Goal: Task Accomplishment & Management: Manage account settings

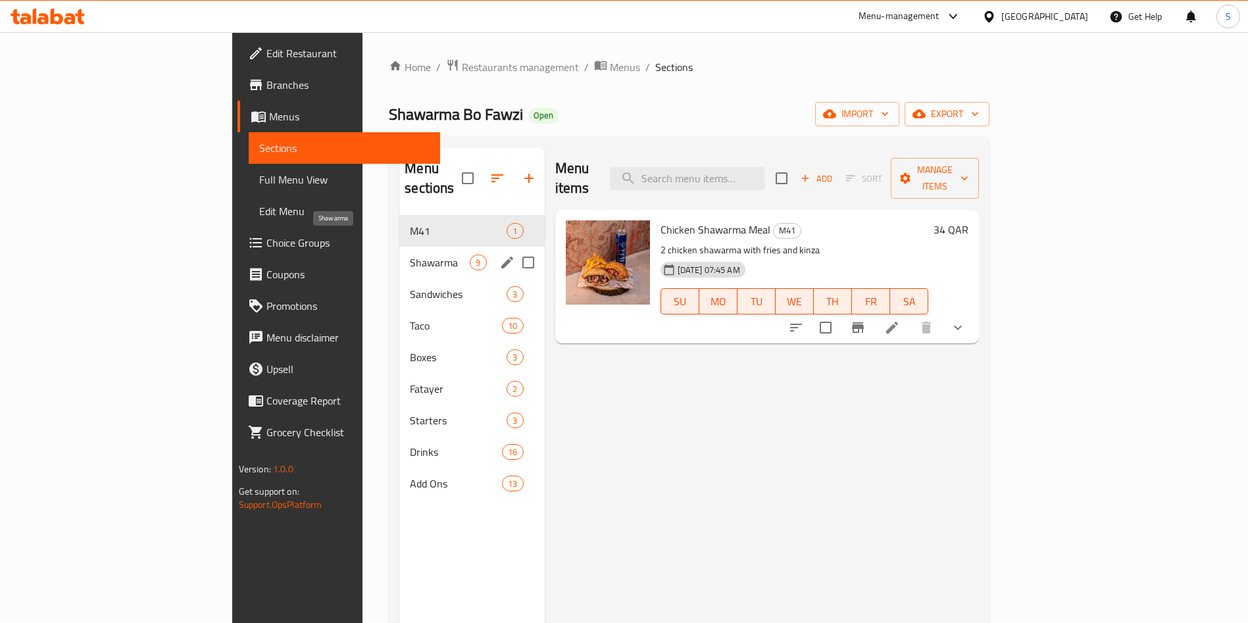
click at [410, 255] on span "Shawarma" at bounding box center [440, 263] width 60 height 16
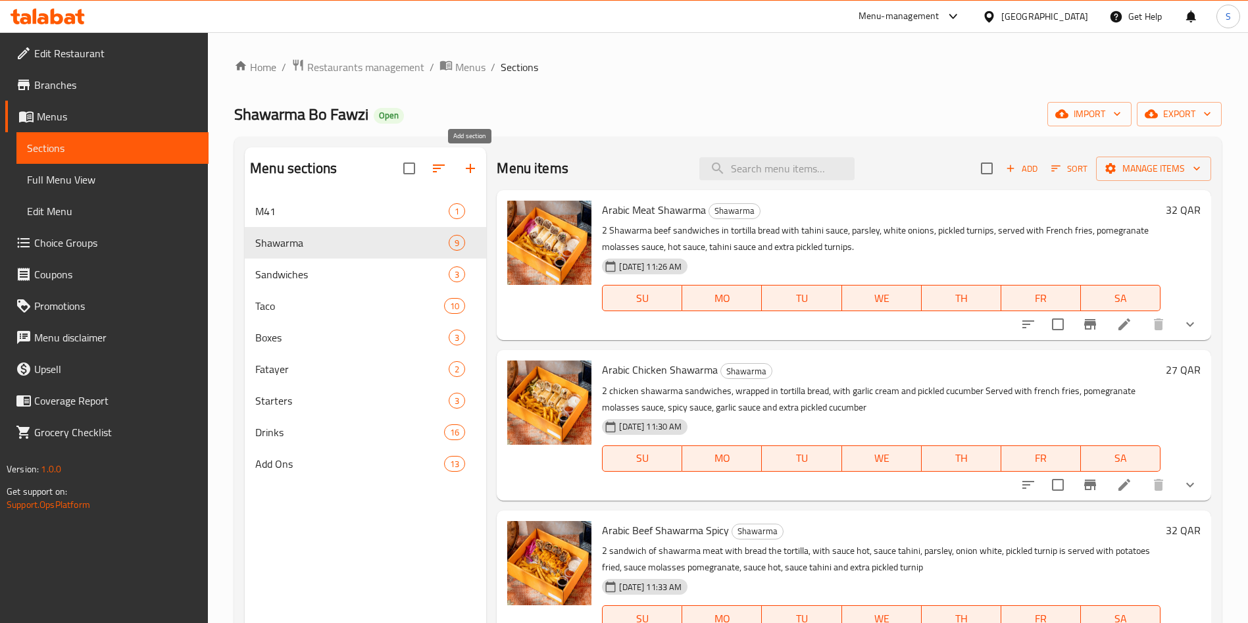
click at [473, 172] on icon "button" at bounding box center [471, 169] width 16 height 16
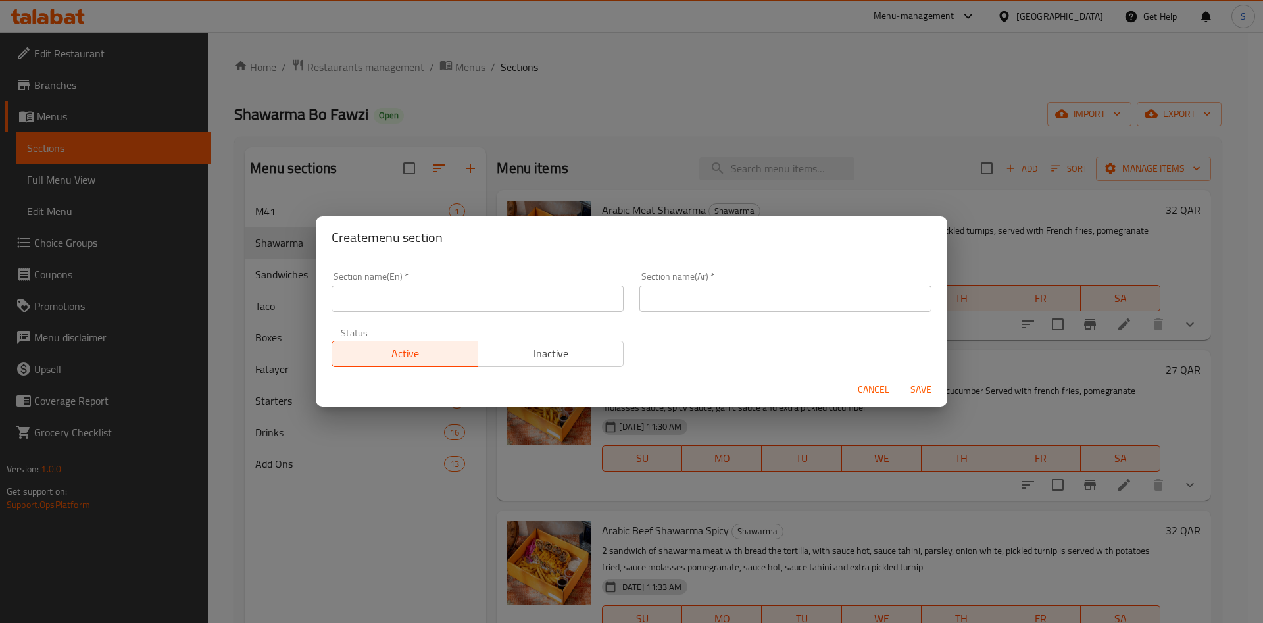
click at [428, 301] on input "text" at bounding box center [478, 299] width 292 height 26
type input "Talabat Special"
drag, startPoint x: 416, startPoint y: 299, endPoint x: 301, endPoint y: 284, distance: 115.4
click at [301, 284] on div "Create menu section Section name(En)   * Talabat Special Section name(En) * Sec…" at bounding box center [631, 311] width 1263 height 623
click at [357, 293] on input "Talabat Deals" at bounding box center [478, 299] width 292 height 26
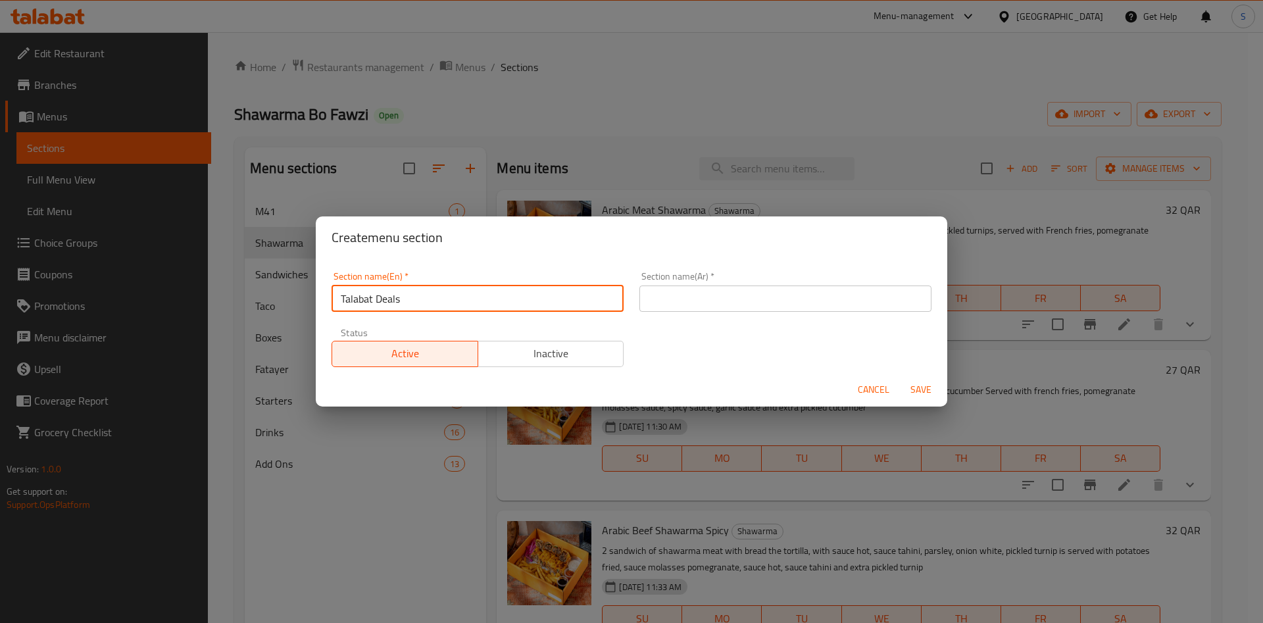
click at [357, 293] on input "Talabat Deals" at bounding box center [478, 299] width 292 height 26
click at [363, 301] on input "Talabat Deals" at bounding box center [478, 299] width 292 height 26
drag, startPoint x: 421, startPoint y: 302, endPoint x: 430, endPoint y: 301, distance: 9.2
click at [423, 301] on input "Special Deals" at bounding box center [478, 299] width 292 height 26
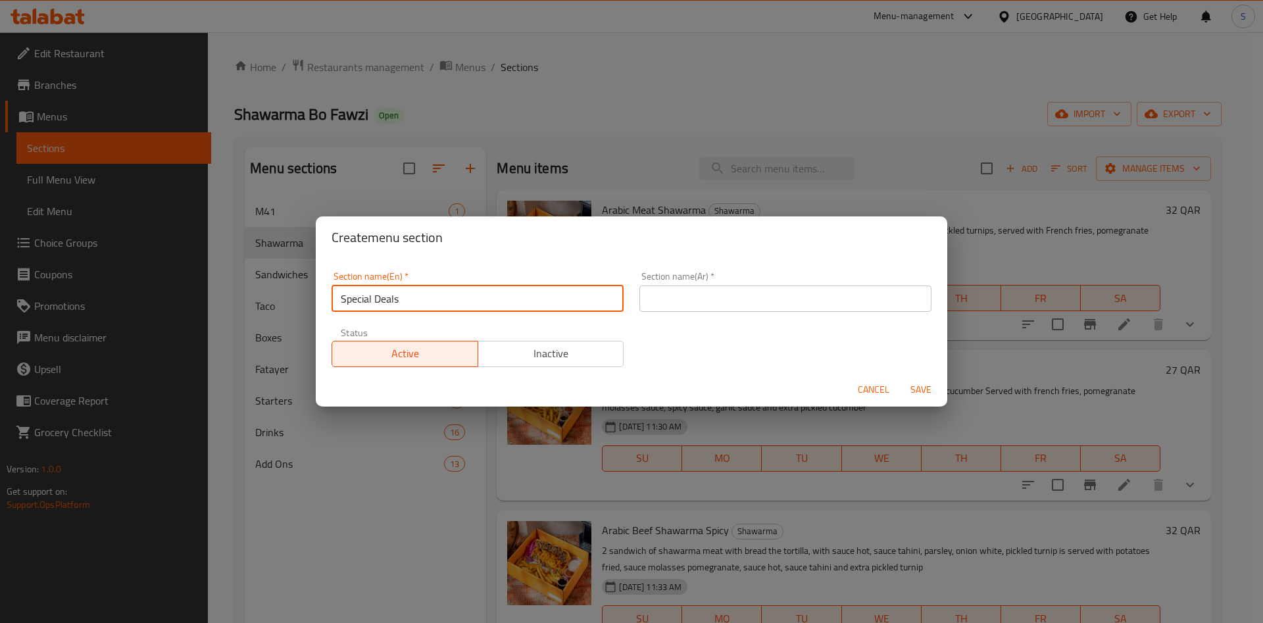
drag, startPoint x: 338, startPoint y: 289, endPoint x: 313, endPoint y: 286, distance: 26.0
click at [313, 286] on div "Create menu section Section name(En)   * Special Deals Section name(En) * Secti…" at bounding box center [631, 311] width 1263 height 623
type input "Special Deals"
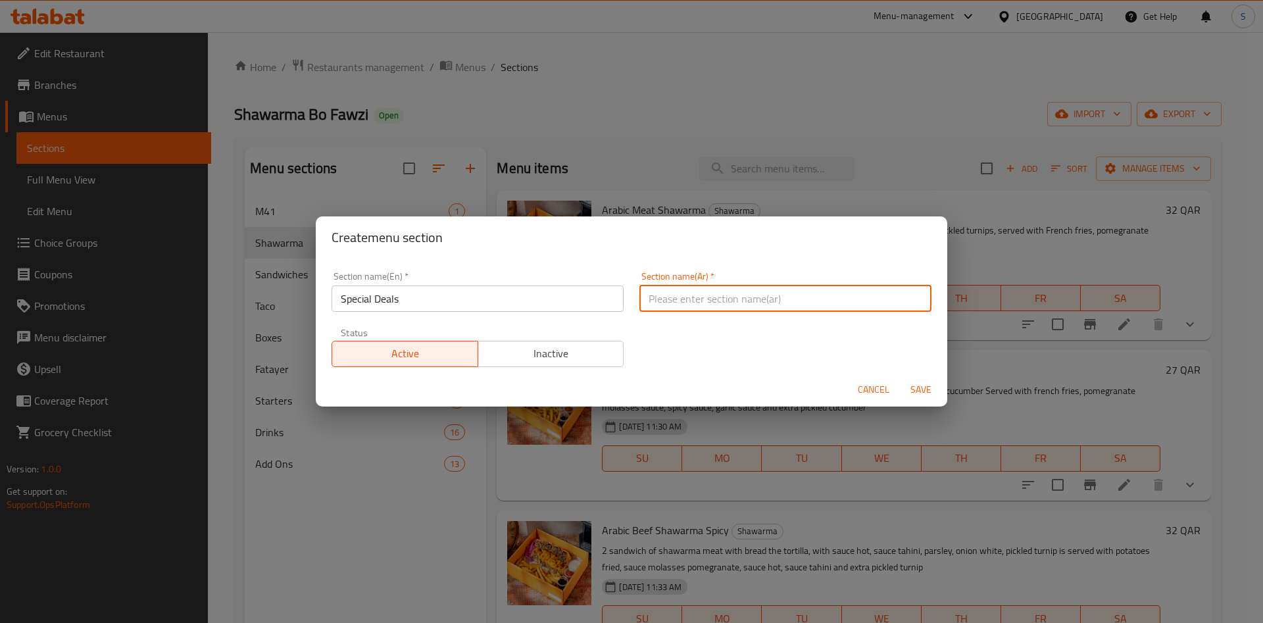
drag, startPoint x: 712, startPoint y: 297, endPoint x: 707, endPoint y: 288, distance: 10.9
click at [712, 297] on input "text" at bounding box center [786, 299] width 292 height 26
paste input "عروض خاصة"
type input "عروض خاصة"
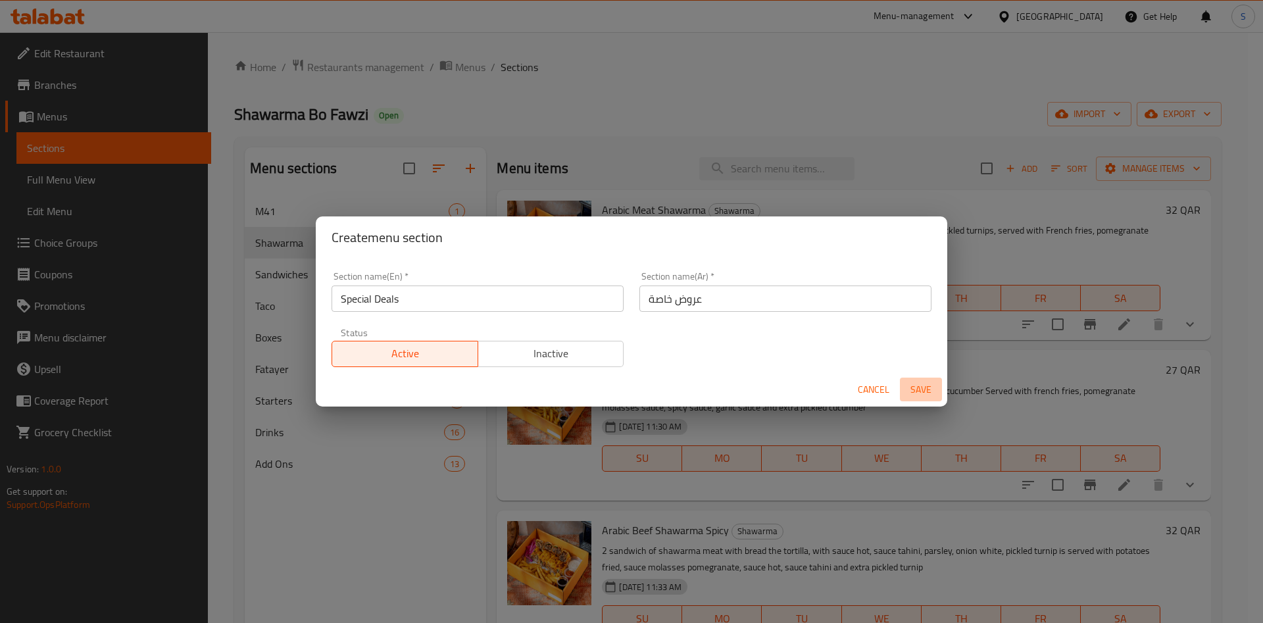
drag, startPoint x: 926, startPoint y: 391, endPoint x: 917, endPoint y: 387, distance: 10.0
click at [926, 390] on span "Save" at bounding box center [921, 390] width 32 height 16
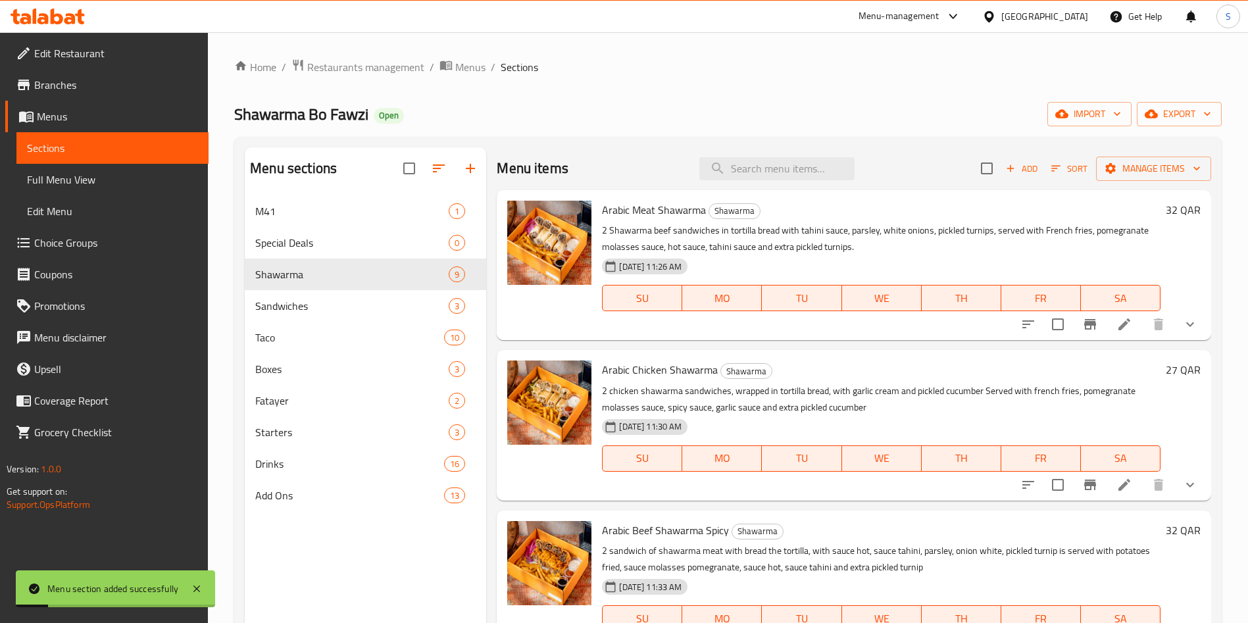
click at [442, 169] on icon "button" at bounding box center [439, 169] width 16 height 16
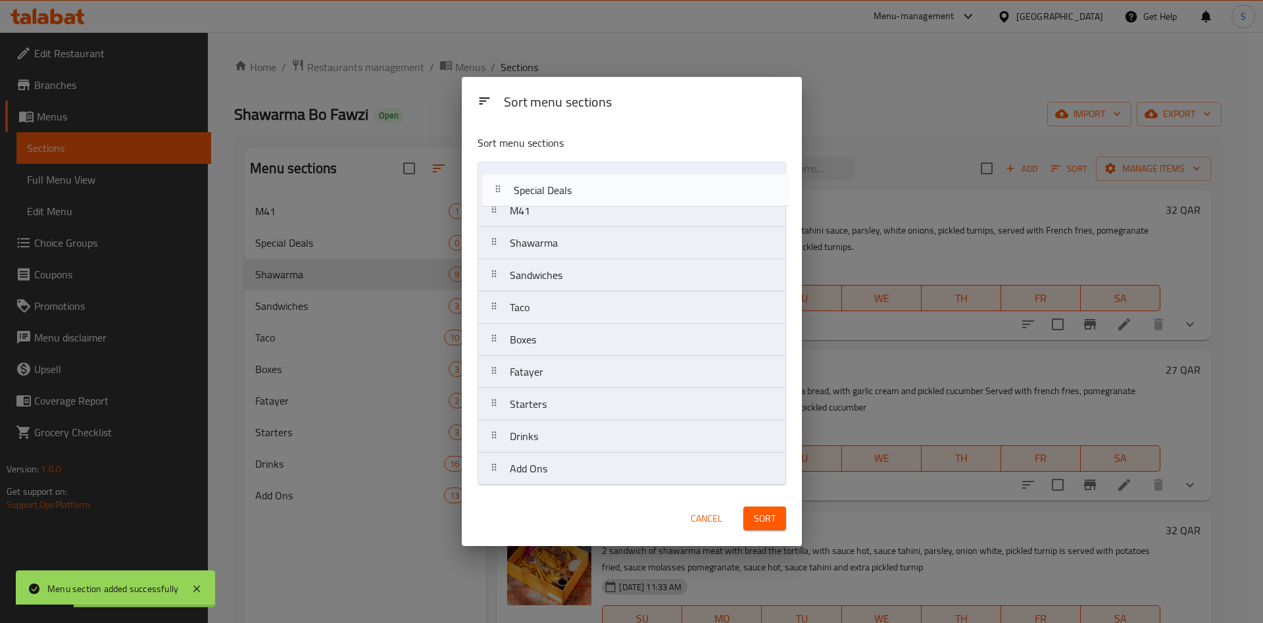
drag, startPoint x: 539, startPoint y: 214, endPoint x: 545, endPoint y: 183, distance: 32.1
click at [545, 183] on nav "M41 Special Deals Shawarma Sandwiches Taco Boxes Fatayer Starters Drinks Add Ons" at bounding box center [632, 324] width 309 height 324
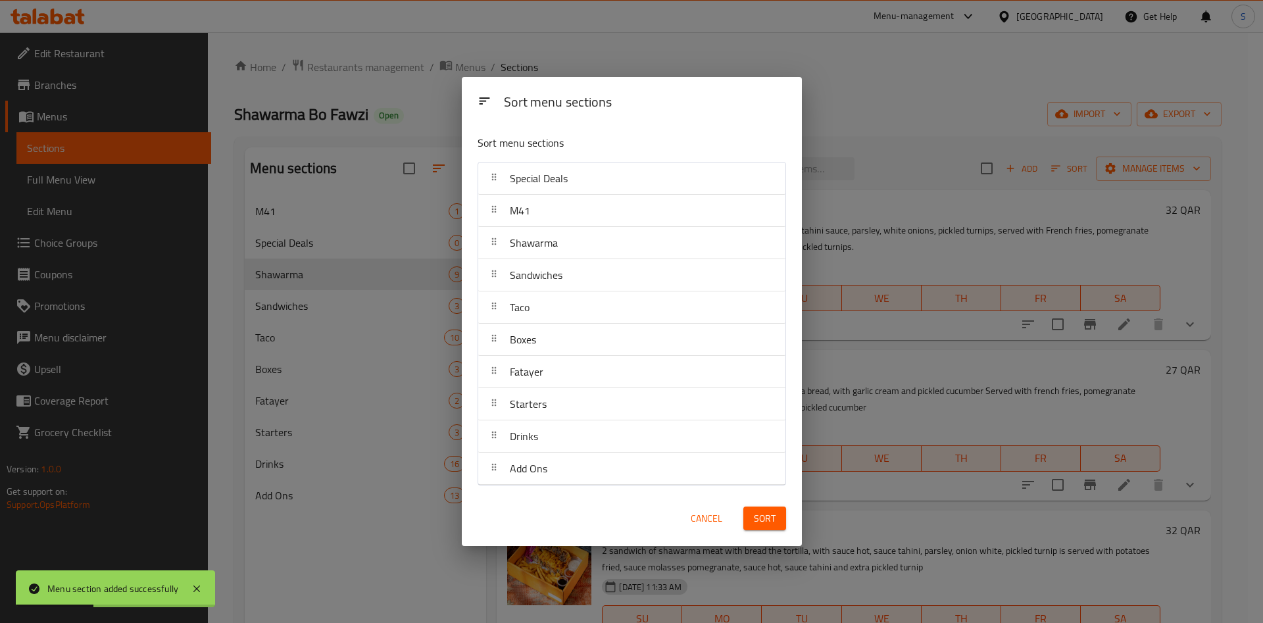
click at [764, 517] on span "Sort" at bounding box center [765, 519] width 22 height 16
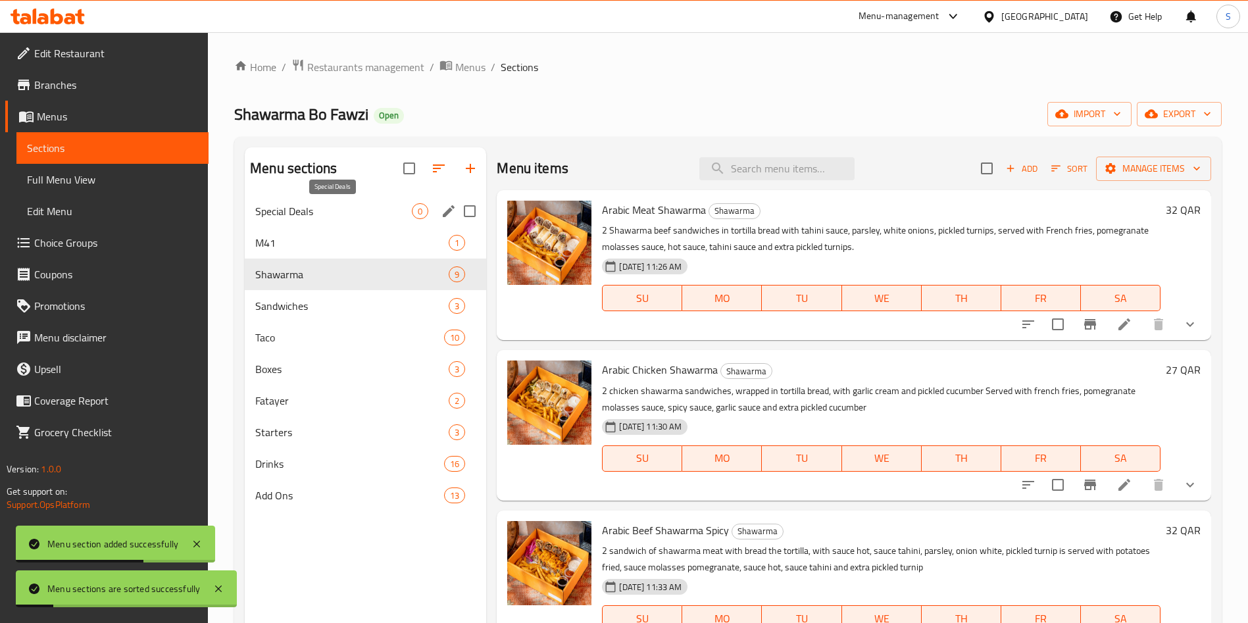
click at [307, 209] on span "Special Deals" at bounding box center [333, 211] width 157 height 16
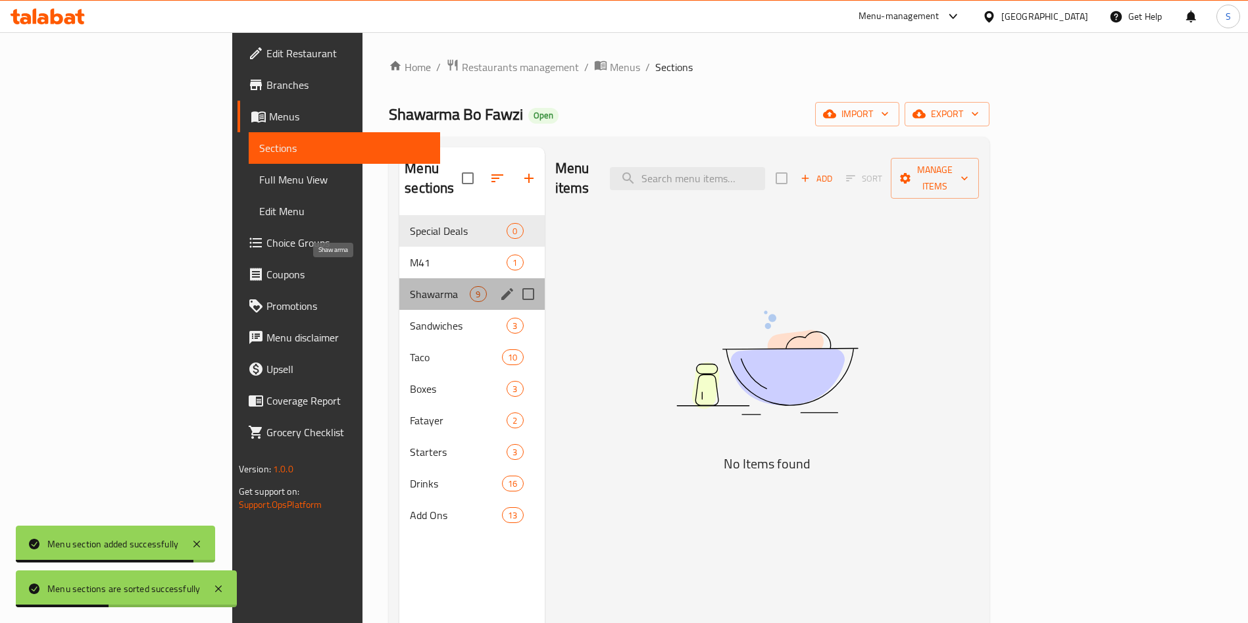
click at [410, 286] on span "Shawarma" at bounding box center [440, 294] width 60 height 16
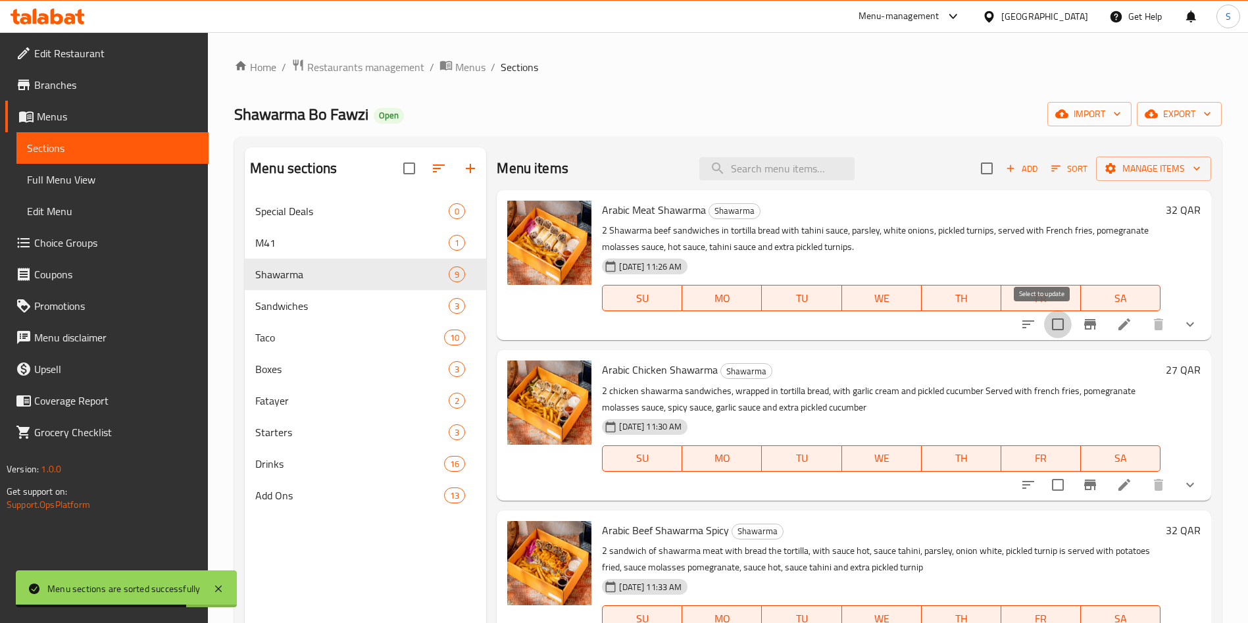
click at [1049, 325] on input "checkbox" at bounding box center [1058, 325] width 28 height 28
checkbox input "true"
click at [1190, 170] on icon "button" at bounding box center [1196, 168] width 13 height 13
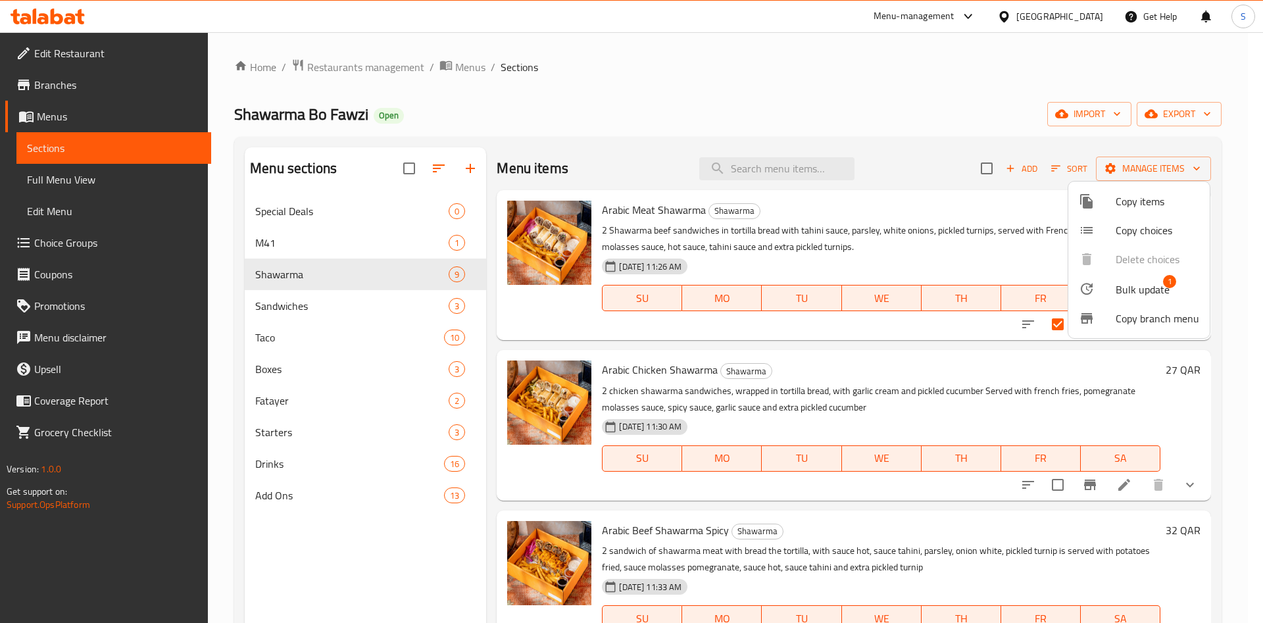
click at [1134, 211] on li "Copy items" at bounding box center [1139, 201] width 141 height 29
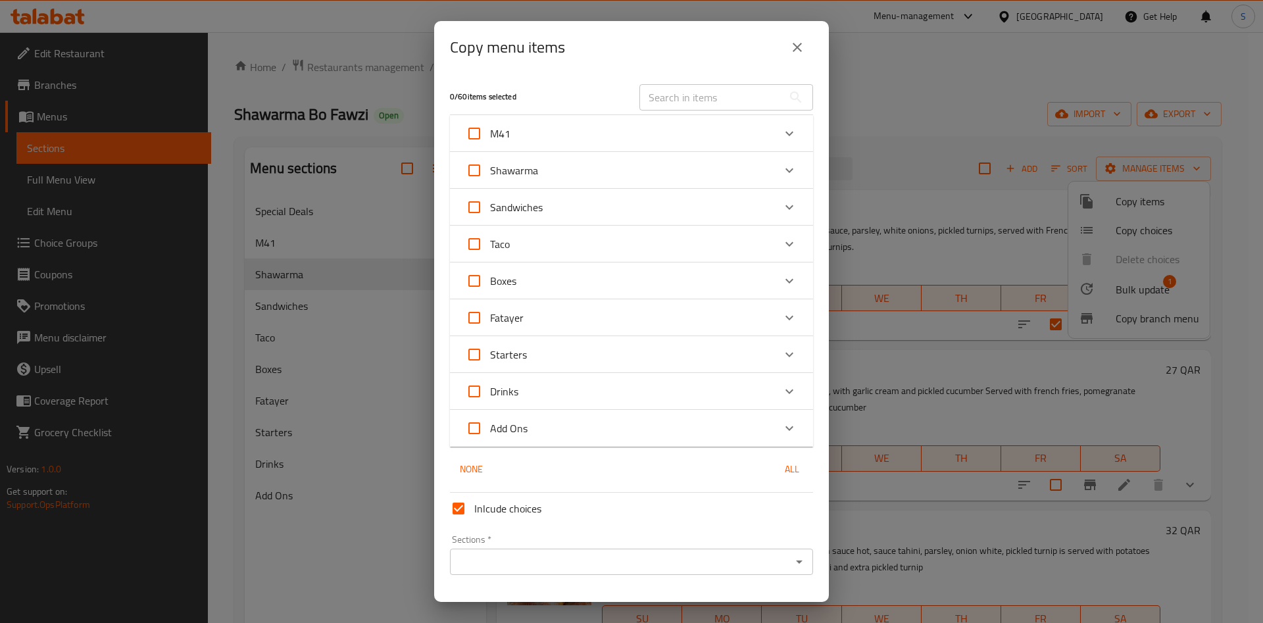
click at [461, 506] on input "Inlcude choices" at bounding box center [459, 509] width 32 height 32
checkbox input "false"
click at [522, 561] on input "Sections   *" at bounding box center [621, 562] width 334 height 18
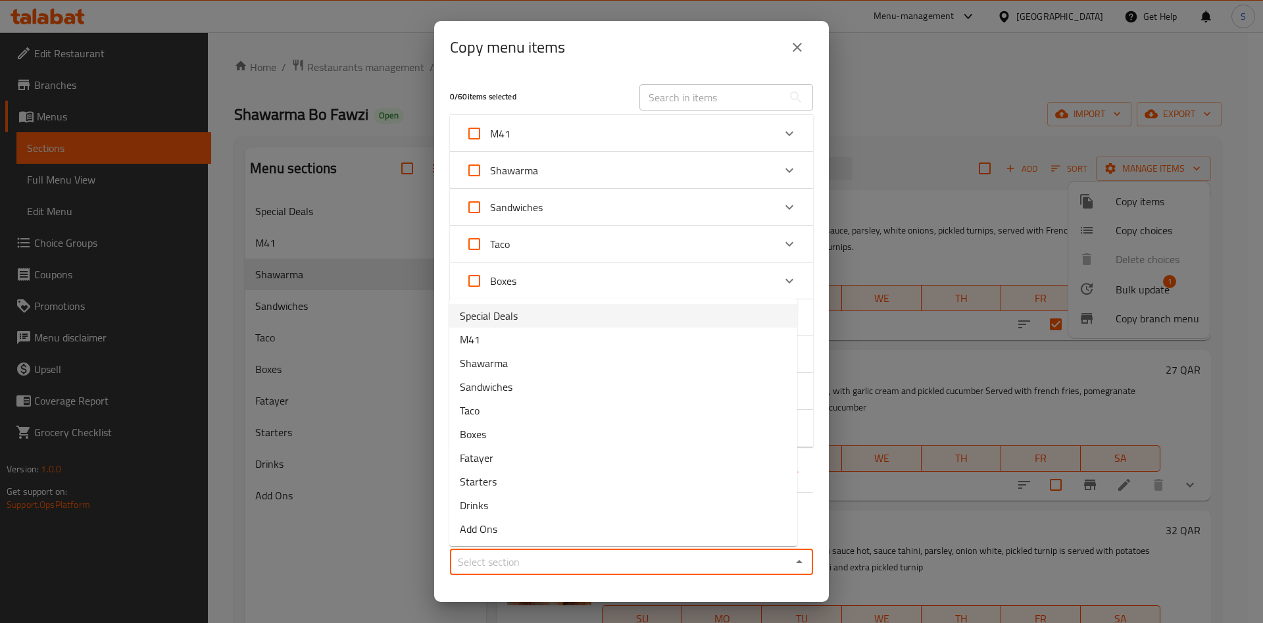
click at [563, 316] on li "Special Deals" at bounding box center [623, 316] width 348 height 24
type input "Special Deals"
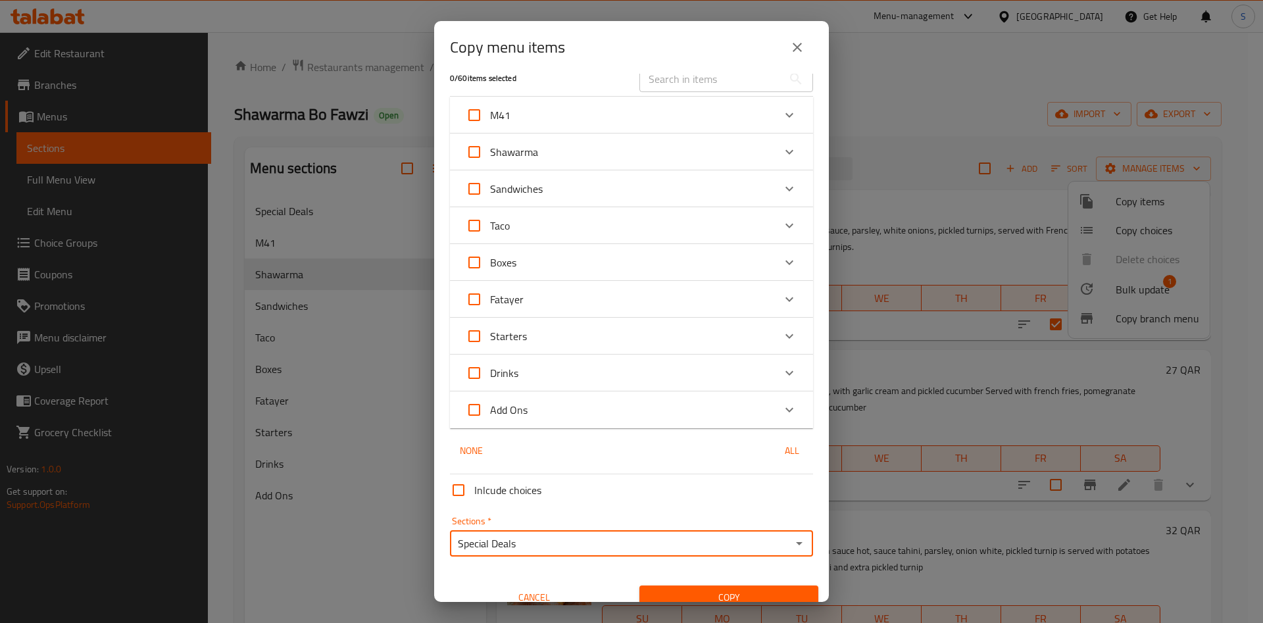
scroll to position [34, 0]
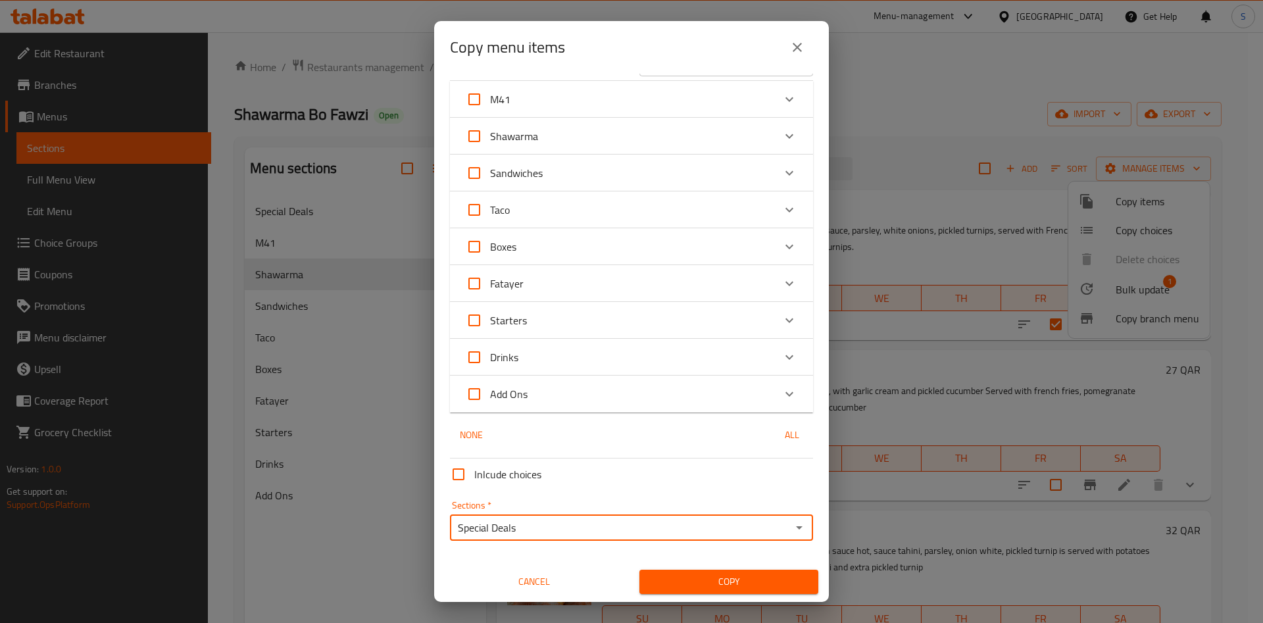
click at [743, 570] on button "Copy" at bounding box center [729, 582] width 179 height 24
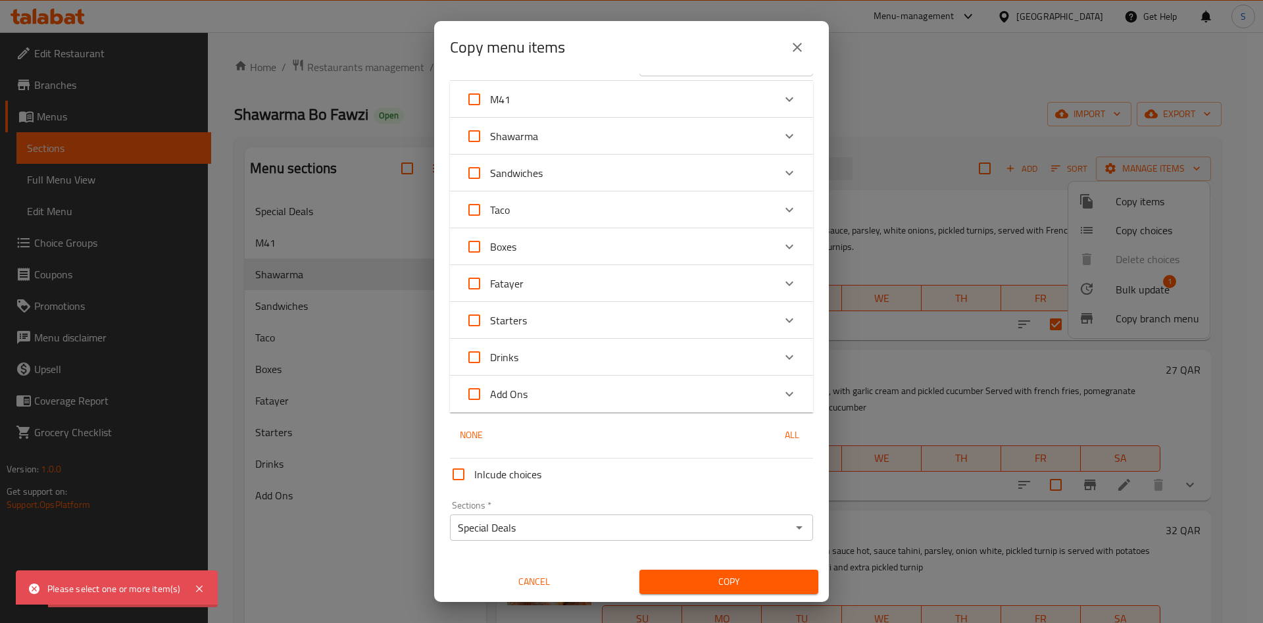
click at [782, 137] on icon "Expand" at bounding box center [790, 136] width 16 height 16
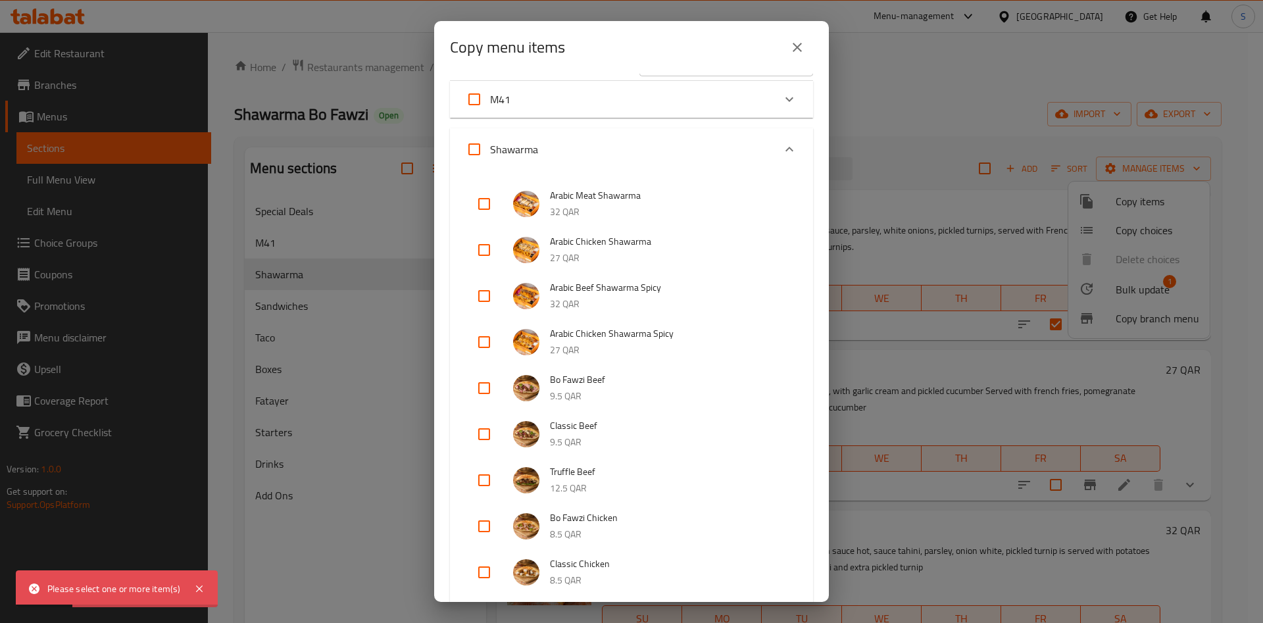
click at [484, 202] on input "checkbox" at bounding box center [484, 204] width 32 height 32
checkbox input "true"
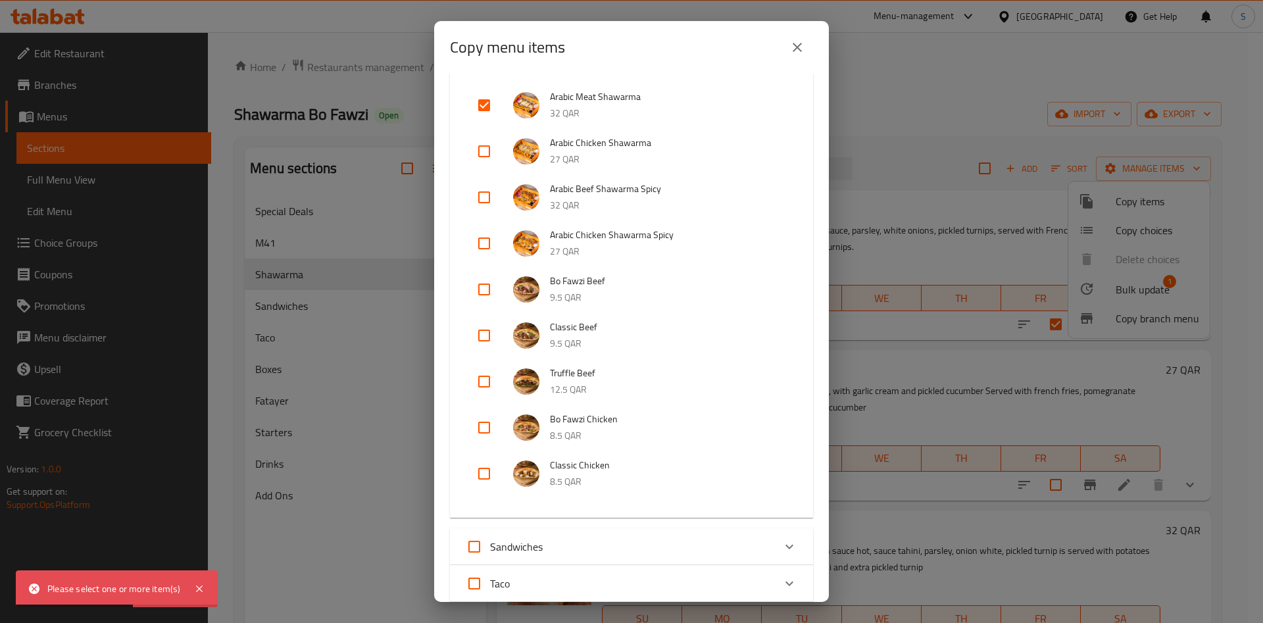
click at [484, 331] on input "checkbox" at bounding box center [484, 336] width 32 height 32
checkbox input "true"
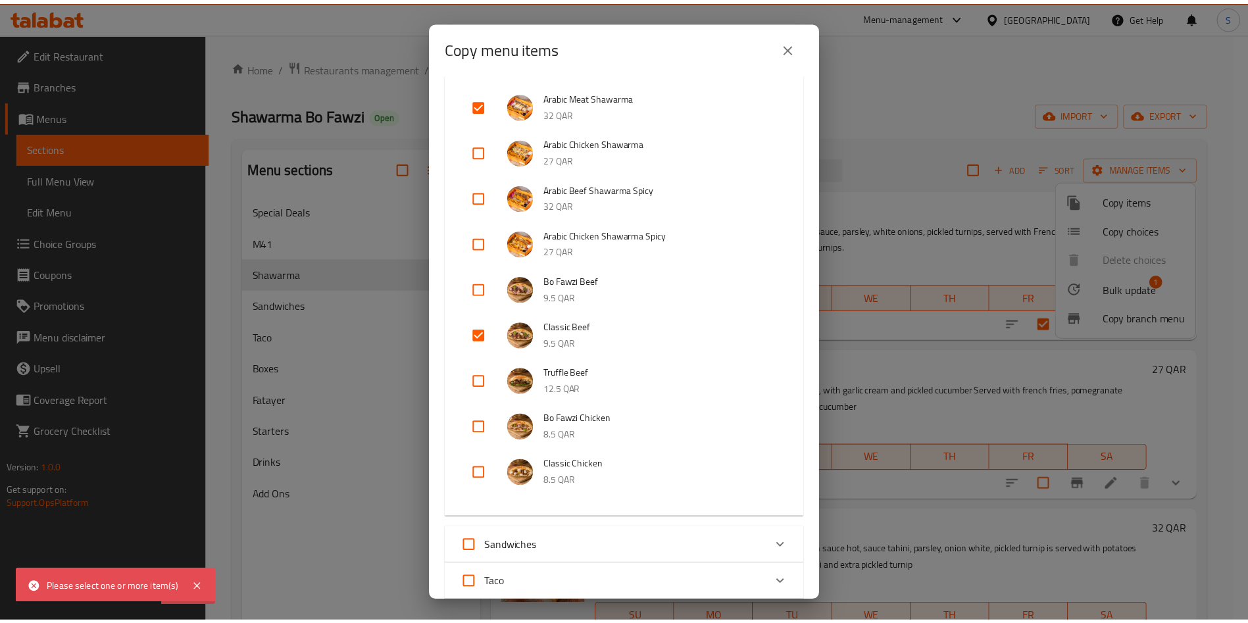
scroll to position [507, 0]
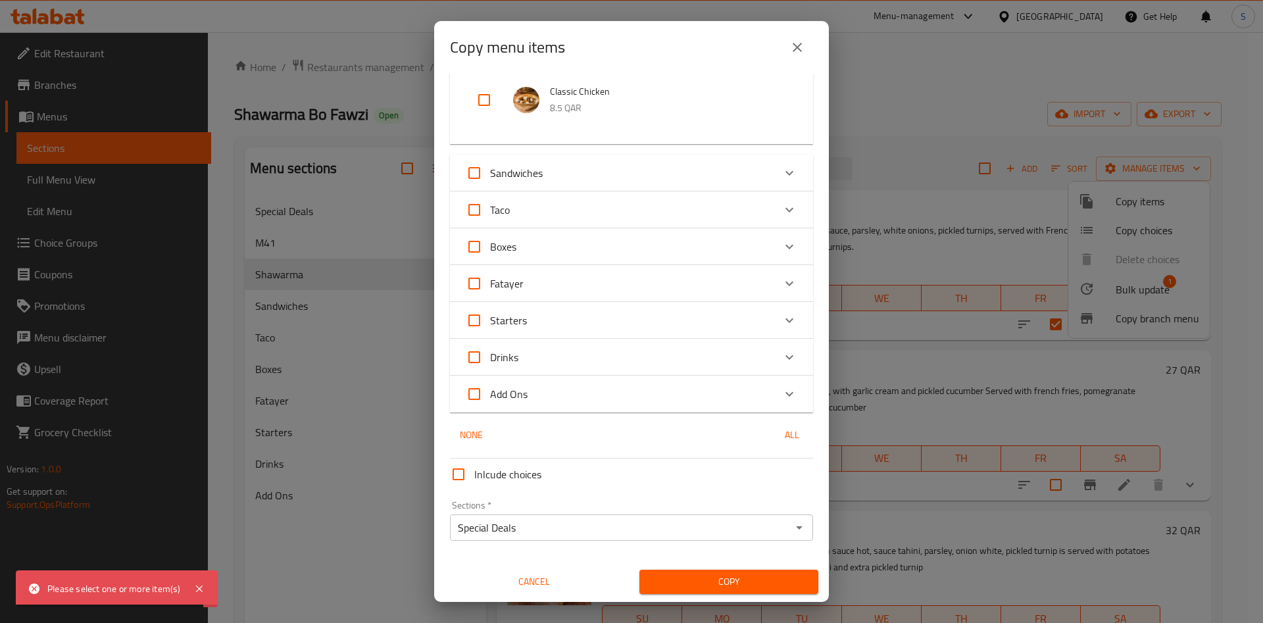
click at [720, 578] on span "Copy" at bounding box center [729, 582] width 158 height 16
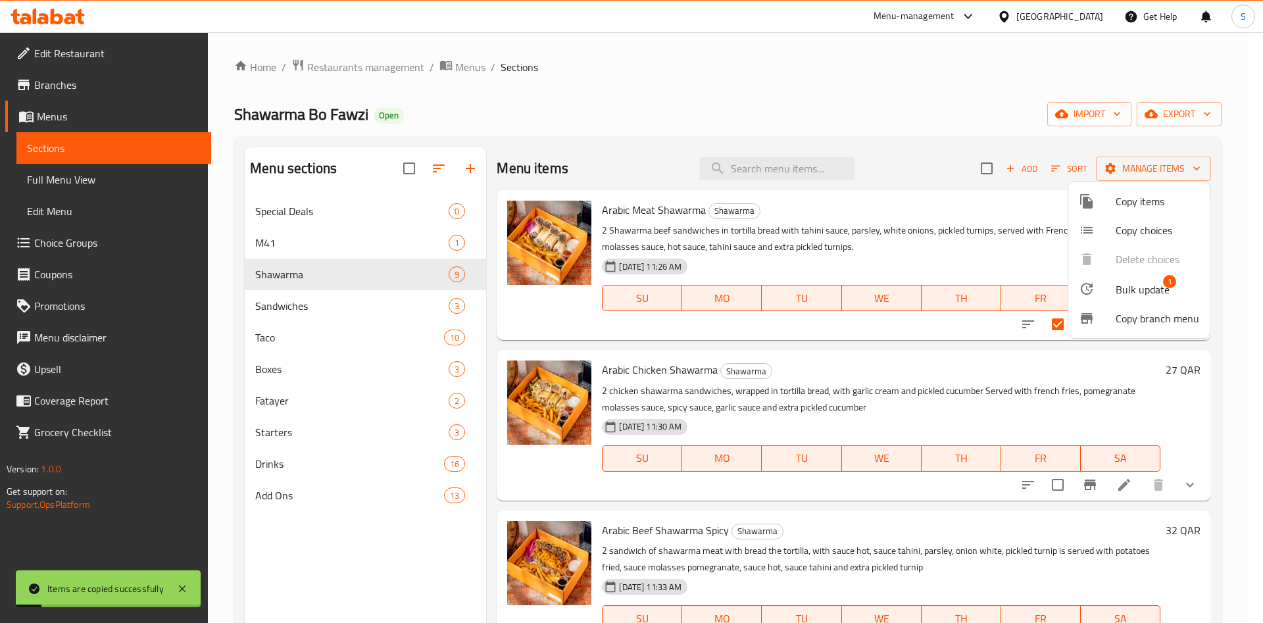
click at [672, 71] on div at bounding box center [631, 311] width 1263 height 623
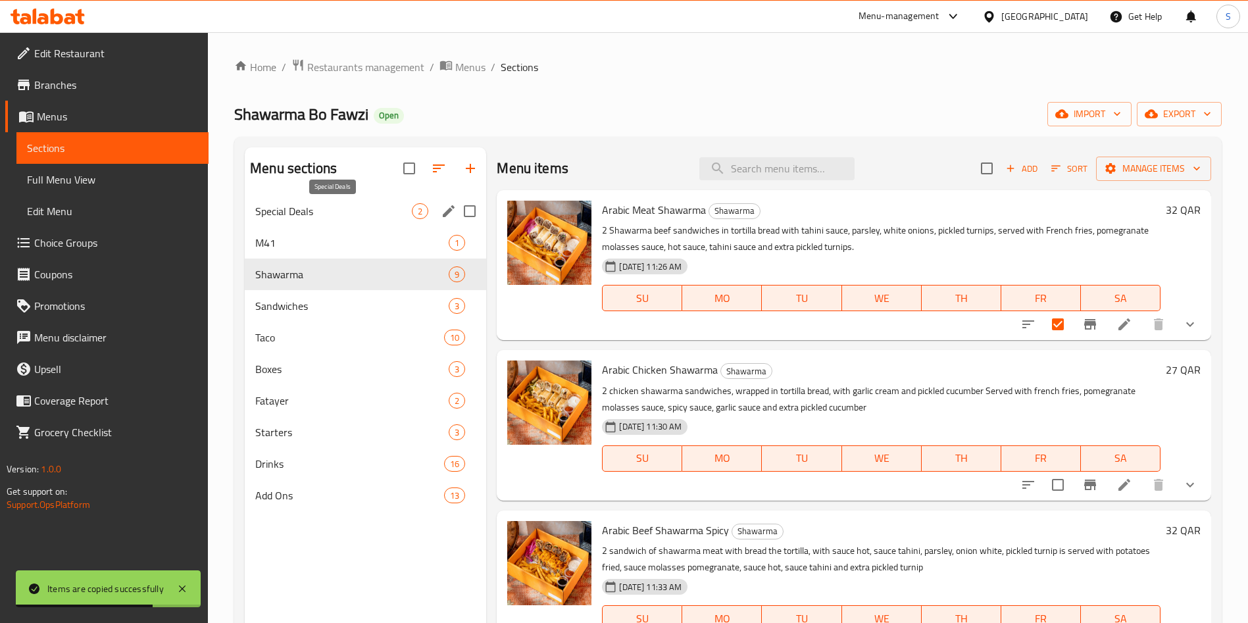
click at [314, 208] on span "Special Deals" at bounding box center [333, 211] width 157 height 16
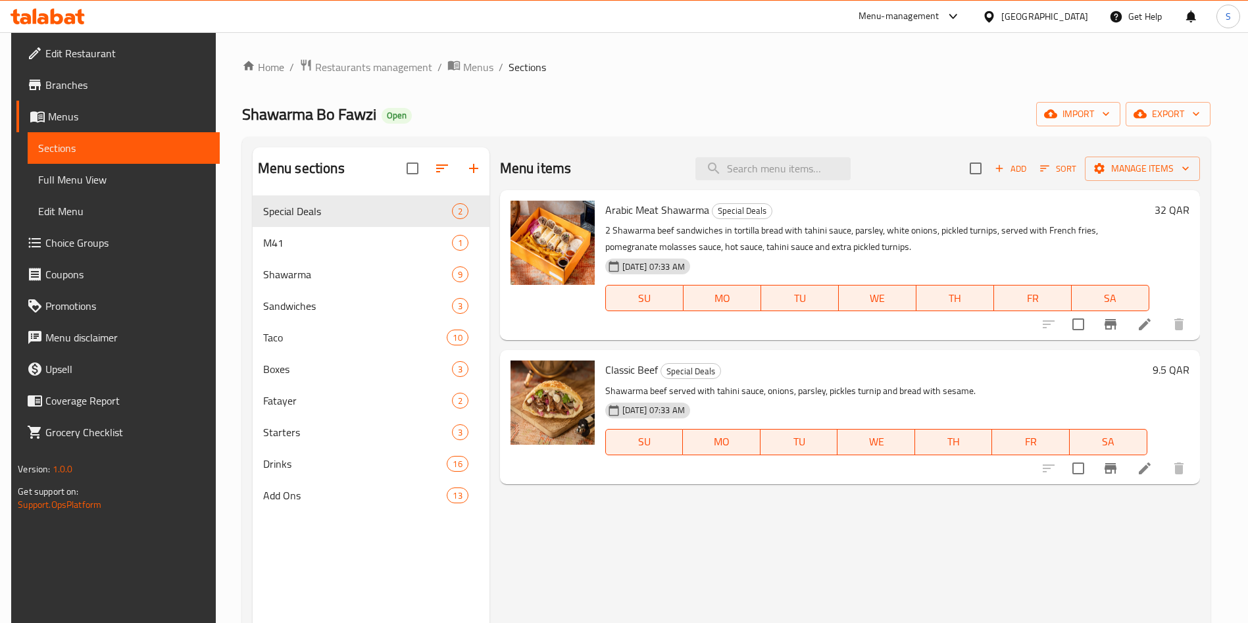
click at [1151, 326] on icon at bounding box center [1145, 324] width 12 height 12
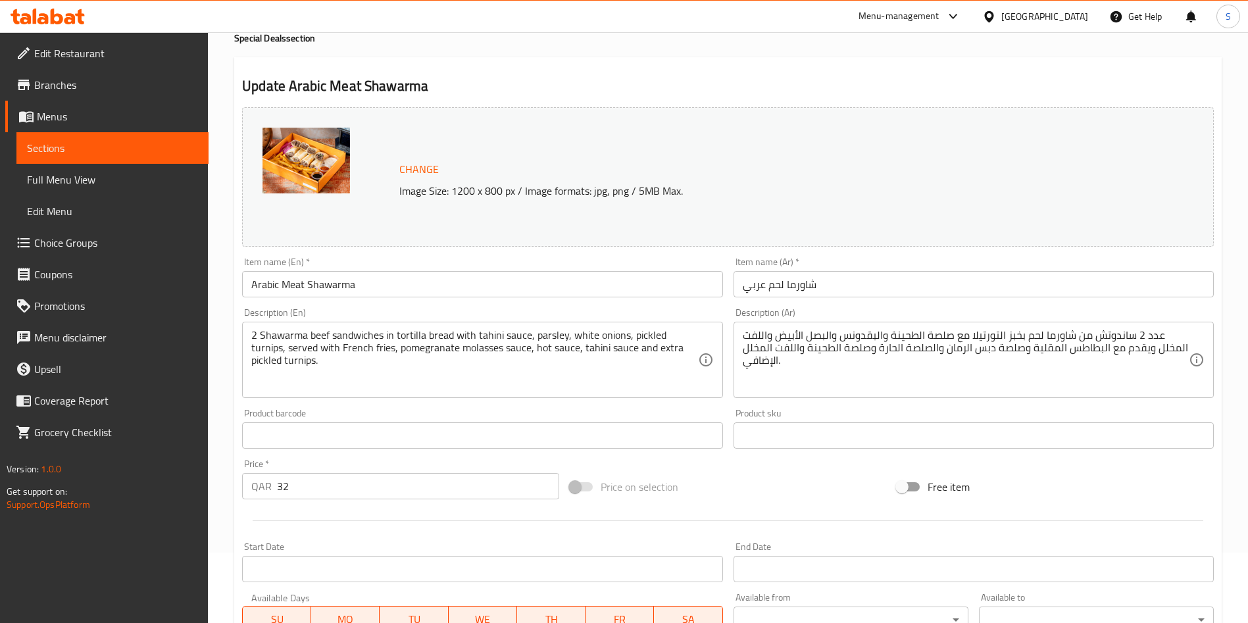
scroll to position [99, 0]
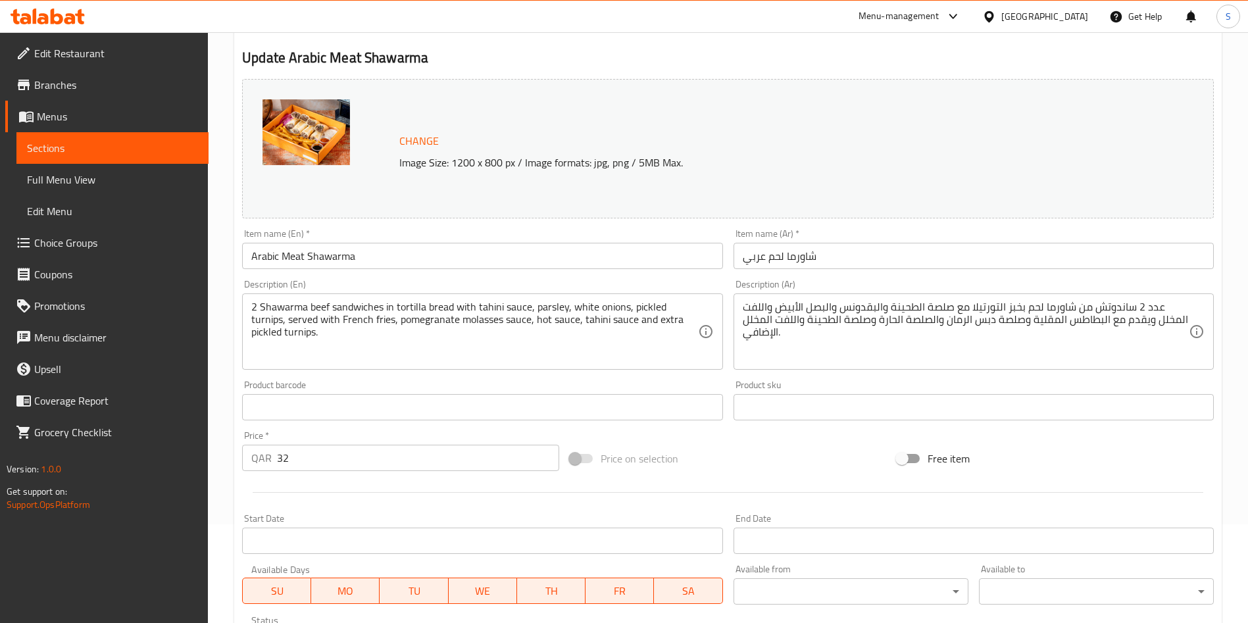
drag, startPoint x: 286, startPoint y: 459, endPoint x: 263, endPoint y: 453, distance: 24.6
click at [264, 453] on div "QAR 32 Price *" at bounding box center [400, 458] width 317 height 26
type input "27"
click at [294, 255] on input "Arabic Meat Shawarma" at bounding box center [482, 256] width 480 height 26
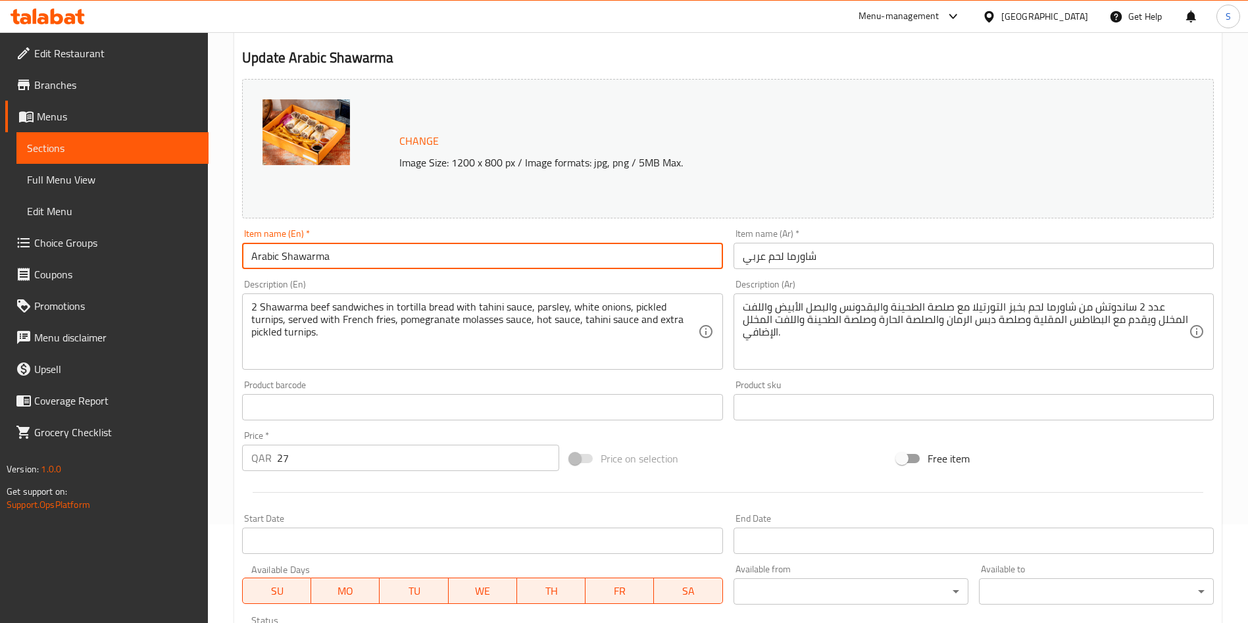
type input "Arabic Shawarma"
click at [772, 259] on input "شاورما لحم عربي" at bounding box center [974, 256] width 480 height 26
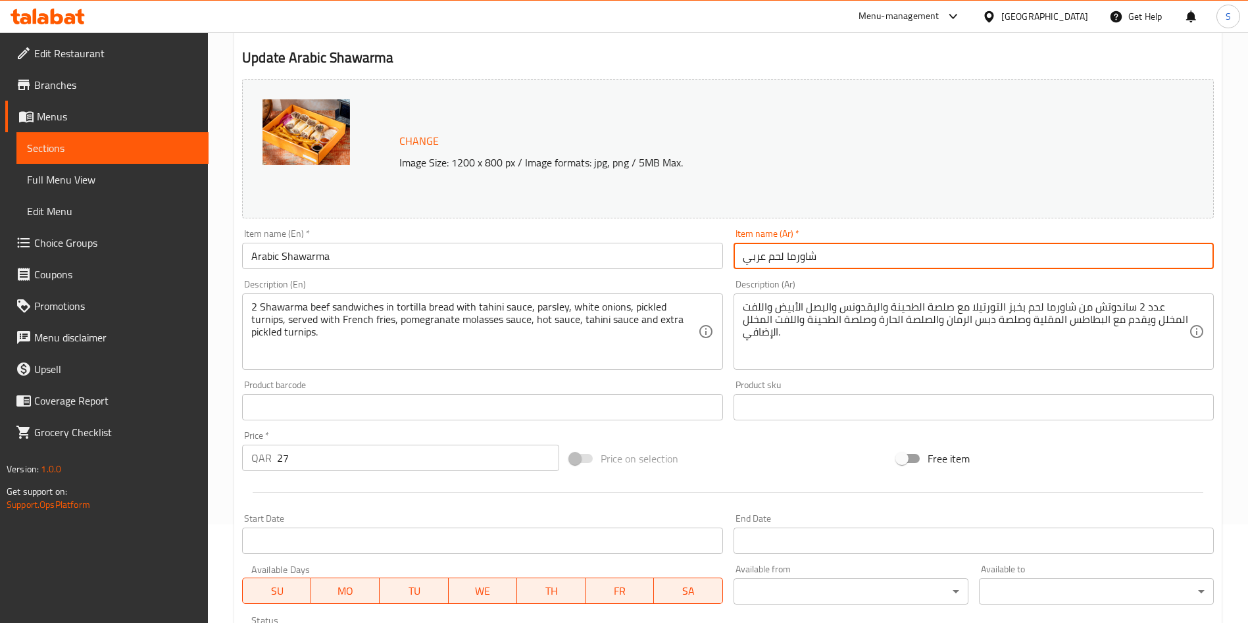
click at [772, 259] on input "شاورما لحم عربي" at bounding box center [974, 256] width 480 height 26
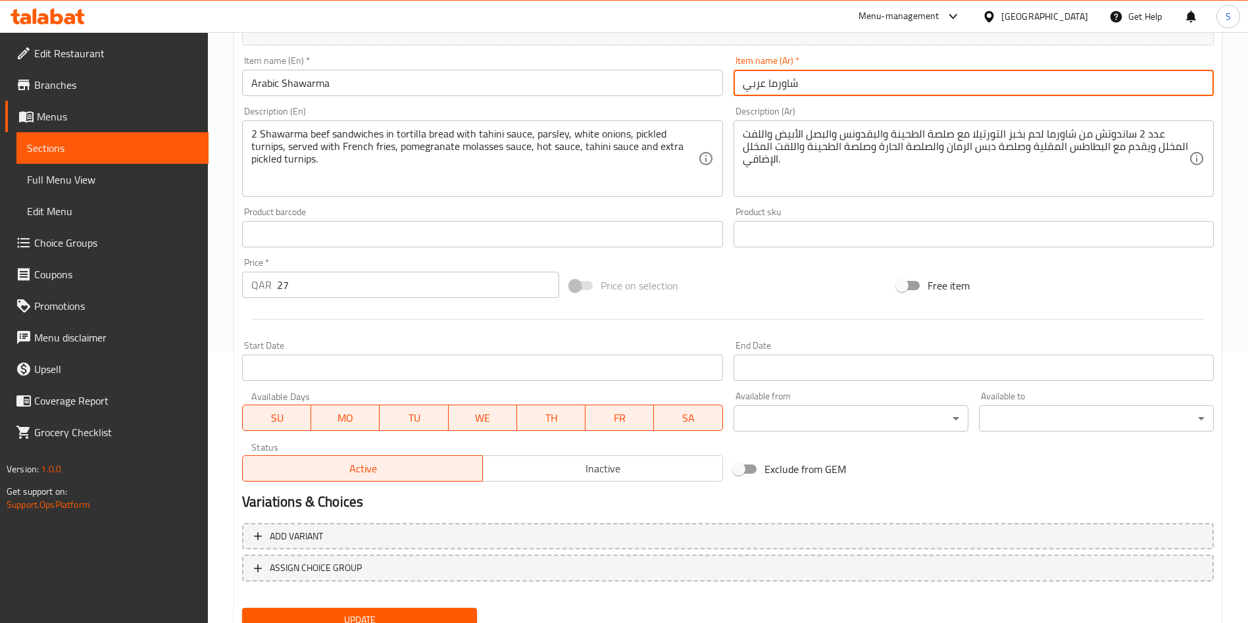
scroll to position [227, 0]
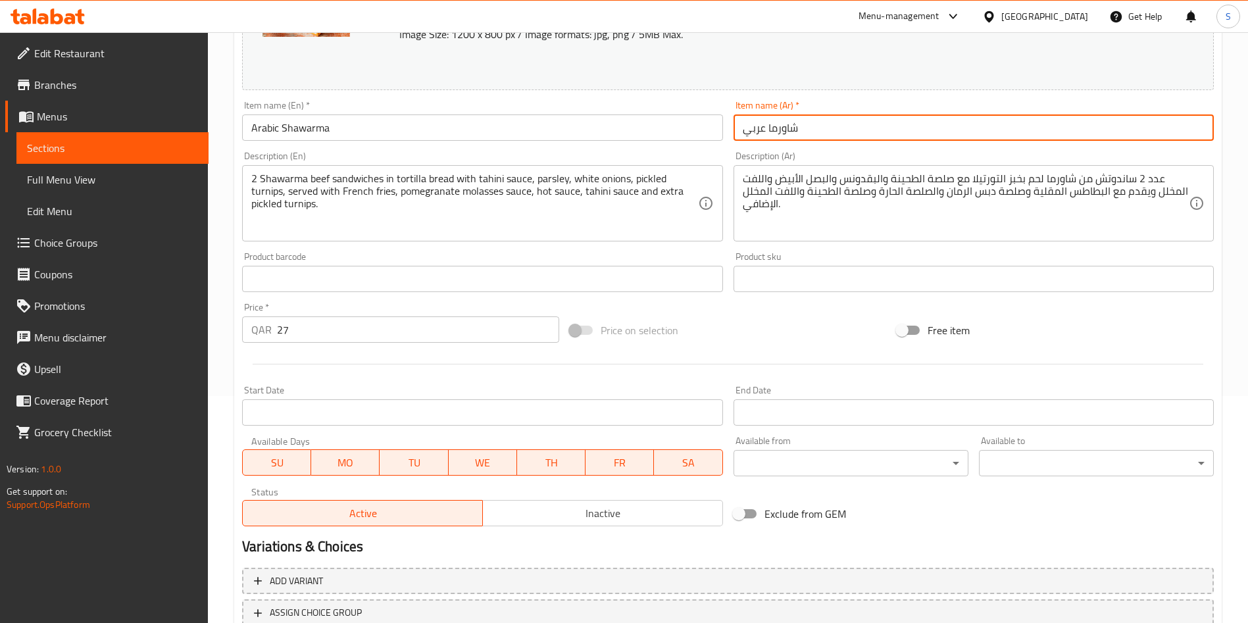
type input "شاورما عربي"
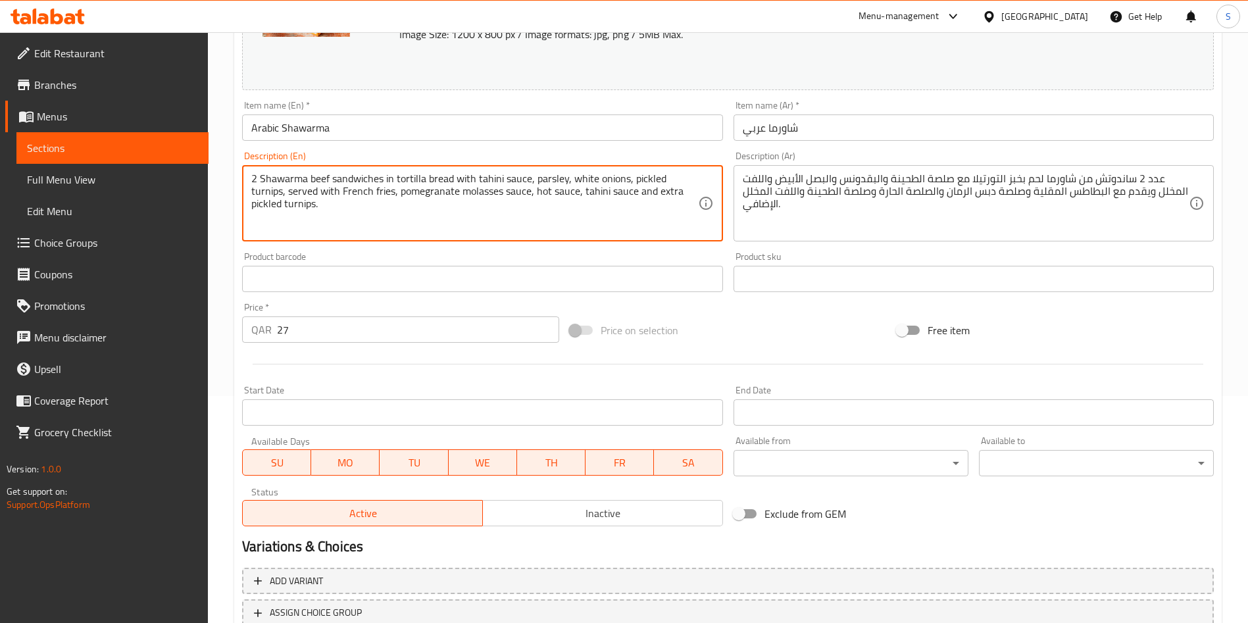
click at [315, 178] on textarea "2 Shawarma beef sandwiches in tortilla bread with tahini sauce, parsley, white …" at bounding box center [474, 203] width 446 height 63
type textarea "2 Shawarma sandwiches in tortilla bread with tahini sauce, parsley, white onion…"
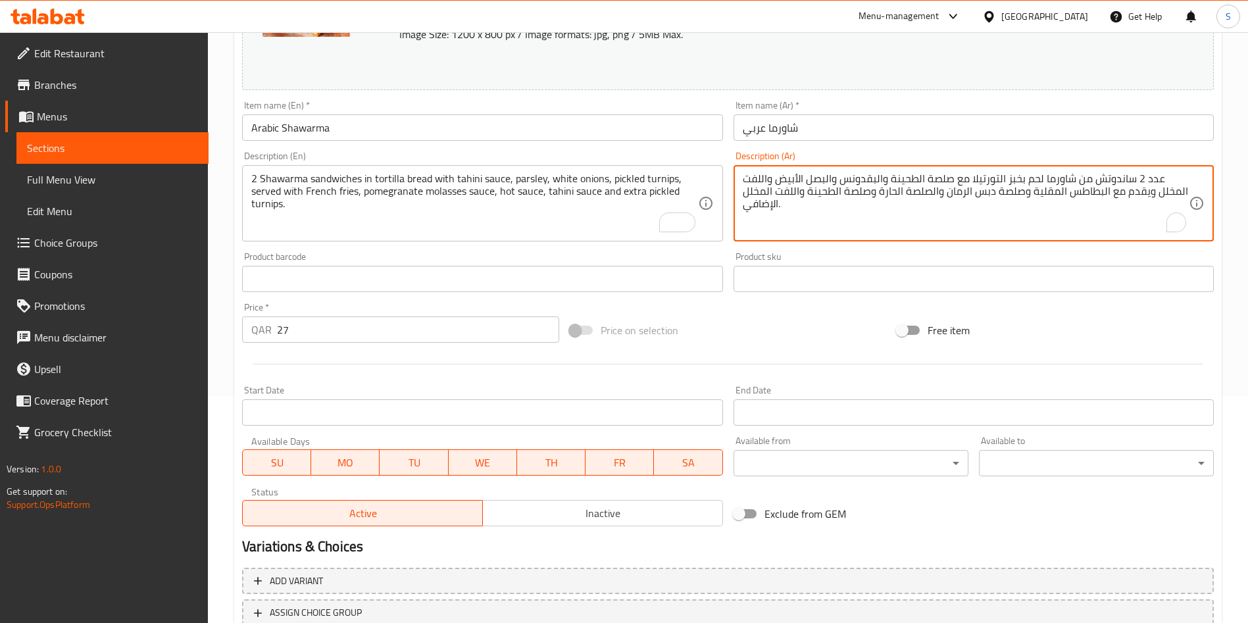
click at [1036, 181] on textarea "عدد 2 ساندوتش من شاورما لحم بخبز التورتيلا مع صلصة الطحينة والبقدونس والبصل الأ…" at bounding box center [966, 203] width 446 height 63
type textarea "عدد 2 ساندوتش من شاورما بخبز التورتيلا مع صلصة الطحينة والبقدونس والبصل الأبيض …"
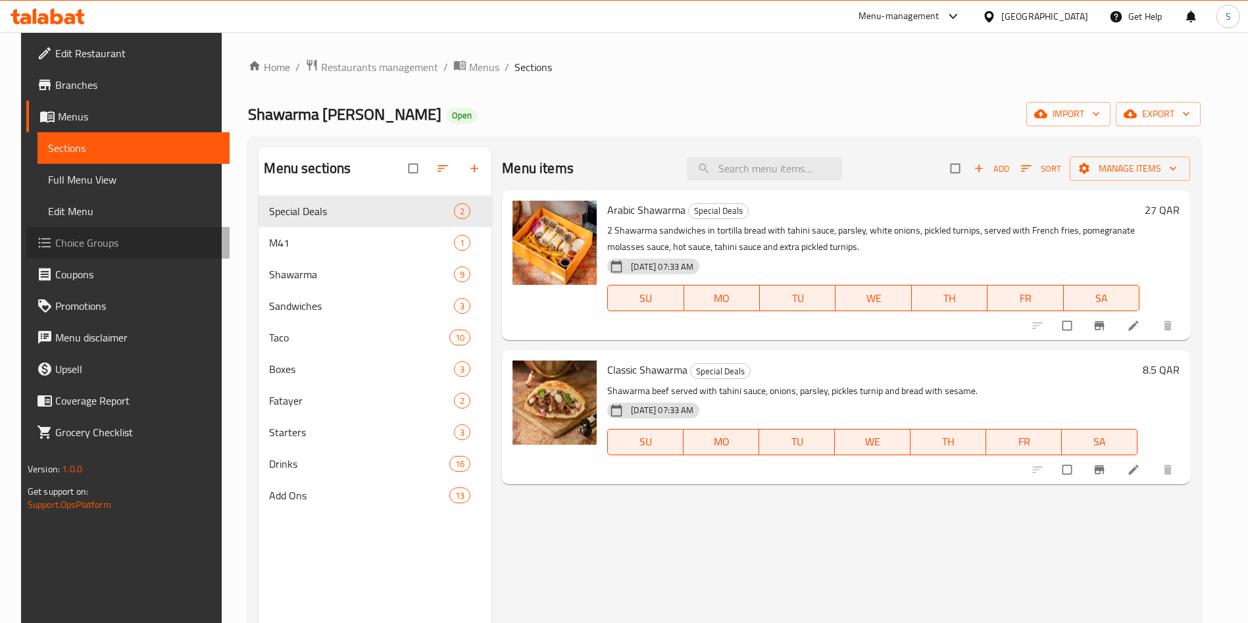
click at [79, 238] on span "Choice Groups" at bounding box center [137, 243] width 164 height 16
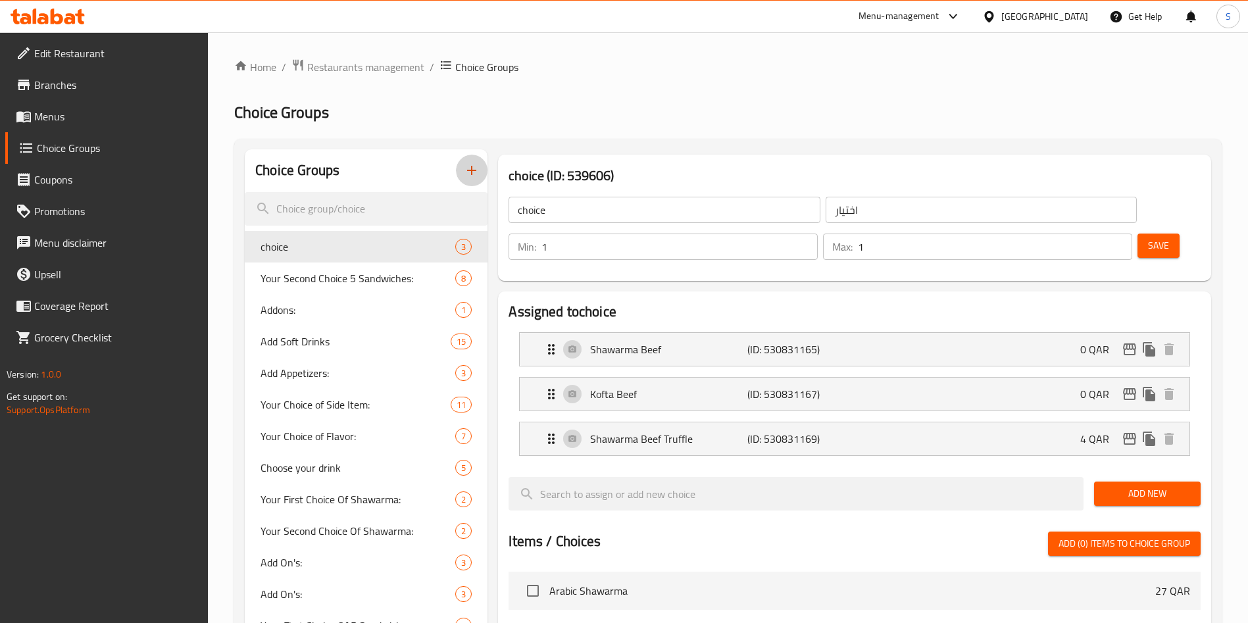
click at [470, 166] on icon "button" at bounding box center [472, 171] width 16 height 16
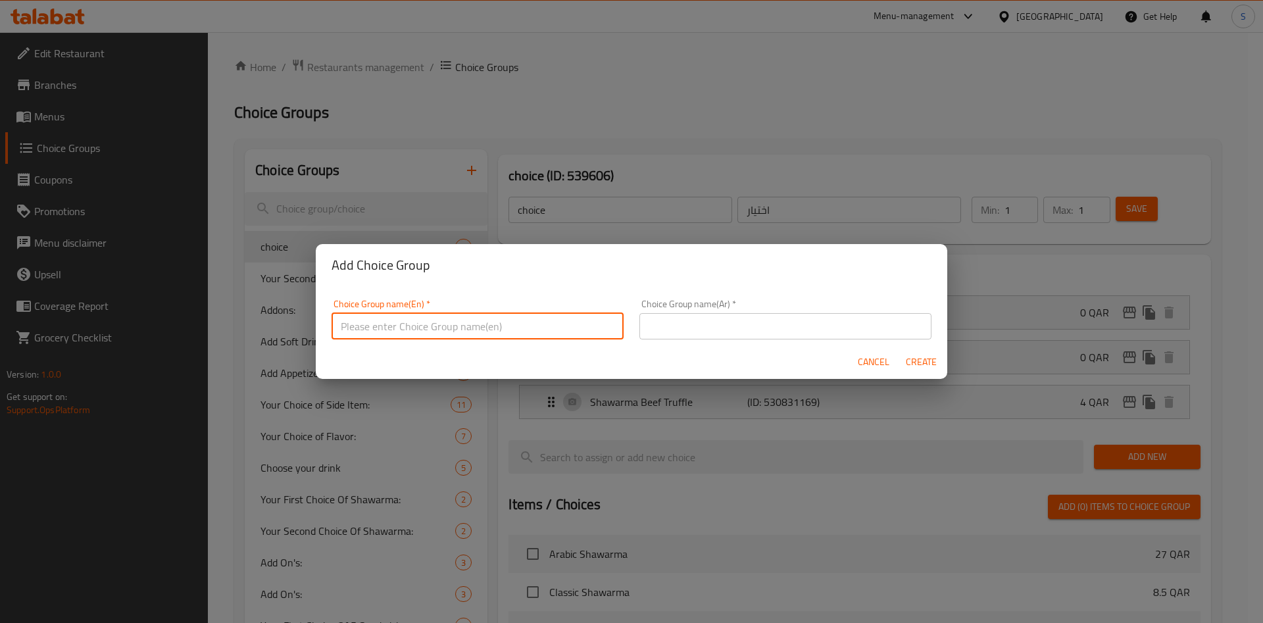
click at [418, 337] on input "text" at bounding box center [478, 326] width 292 height 26
drag, startPoint x: 486, startPoint y: 325, endPoint x: 332, endPoint y: 317, distance: 154.2
click at [332, 317] on input "Choose your sandwich" at bounding box center [478, 326] width 292 height 26
type input "Choose your sandwich"
click at [720, 340] on div "Choice Group name(Ar)   * Choice Group name(Ar) *" at bounding box center [786, 319] width 308 height 56
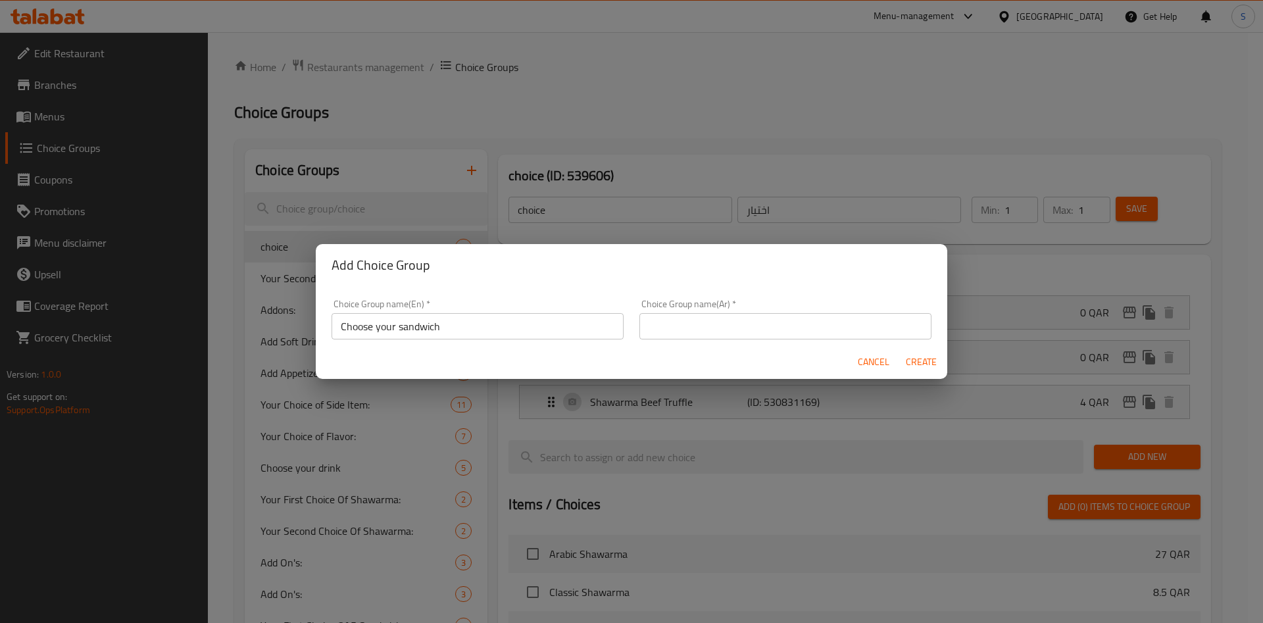
click at [721, 324] on input "text" at bounding box center [786, 326] width 292 height 26
paste input "اختر ساندويتشك"
type input "اختر ساندويتشك"
click at [924, 358] on span "Create" at bounding box center [921, 362] width 32 height 16
type input "Choose your sandwich"
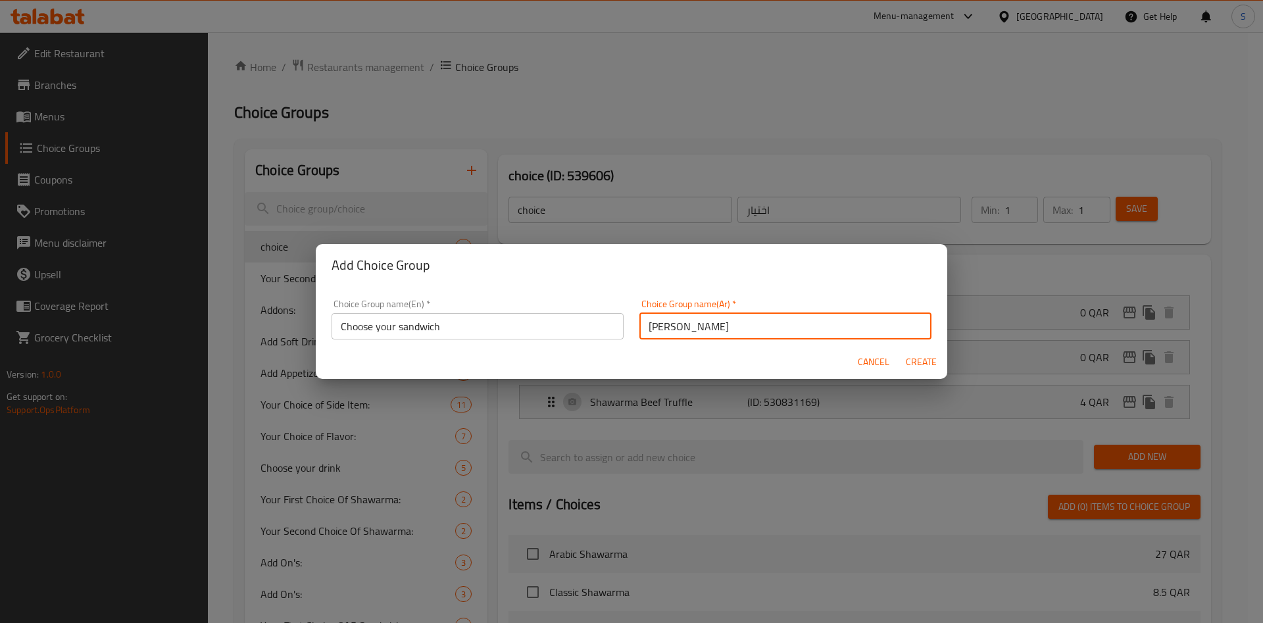
type input "اختر ساندويتشك"
type input "0"
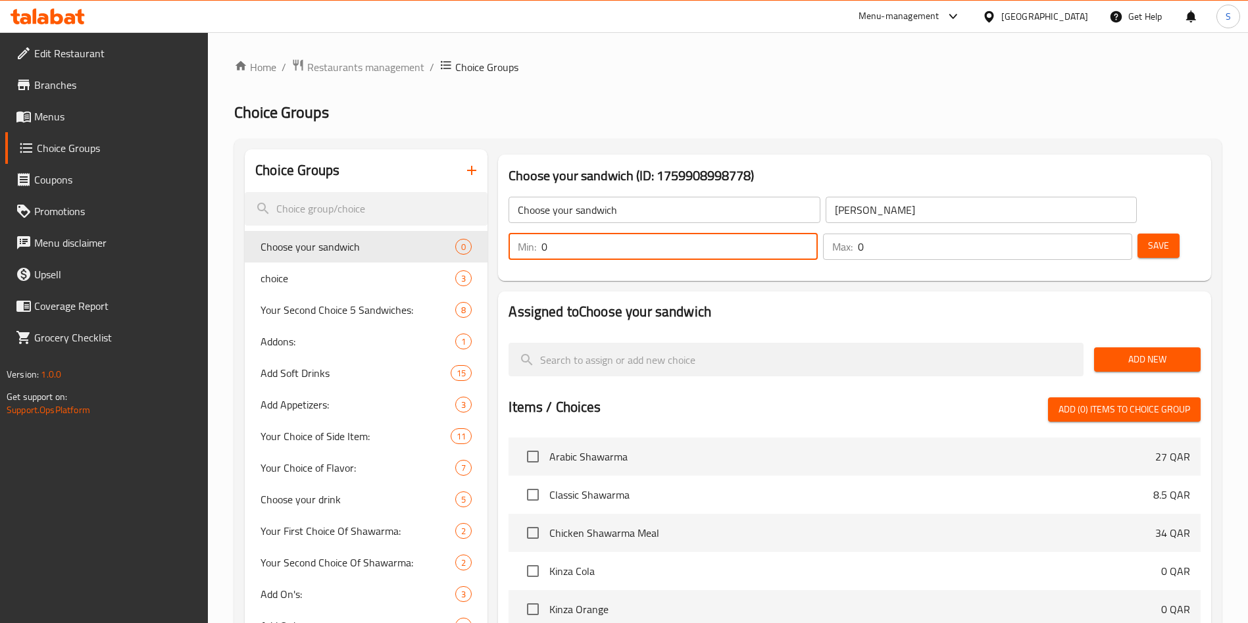
drag, startPoint x: 1007, startPoint y: 210, endPoint x: 998, endPoint y: 205, distance: 9.7
click at [818, 234] on div "Min: 0 ​" at bounding box center [663, 247] width 309 height 26
type input "1"
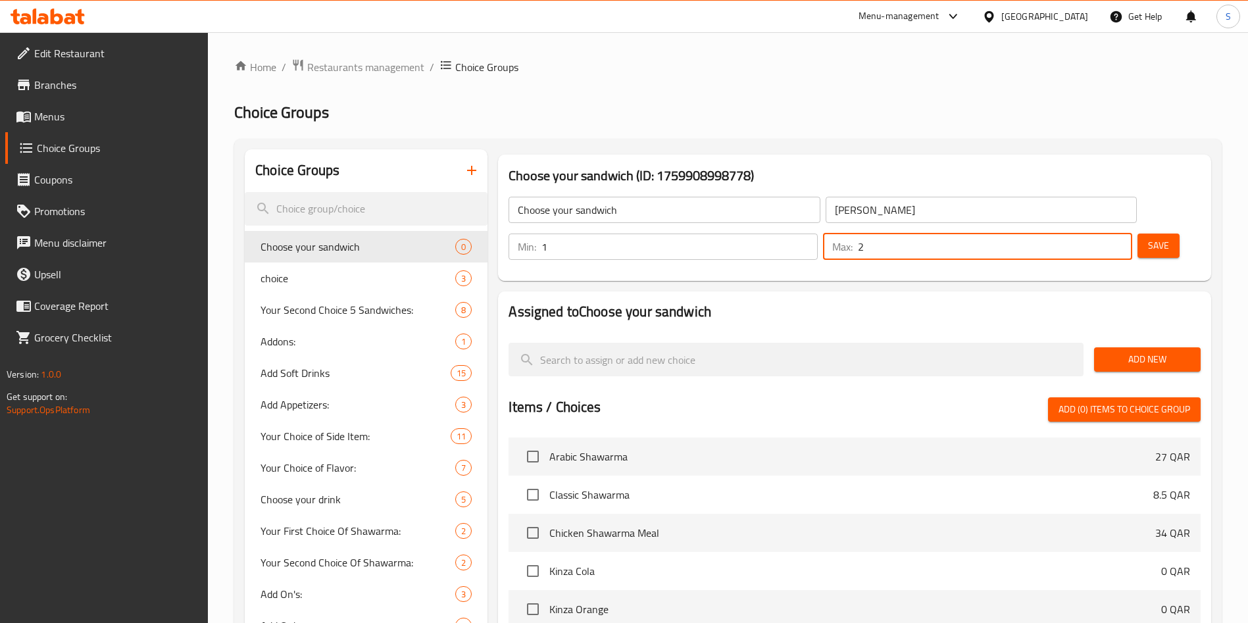
drag, startPoint x: 1095, startPoint y: 207, endPoint x: 1084, endPoint y: 207, distance: 10.5
click at [1084, 234] on input "2" at bounding box center [995, 247] width 274 height 26
type input "1"
click at [1097, 234] on input "1" at bounding box center [995, 247] width 274 height 26
click at [1117, 351] on span "Add New" at bounding box center [1148, 359] width 86 height 16
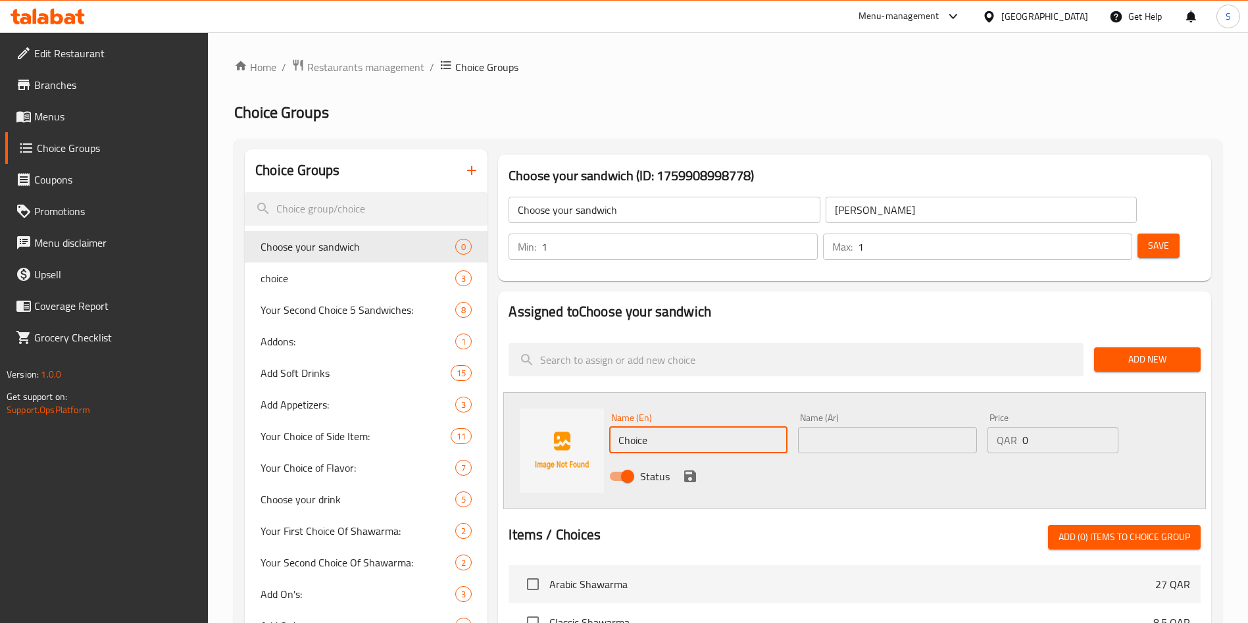
drag, startPoint x: 651, startPoint y: 405, endPoint x: 605, endPoint y: 395, distance: 47.1
click at [616, 427] on input "Choice" at bounding box center [698, 440] width 178 height 26
type input "Chicken"
click at [813, 417] on div "Name (Ar) Name (Ar)" at bounding box center [887, 433] width 189 height 51
click at [838, 427] on input "text" at bounding box center [887, 440] width 178 height 26
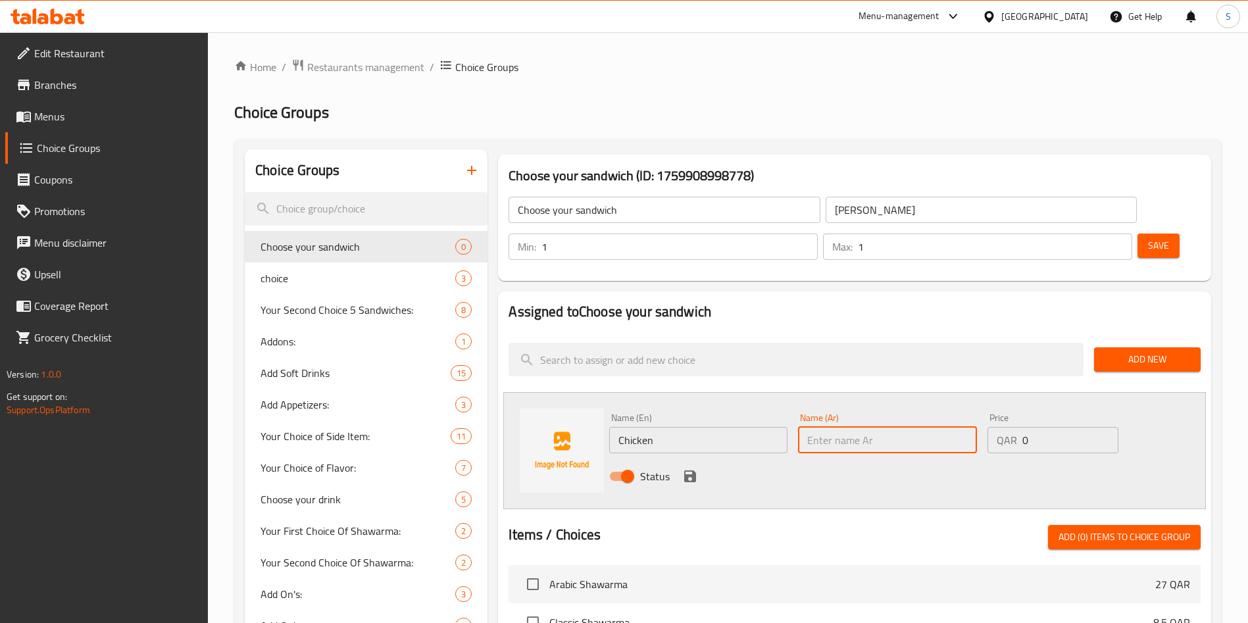
click at [584, 396] on div "Name (En) Chicken Name (En) Name (Ar) Name (Ar) Price QAR 0 Price Status" at bounding box center [854, 450] width 703 height 117
click at [869, 427] on input "text" at bounding box center [887, 440] width 178 height 26
paste input "دجاج"
type input "دجاج"
click at [694, 470] on icon "save" at bounding box center [690, 476] width 12 height 12
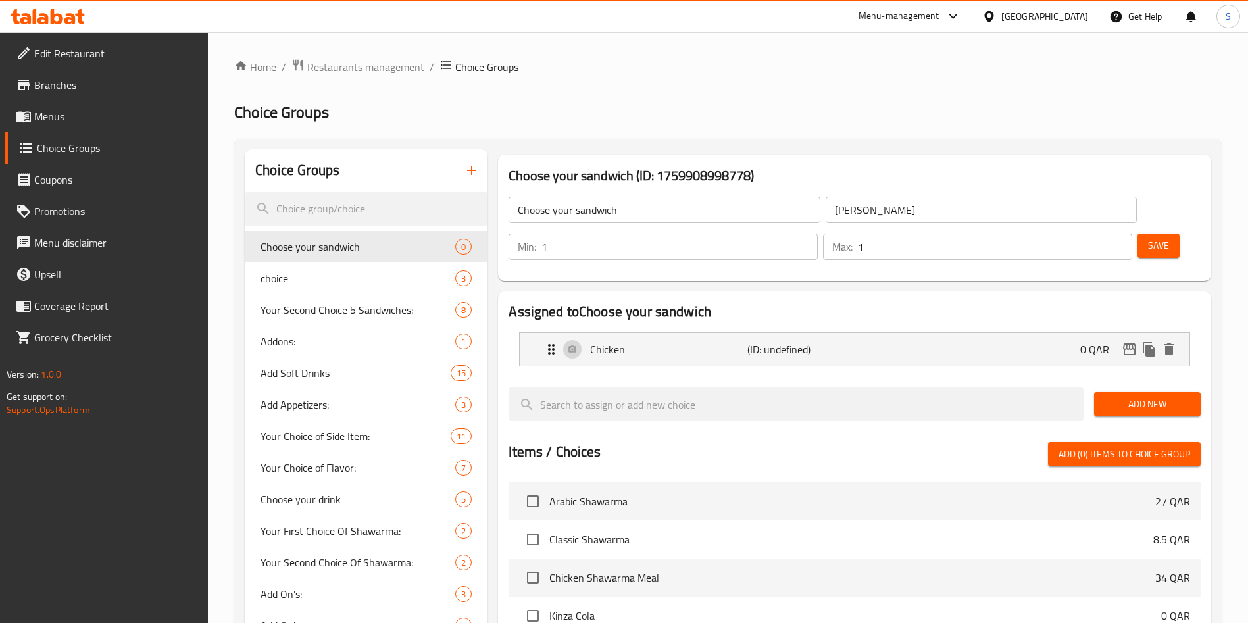
click at [1146, 396] on span "Add New" at bounding box center [1148, 404] width 86 height 16
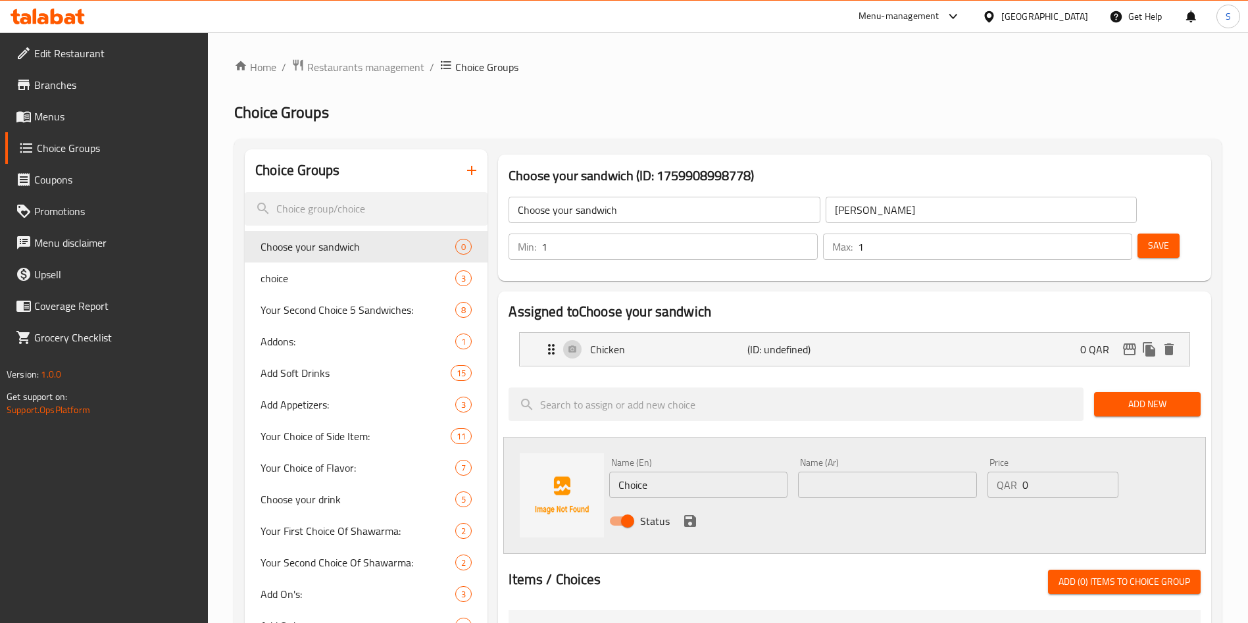
drag, startPoint x: 682, startPoint y: 439, endPoint x: 561, endPoint y: 443, distance: 120.5
click at [561, 443] on div "Name (En) Choice Name (En) Name (Ar) Name (Ar) Price QAR 0 Price Status" at bounding box center [854, 495] width 703 height 117
type input "Meat"
click at [861, 458] on div "Name (Ar) Name (Ar)" at bounding box center [887, 478] width 178 height 40
paste input "لحم"
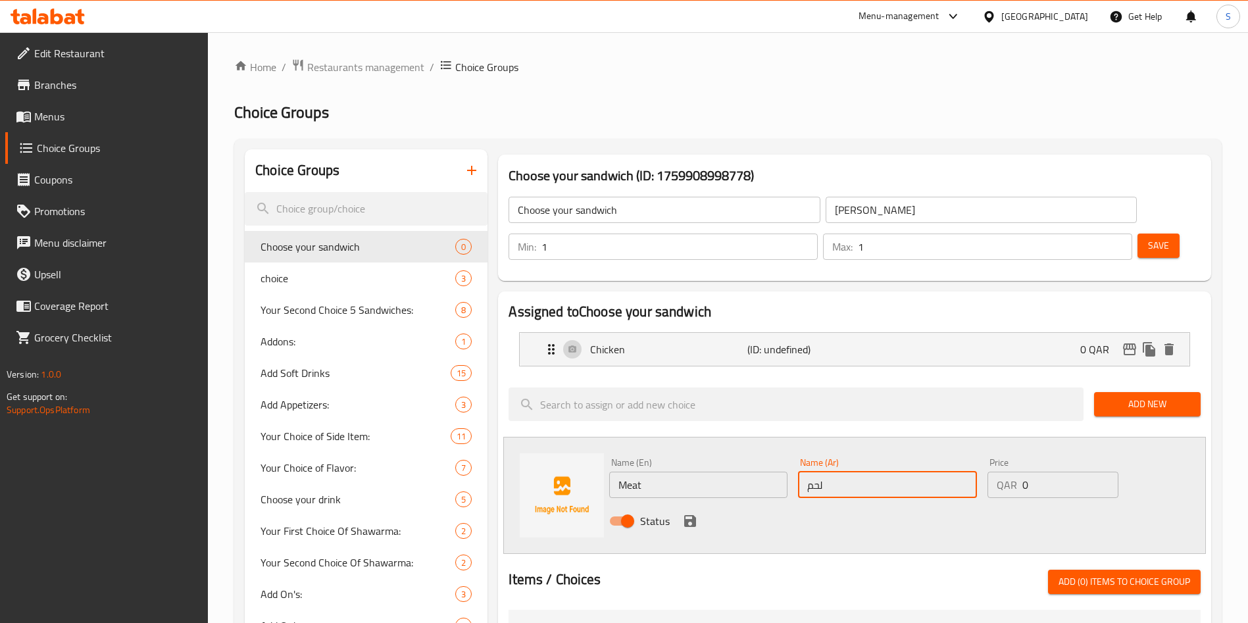
type input "لحم"
drag, startPoint x: 1034, startPoint y: 453, endPoint x: 1014, endPoint y: 457, distance: 20.1
click at [1004, 472] on div "QAR 0 Price" at bounding box center [1053, 485] width 131 height 26
type input "1"
drag, startPoint x: 915, startPoint y: 480, endPoint x: 898, endPoint y: 484, distance: 17.7
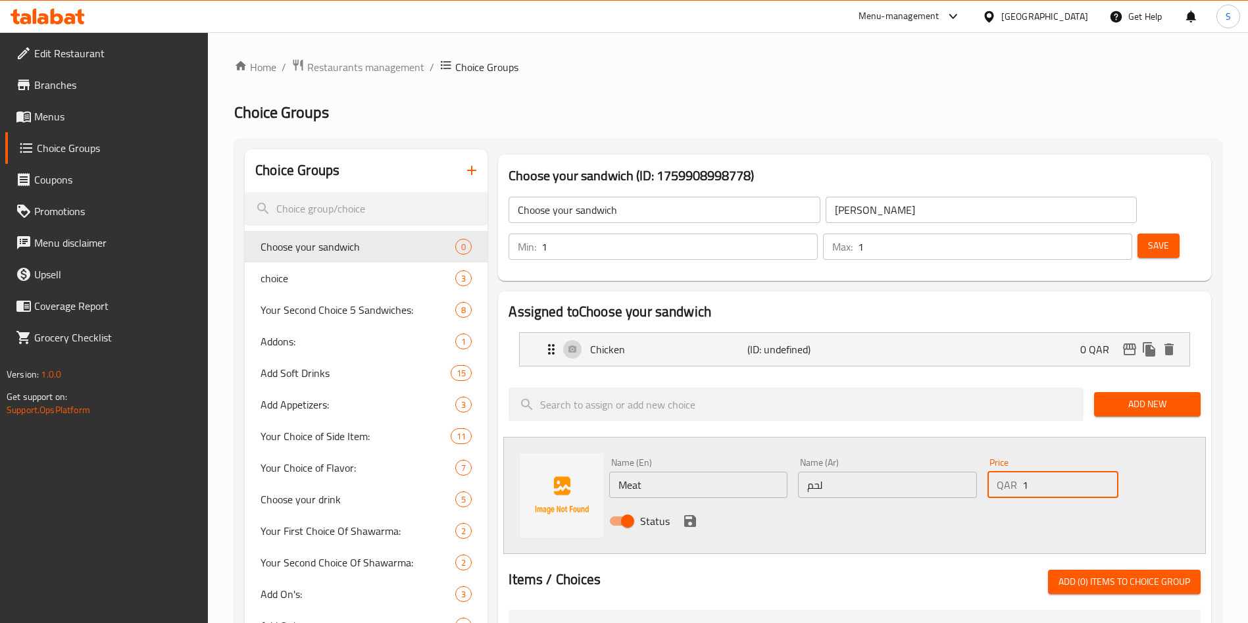
click at [915, 503] on div "Status" at bounding box center [887, 521] width 566 height 36
click at [690, 515] on icon "save" at bounding box center [690, 521] width 12 height 12
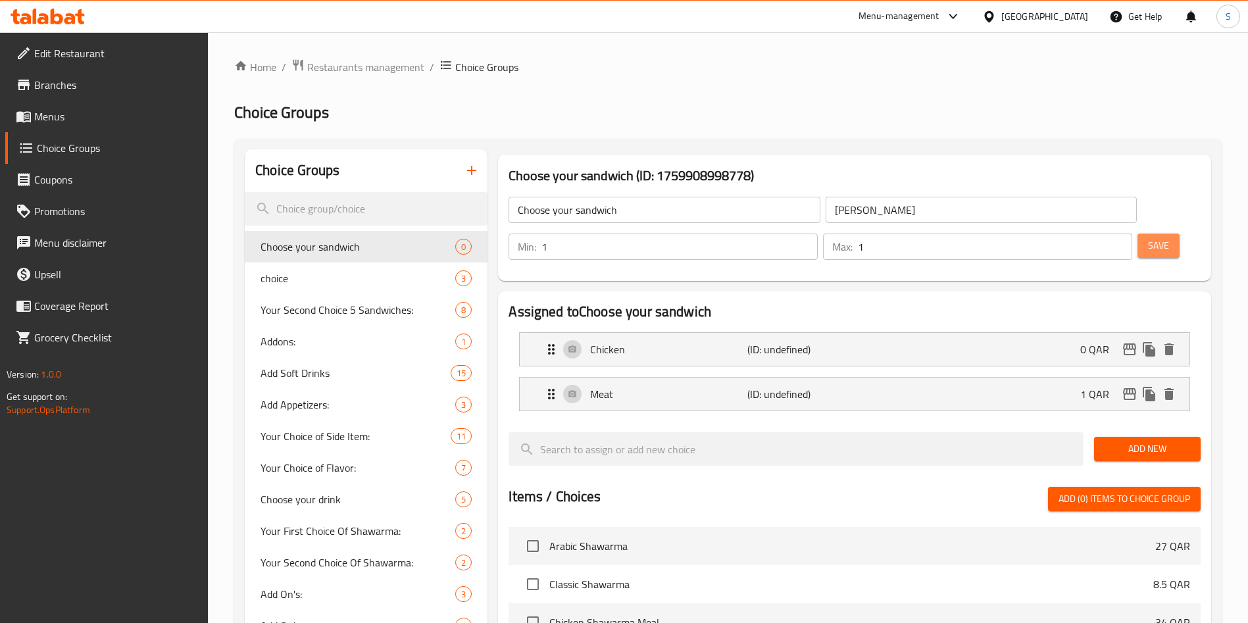
click at [1148, 238] on span "Save" at bounding box center [1158, 246] width 21 height 16
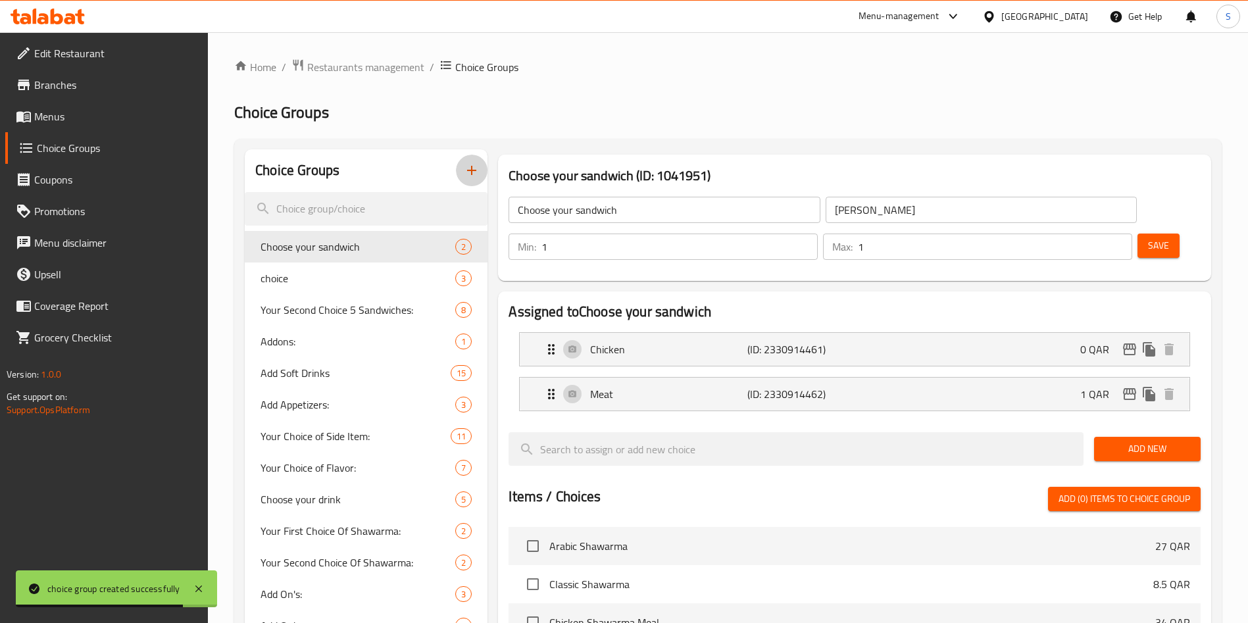
click at [478, 175] on icon "button" at bounding box center [472, 171] width 16 height 16
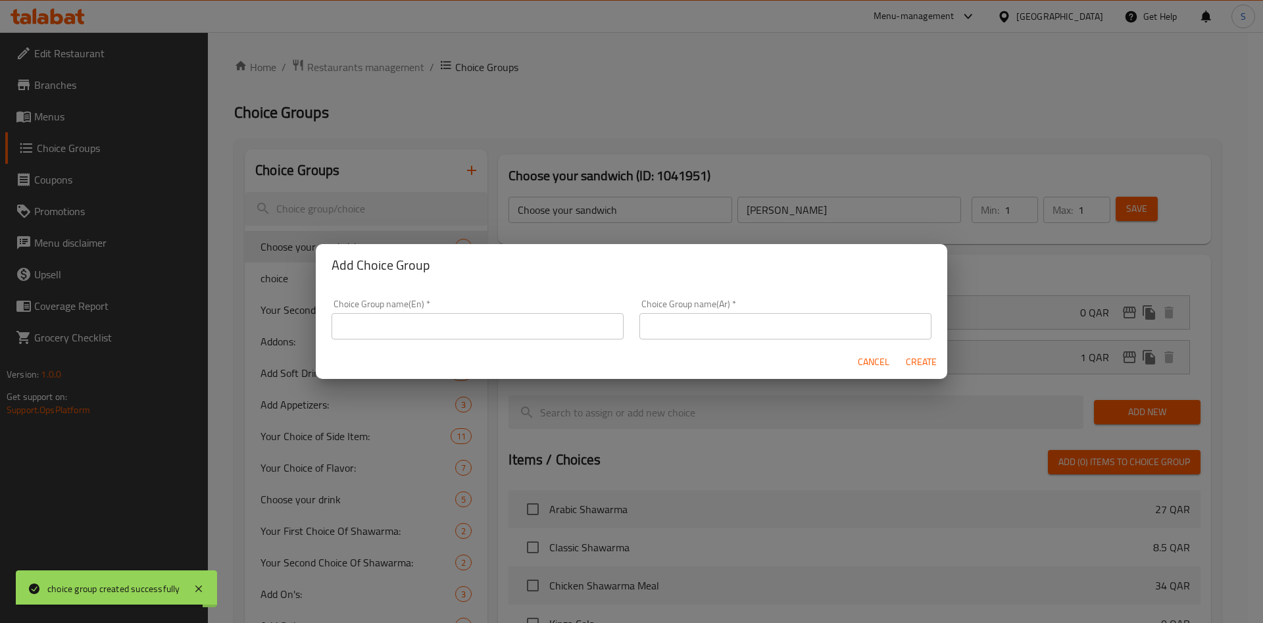
click at [516, 326] on input "text" at bounding box center [478, 326] width 292 height 26
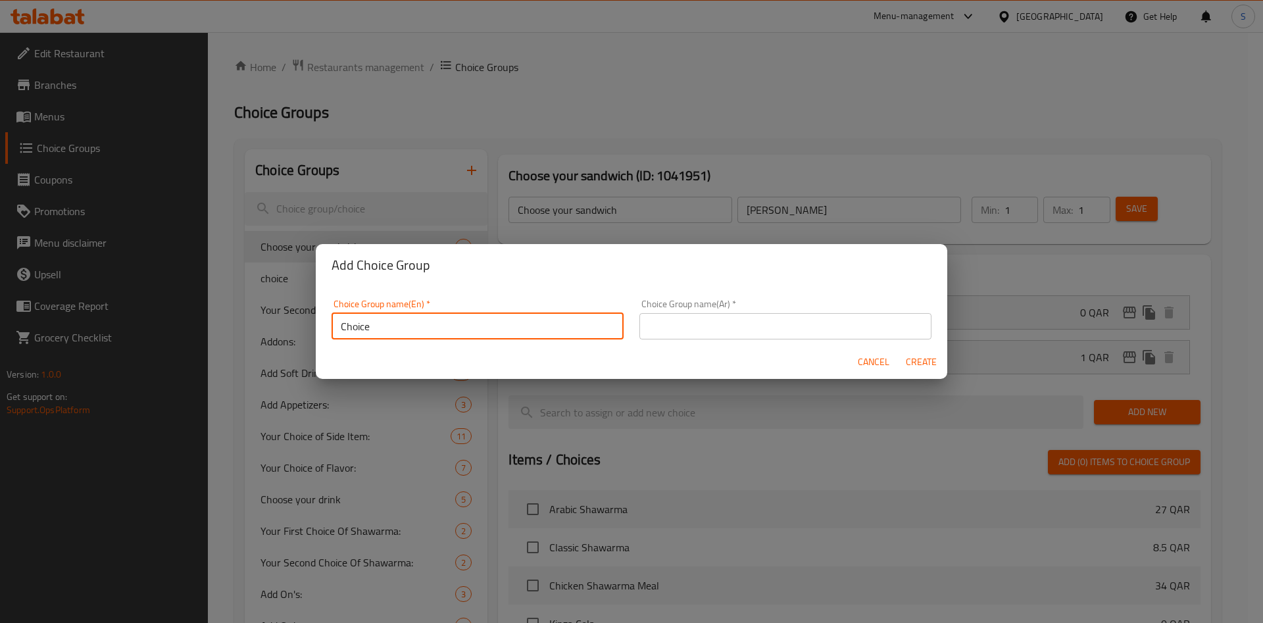
drag, startPoint x: 338, startPoint y: 320, endPoint x: 311, endPoint y: 318, distance: 26.4
click at [311, 318] on div "Add Choice Group Choice Group name(En)   * Choice Choice Group name(En) * Choic…" at bounding box center [631, 311] width 1263 height 623
click at [425, 326] on input "Choice" at bounding box center [478, 326] width 292 height 26
drag, startPoint x: 407, startPoint y: 316, endPoint x: 251, endPoint y: 320, distance: 156.0
click at [243, 320] on div "Add Choice Group Choice Group name(En)   * Choice Choice Group name(En) * Choic…" at bounding box center [631, 311] width 1263 height 623
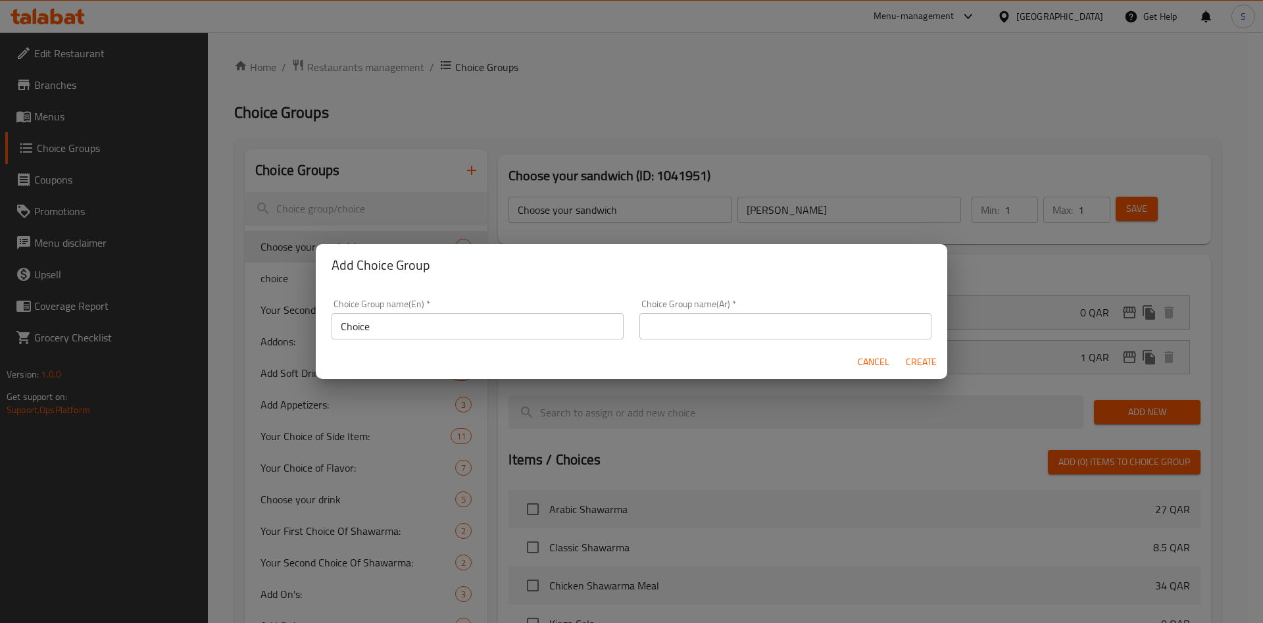
click at [390, 332] on input "Choice" at bounding box center [478, 326] width 292 height 26
drag, startPoint x: 376, startPoint y: 328, endPoint x: 280, endPoint y: 316, distance: 97.4
click at [278, 317] on div "Add Choice Group Choice Group name(En)   * Choice: Choice Group name(En) * Choi…" at bounding box center [631, 311] width 1263 height 623
type input "Choice:"
click at [717, 325] on input "text" at bounding box center [786, 326] width 292 height 26
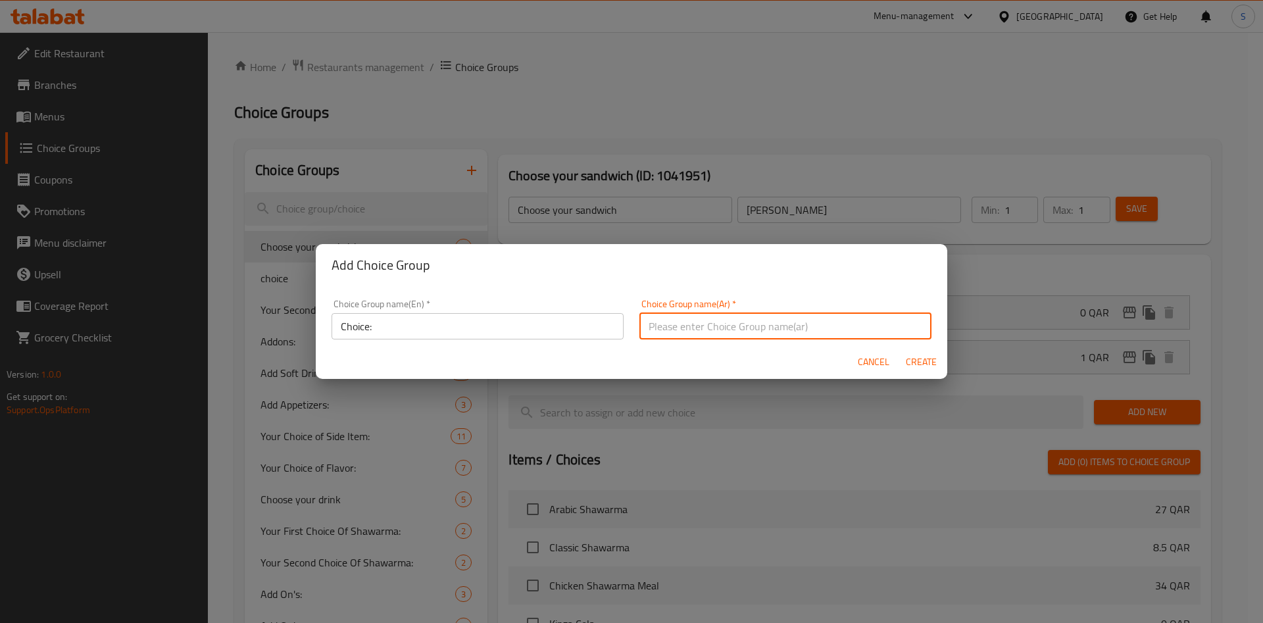
paste input "Choice:"
type input "Choice:"
drag, startPoint x: 685, startPoint y: 334, endPoint x: 599, endPoint y: 328, distance: 86.4
click at [593, 331] on div "Choice Group name(En)   * Choice: Choice Group name(En) * Choice Group name(Ar)…" at bounding box center [632, 319] width 616 height 56
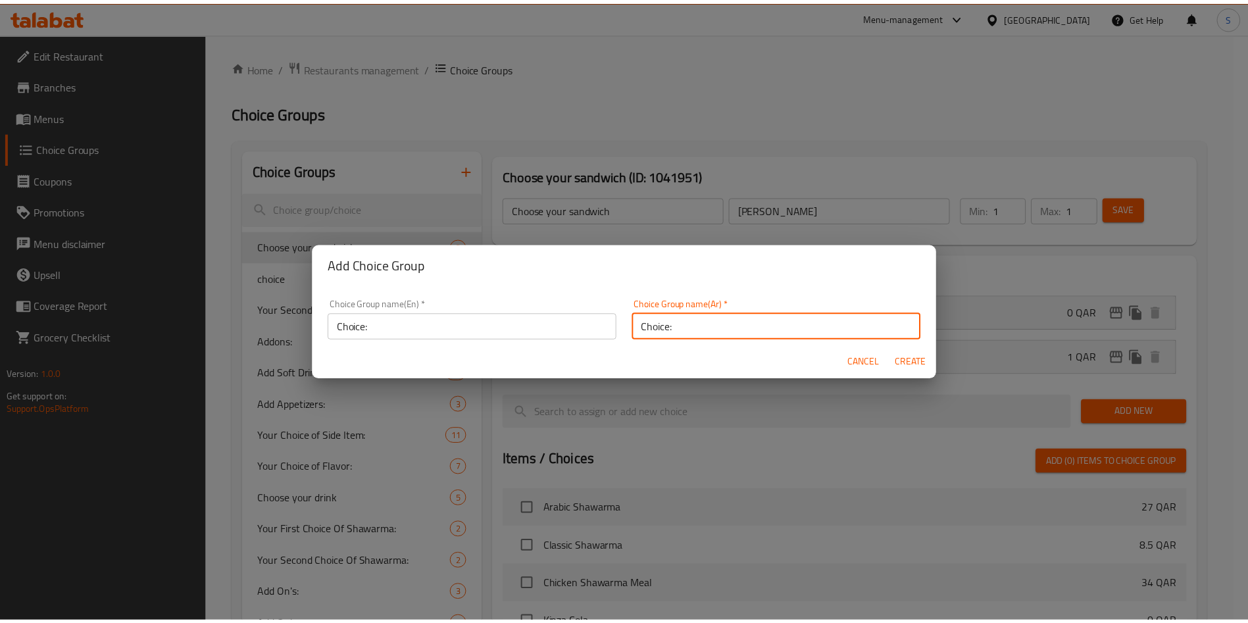
scroll to position [4, 0]
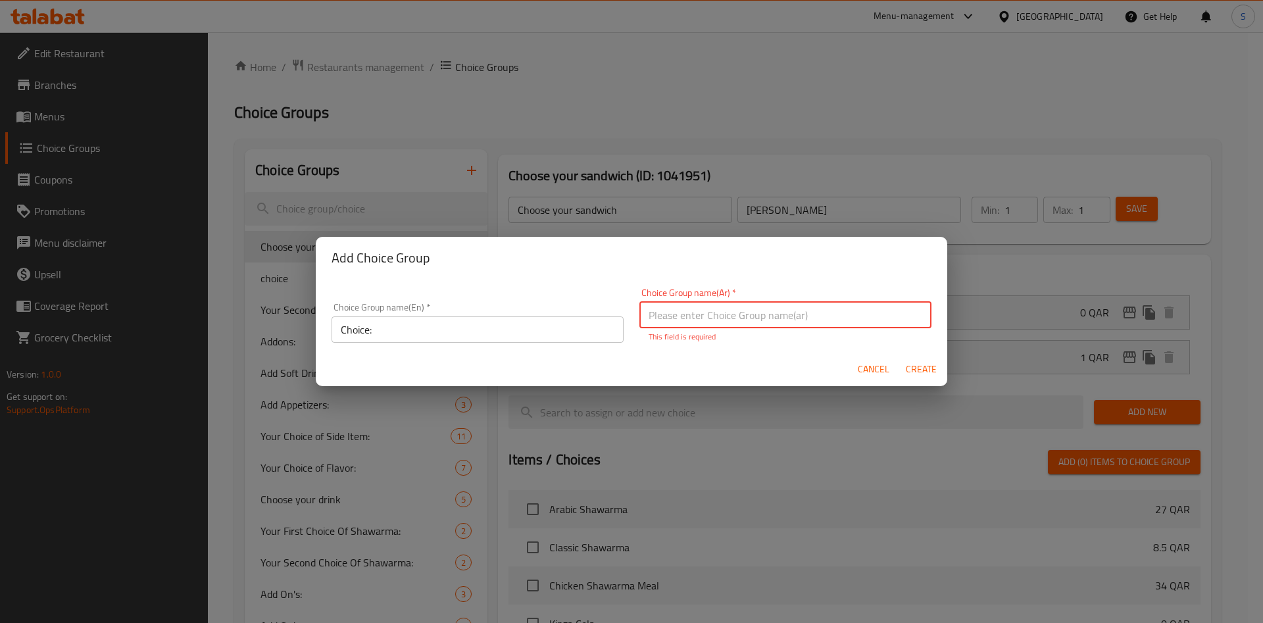
click at [742, 320] on input "text" at bounding box center [786, 315] width 292 height 26
paste input "اختيار:"
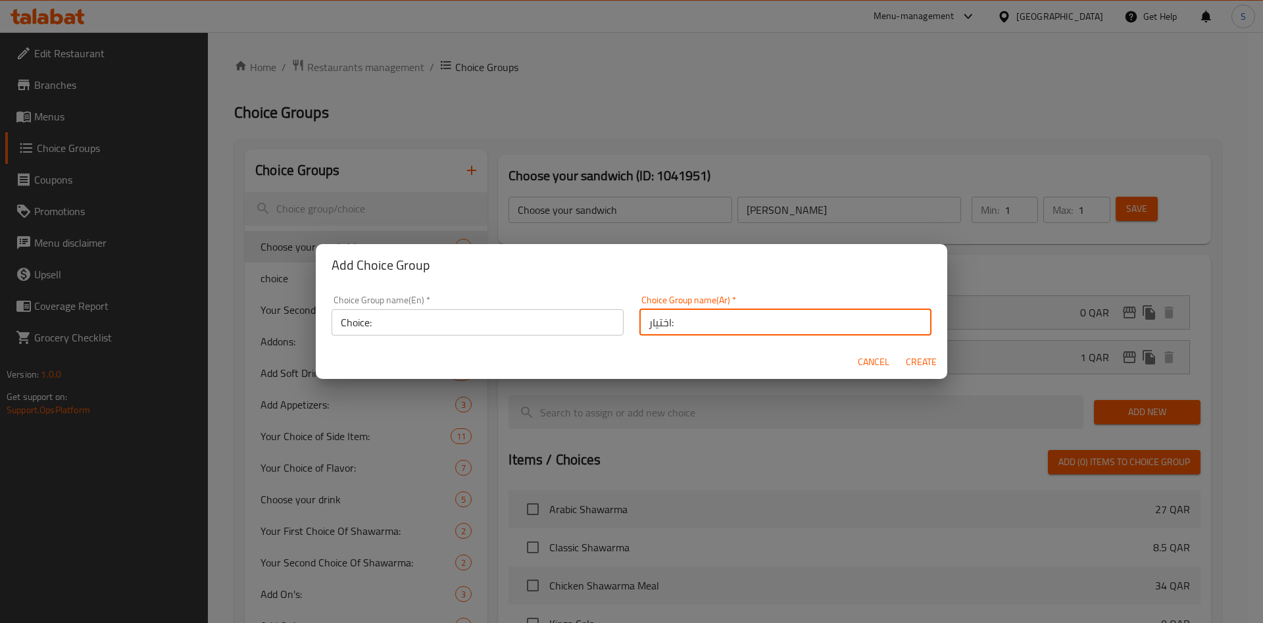
type input "اختيار:"
click at [918, 363] on span "Create" at bounding box center [921, 362] width 32 height 16
type input "Choice:"
type input "اختيار:"
type input "0"
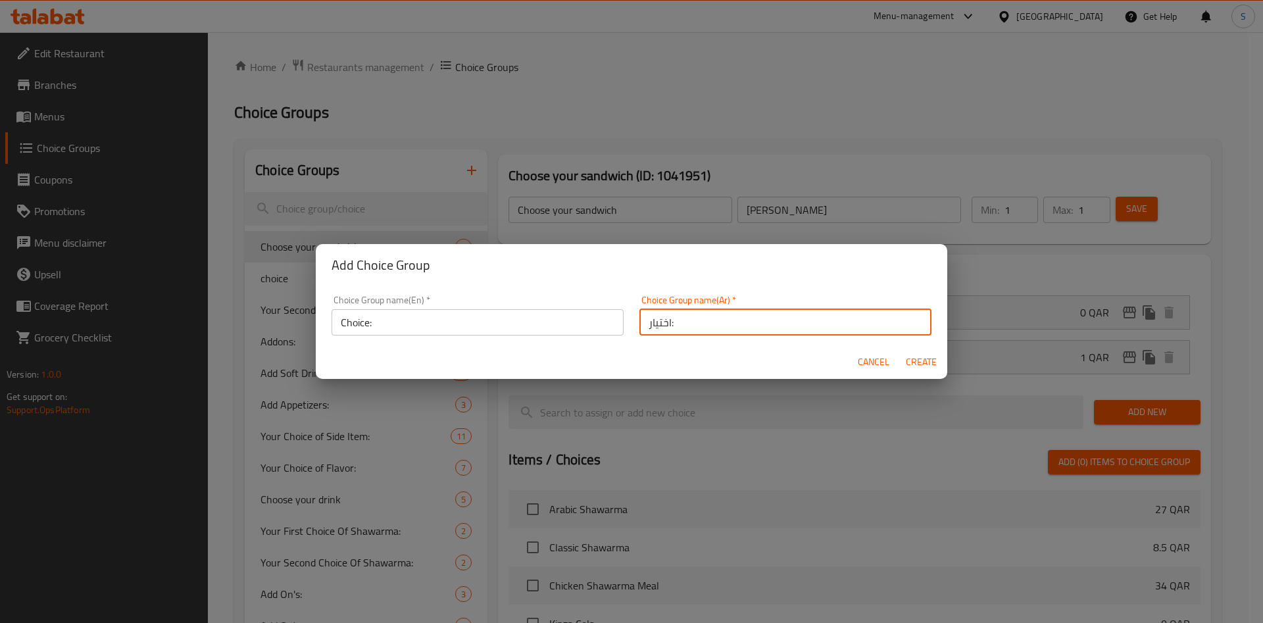
type input "0"
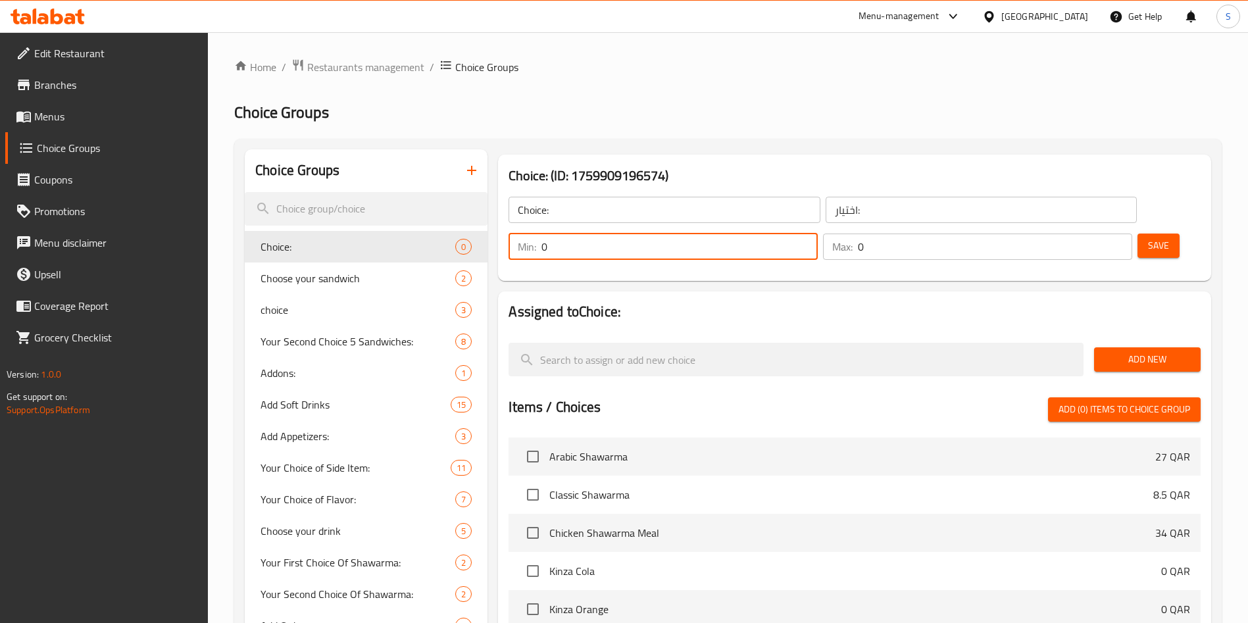
click at [818, 234] on input "0" at bounding box center [679, 247] width 276 height 26
type input "1"
click at [1083, 234] on div "Max: 1 ​" at bounding box center [977, 247] width 309 height 26
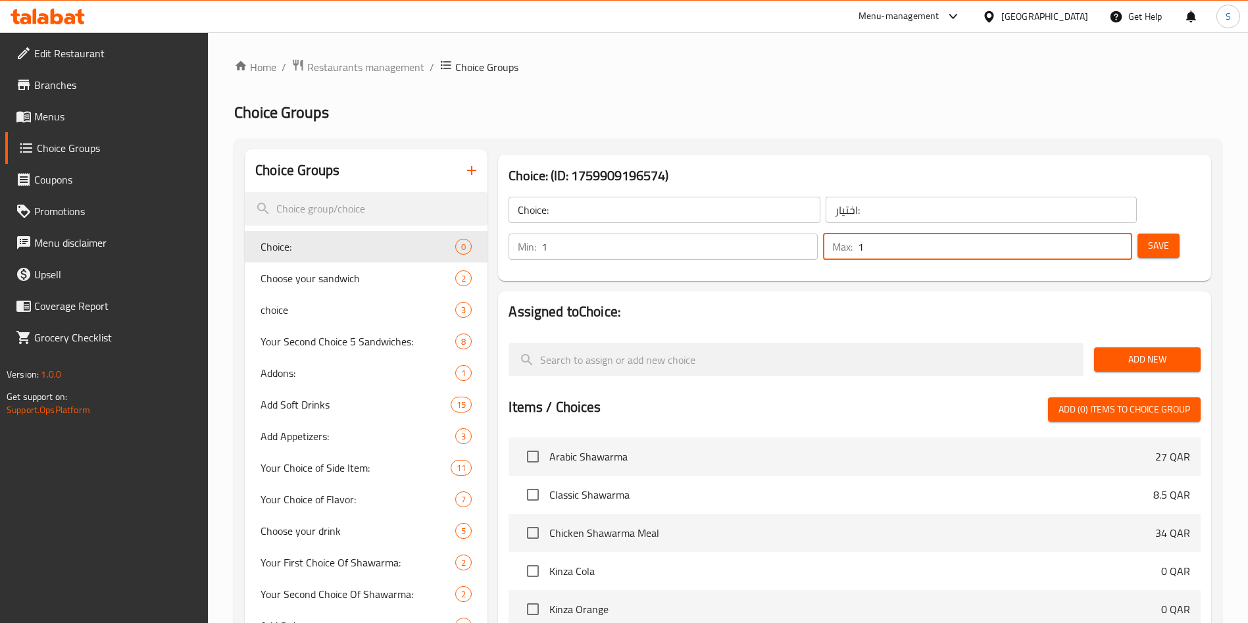
type input "1"
click at [1122, 351] on span "Add New" at bounding box center [1148, 359] width 86 height 16
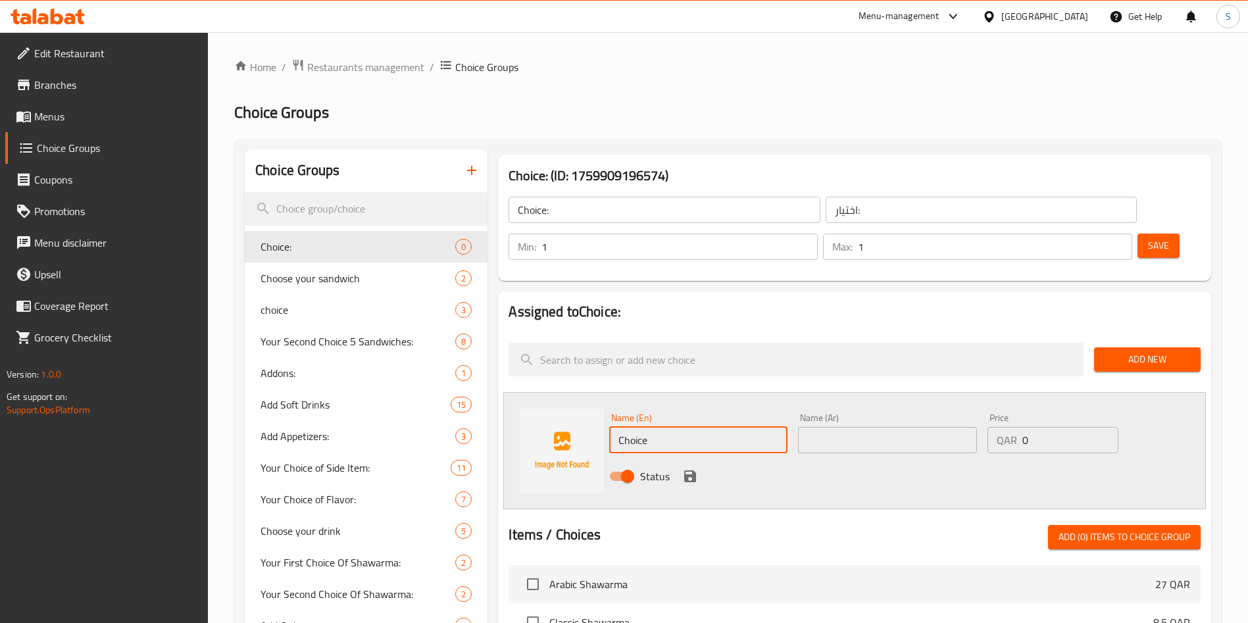
drag, startPoint x: 613, startPoint y: 397, endPoint x: 607, endPoint y: 390, distance: 10.3
click at [606, 408] on div "Name (En) Choice Name (En)" at bounding box center [698, 433] width 189 height 51
paste input "Normal"
type input "Normal"
click at [887, 416] on div "Name (Ar) Name (Ar)" at bounding box center [887, 433] width 189 height 51
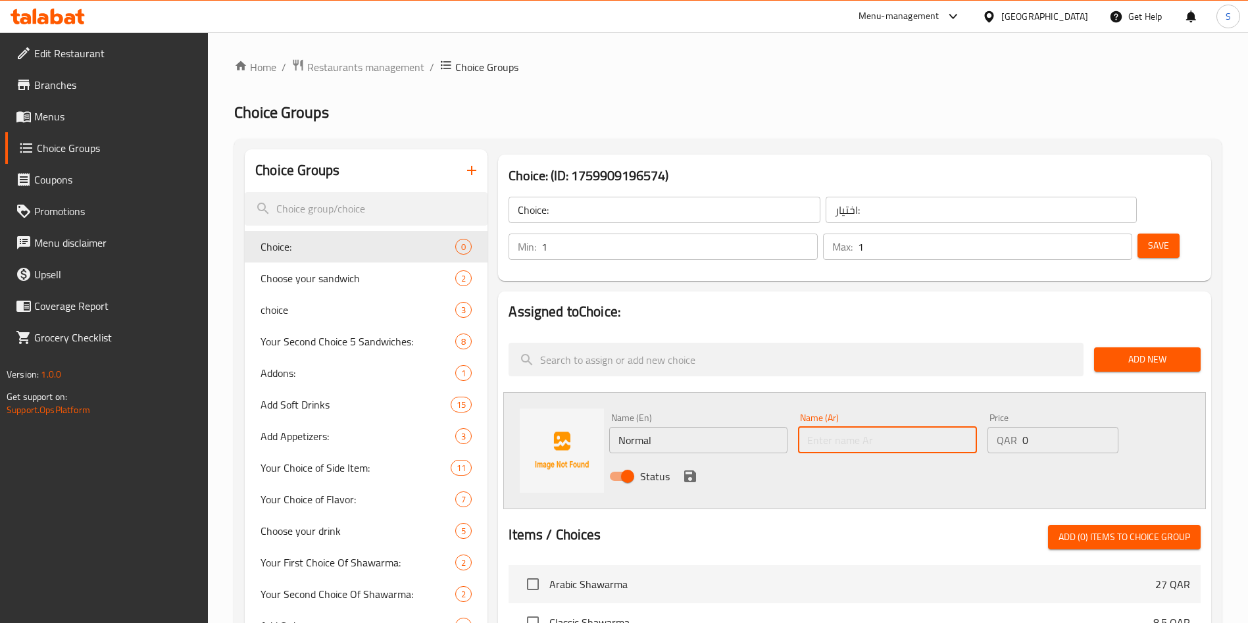
paste input "عادي"
type input "عادي"
click at [693, 470] on icon "save" at bounding box center [690, 476] width 12 height 12
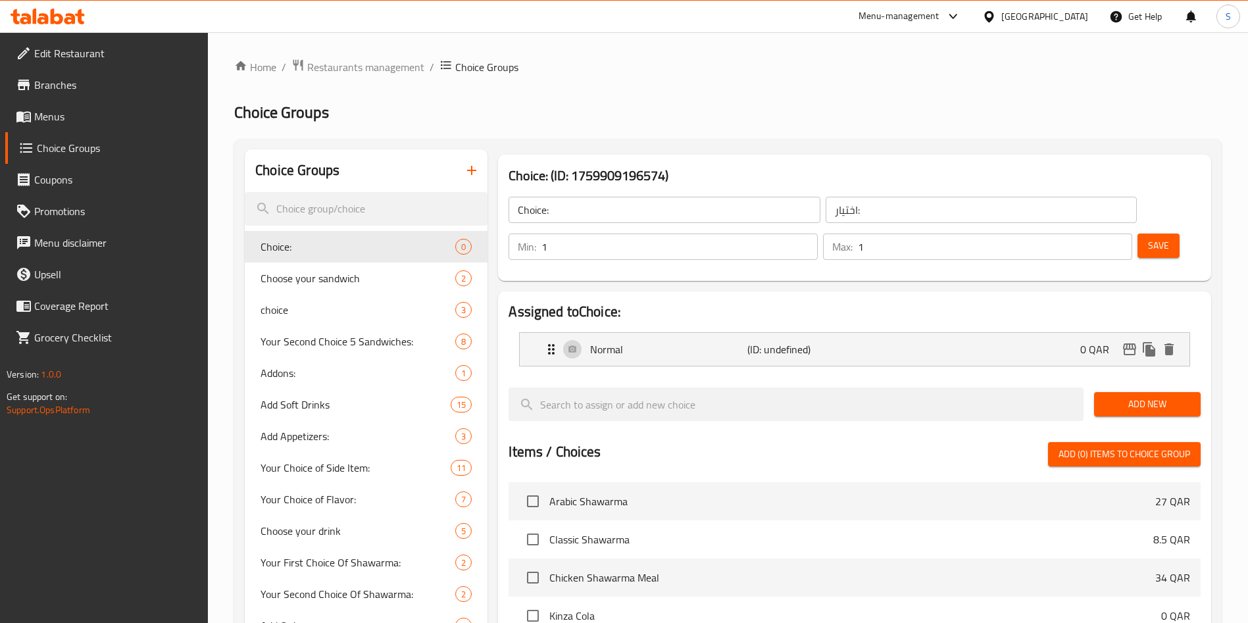
click at [1165, 396] on span "Add New" at bounding box center [1148, 404] width 86 height 16
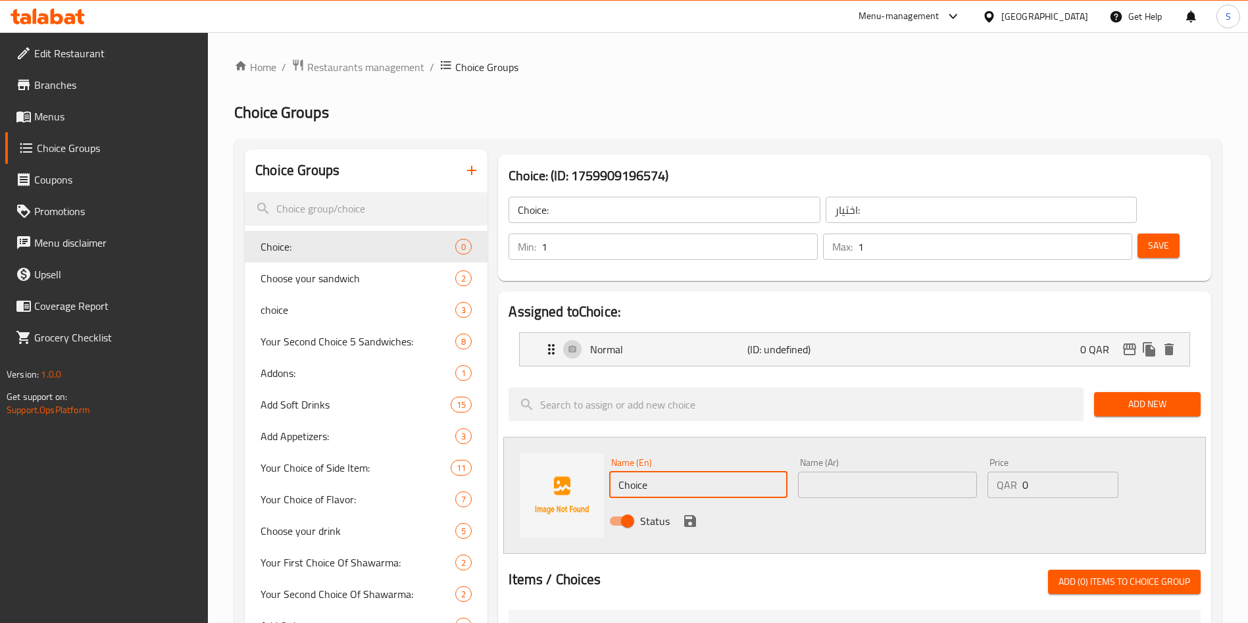
drag, startPoint x: 647, startPoint y: 451, endPoint x: 609, endPoint y: 447, distance: 39.0
click at [611, 472] on input "Choice" at bounding box center [698, 485] width 178 height 26
drag, startPoint x: 642, startPoint y: 445, endPoint x: 583, endPoint y: 431, distance: 60.3
click at [583, 437] on div "Name (En) Spicy Name (En) Name (Ar) Name (Ar) Price QAR 0 Price Status" at bounding box center [854, 495] width 703 height 117
type input "Spicy"
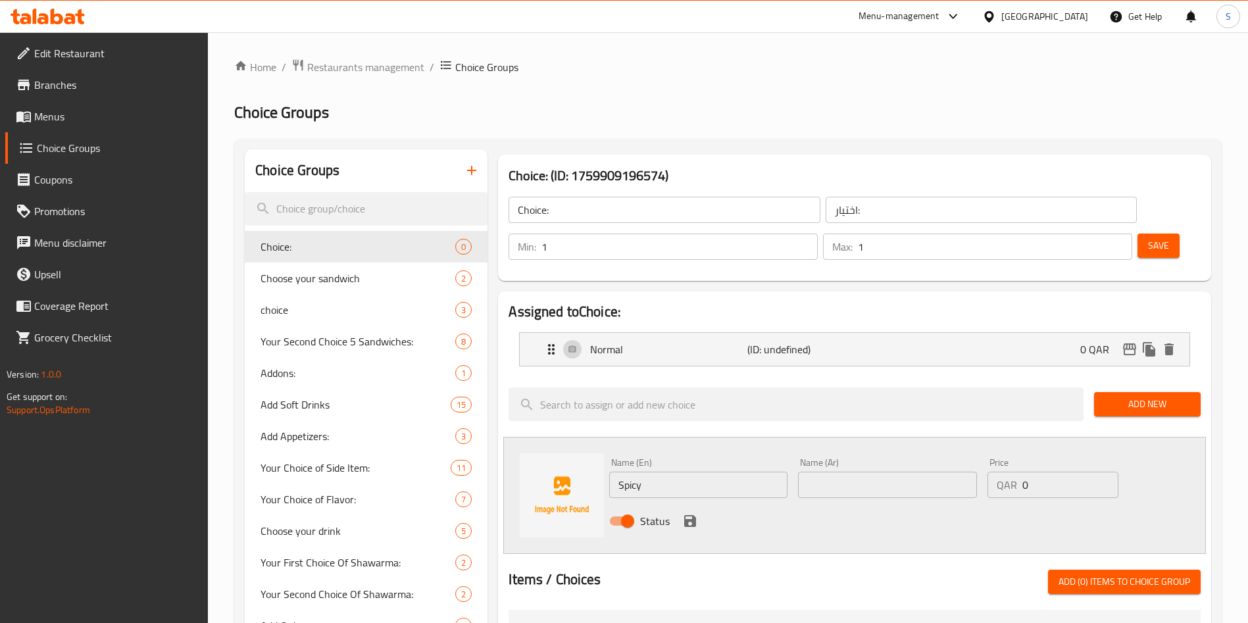
click at [872, 461] on div "Name (Ar) Name (Ar)" at bounding box center [887, 478] width 189 height 51
paste input "حار"
type input "حار"
click at [691, 513] on icon "save" at bounding box center [690, 521] width 16 height 16
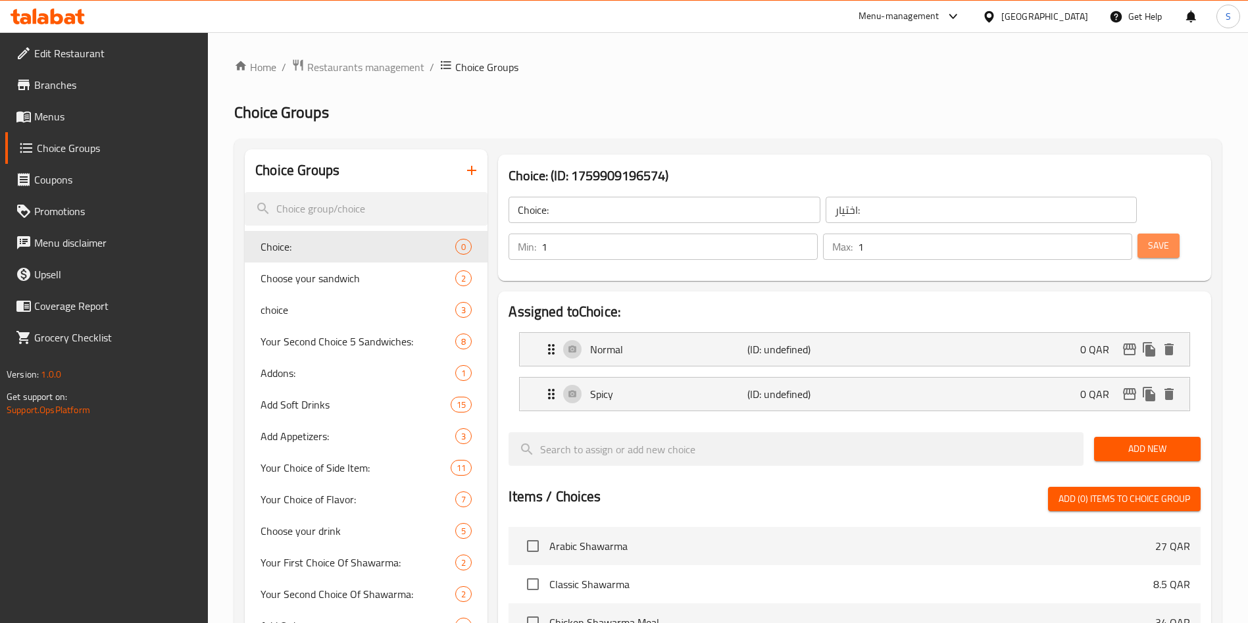
click at [1148, 238] on span "Save" at bounding box center [1158, 246] width 21 height 16
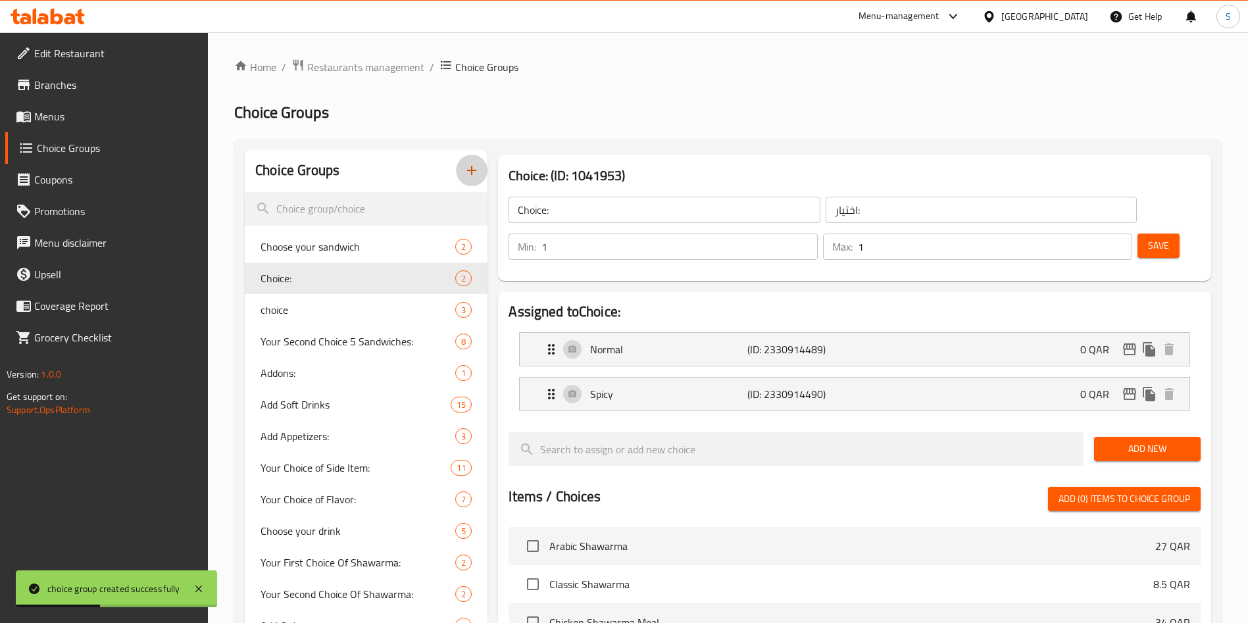
click at [470, 170] on icon "button" at bounding box center [471, 170] width 9 height 9
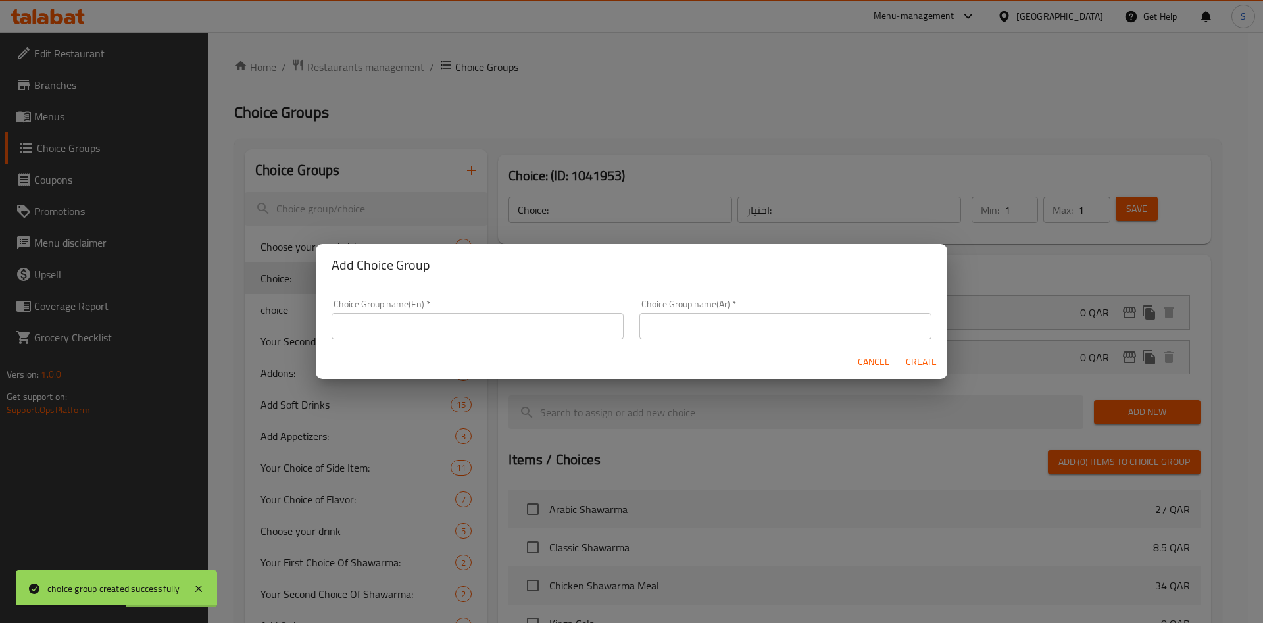
click at [865, 363] on span "Cancel" at bounding box center [874, 362] width 32 height 16
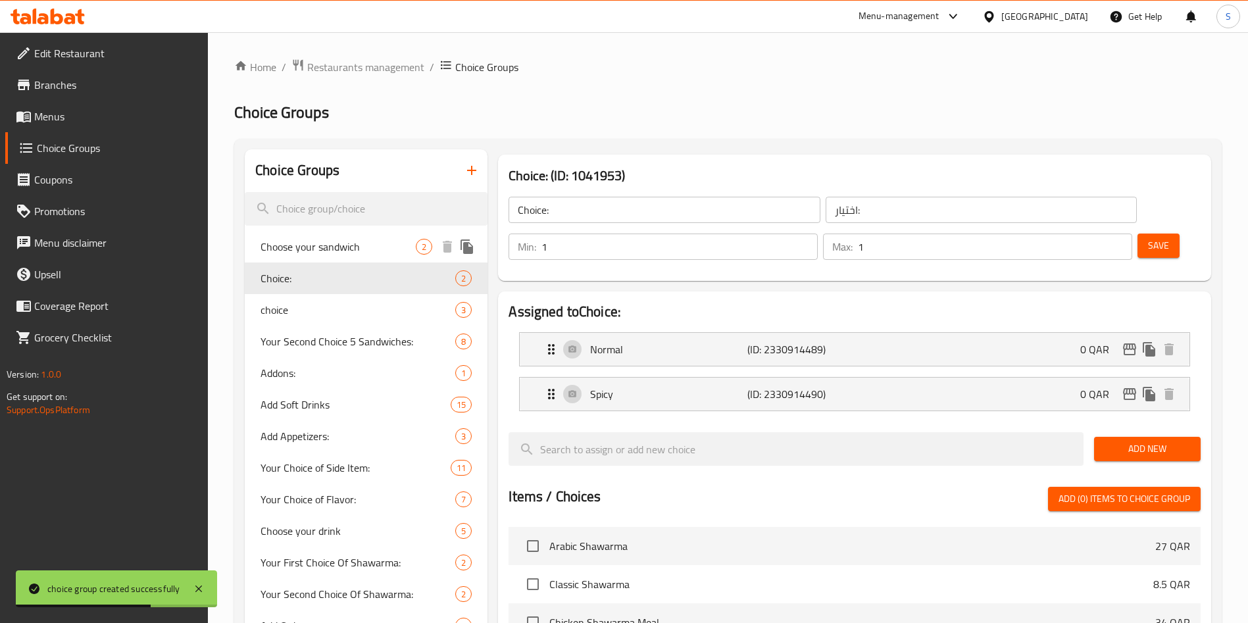
click at [353, 251] on span "Choose your sandwich" at bounding box center [338, 247] width 155 height 16
type input "Choose your sandwich"
type input "اختر ساندويتشك"
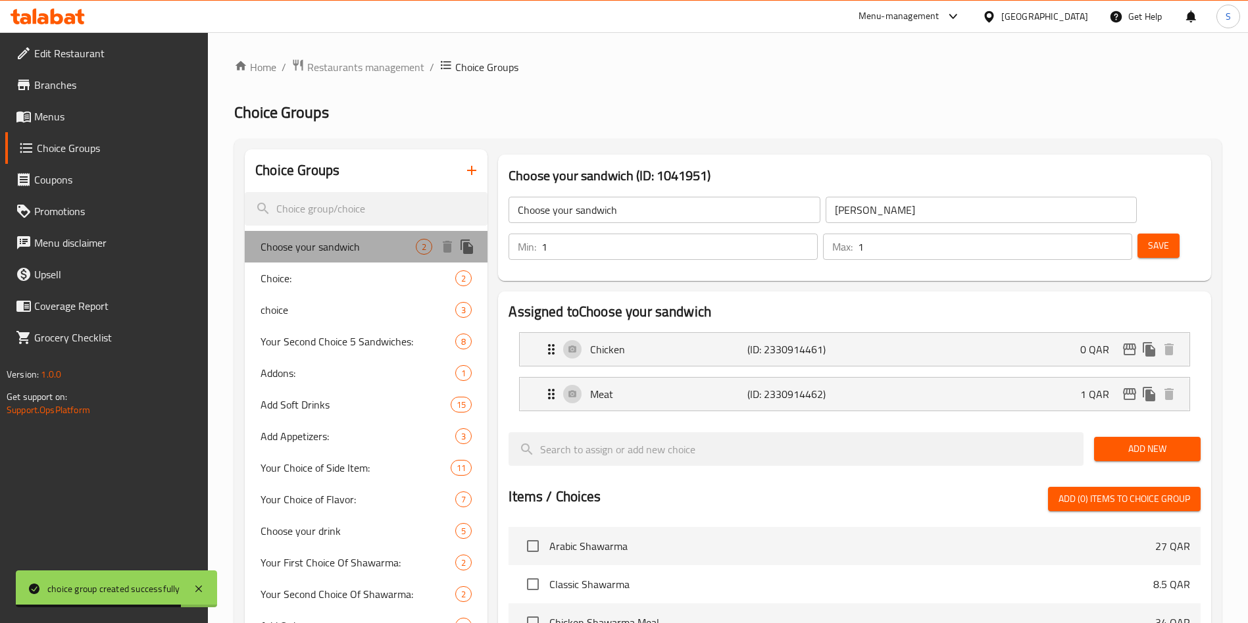
drag, startPoint x: 261, startPoint y: 245, endPoint x: 360, endPoint y: 244, distance: 98.7
click at [361, 245] on span "Choose your sandwich" at bounding box center [338, 247] width 155 height 16
click at [360, 244] on span "Choose your sandwich" at bounding box center [338, 247] width 155 height 16
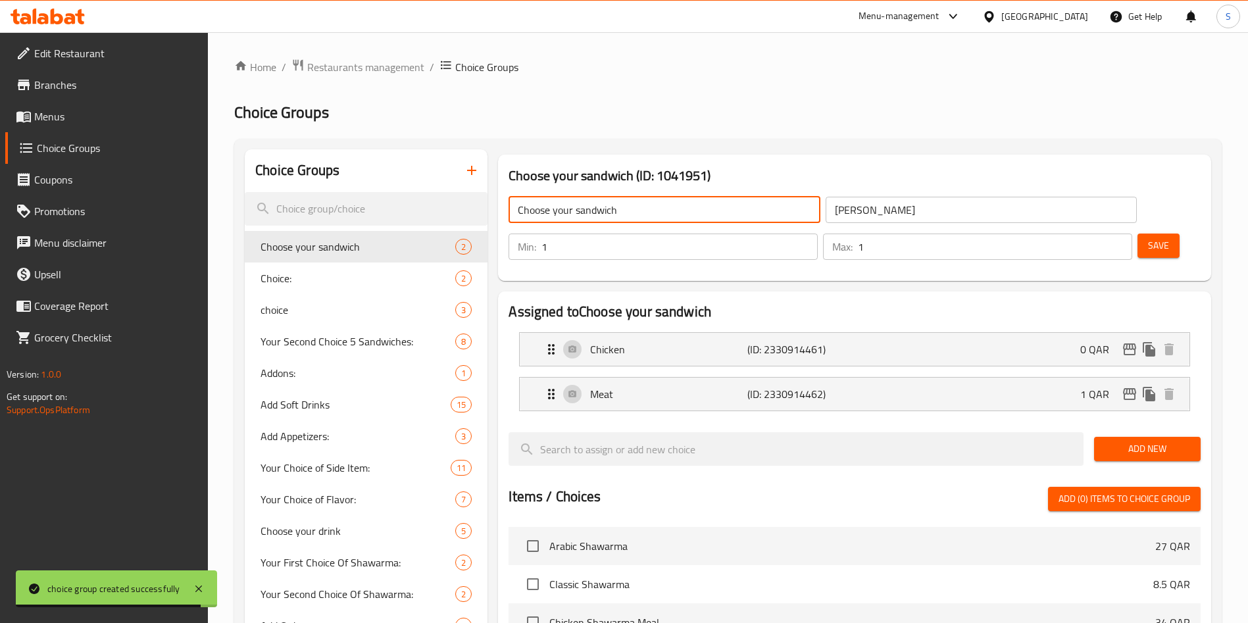
drag, startPoint x: 618, startPoint y: 211, endPoint x: 524, endPoint y: 209, distance: 94.1
click at [524, 209] on input "Choose your sandwich" at bounding box center [664, 210] width 311 height 26
click at [632, 209] on input "Choose your sandwich" at bounding box center [664, 210] width 311 height 26
click at [643, 213] on input "Choose your sandwich" at bounding box center [664, 210] width 311 height 26
drag, startPoint x: 616, startPoint y: 208, endPoint x: 502, endPoint y: 205, distance: 114.5
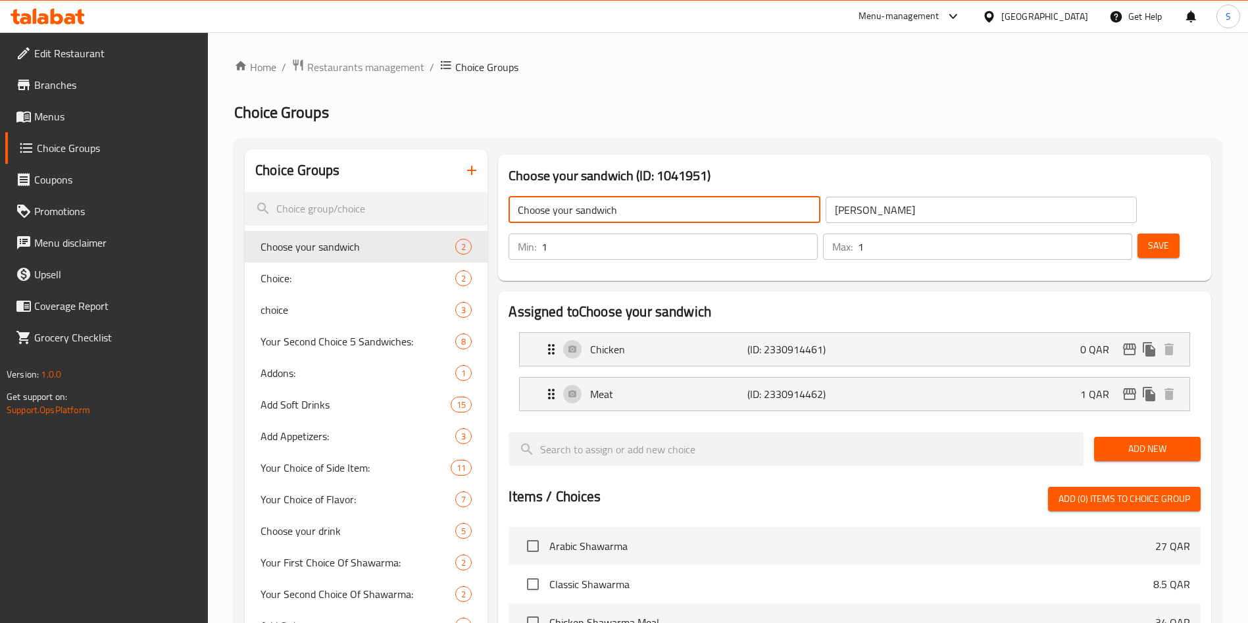
click at [502, 205] on div "Choose your sandwich ​ اختر ساندويتشك ​" at bounding box center [823, 210] width 644 height 42
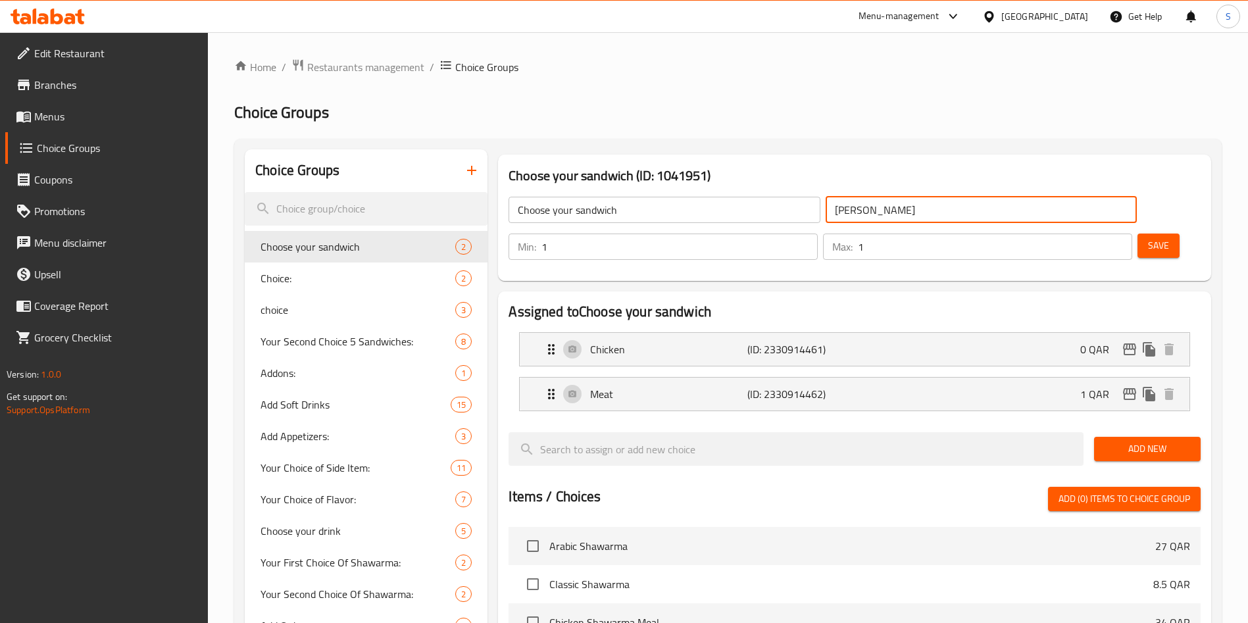
drag, startPoint x: 842, startPoint y: 211, endPoint x: 678, endPoint y: 191, distance: 165.6
click at [678, 191] on div "Choose your sandwich ​ اختر ساندويتشك ​" at bounding box center [823, 210] width 644 height 42
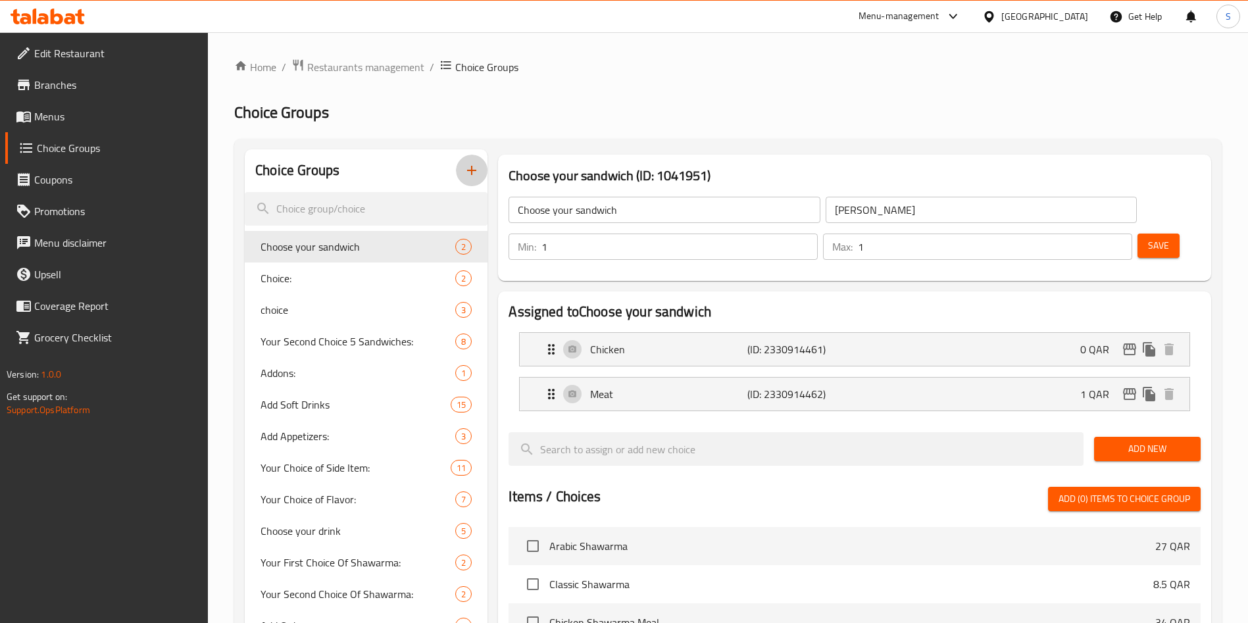
click at [475, 166] on icon "button" at bounding box center [472, 171] width 16 height 16
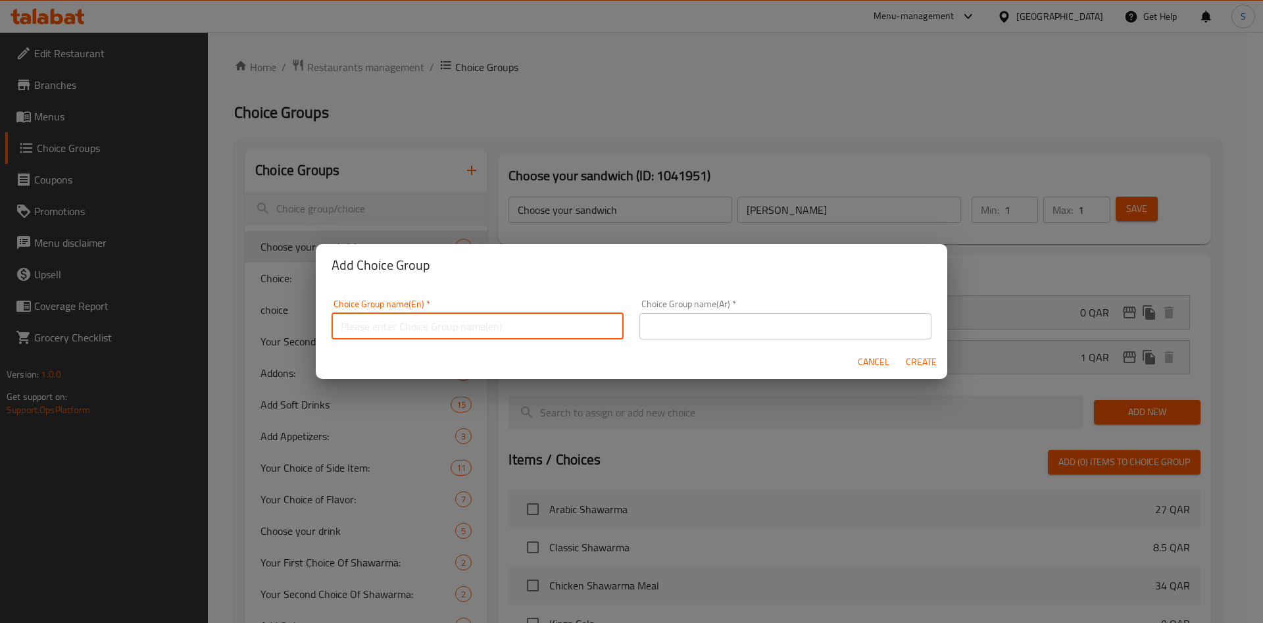
drag, startPoint x: 512, startPoint y: 317, endPoint x: 507, endPoint y: 311, distance: 7.5
click at [511, 318] on input "text" at bounding box center [478, 326] width 292 height 26
paste input "Choose your sandwich"
type input "Choose your sandwich"
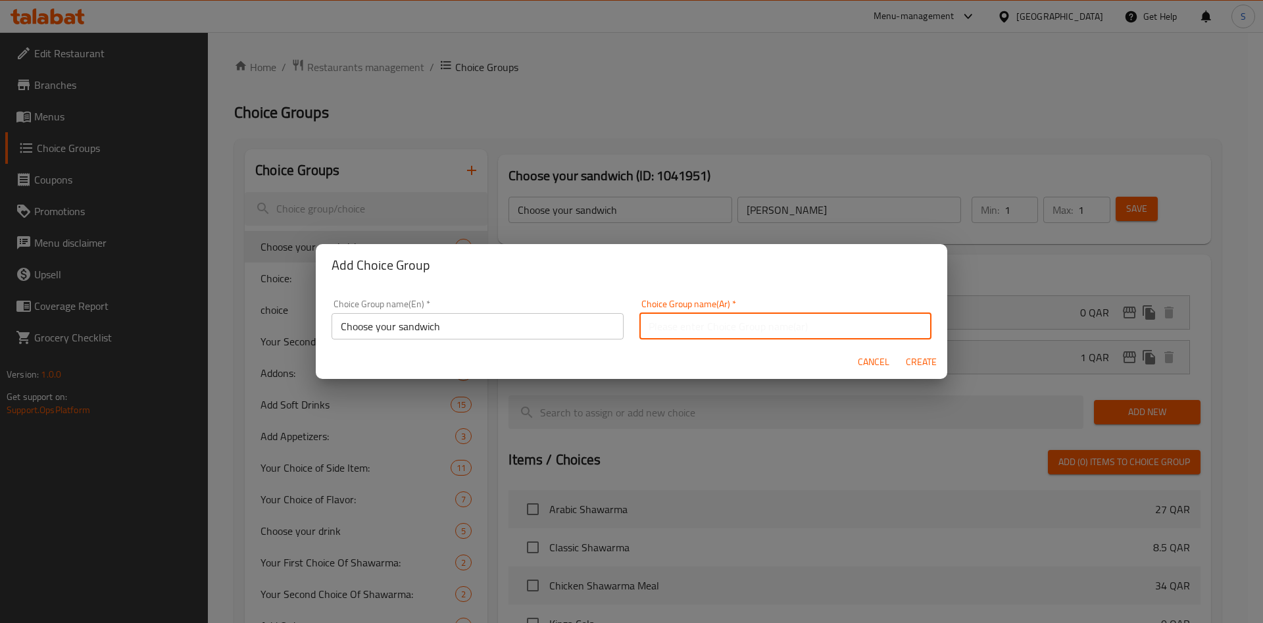
click at [736, 324] on input "text" at bounding box center [786, 326] width 292 height 26
paste input "اختر ساندويتشك"
type input "اختر ساندويتشك"
click at [488, 329] on input "Choose your sandwich" at bounding box center [478, 326] width 292 height 26
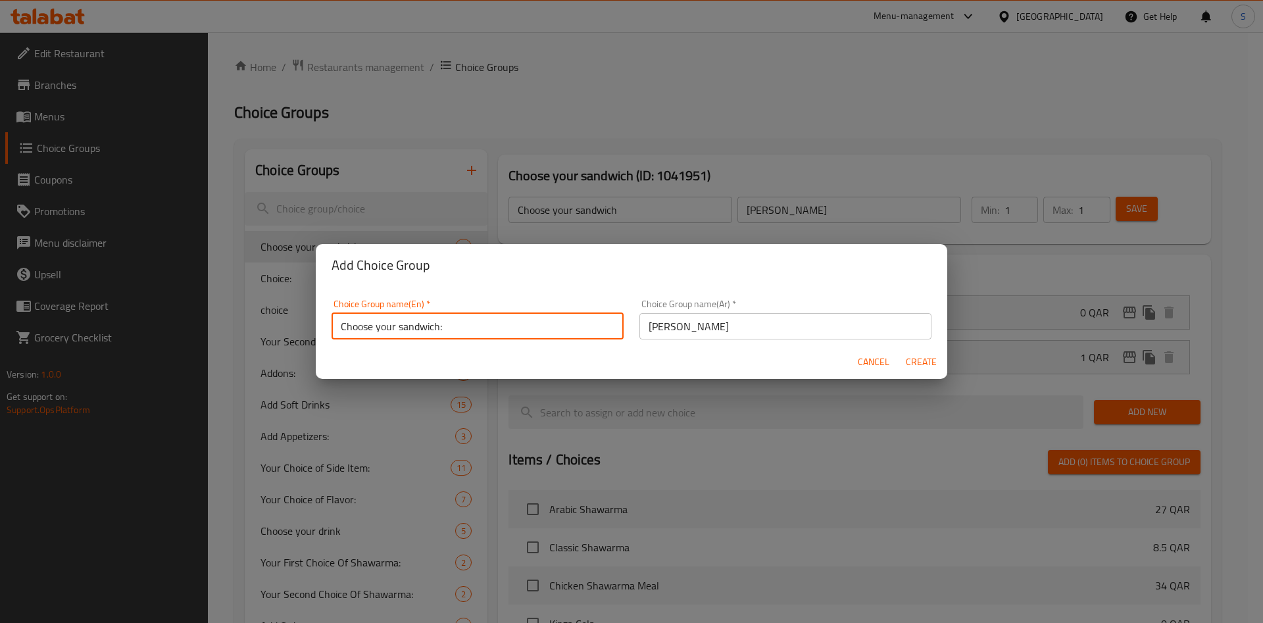
type input "Choose your sandwich:"
click at [938, 362] on button "Create" at bounding box center [921, 362] width 42 height 24
type input "Choose your sandwich:"
type input "0"
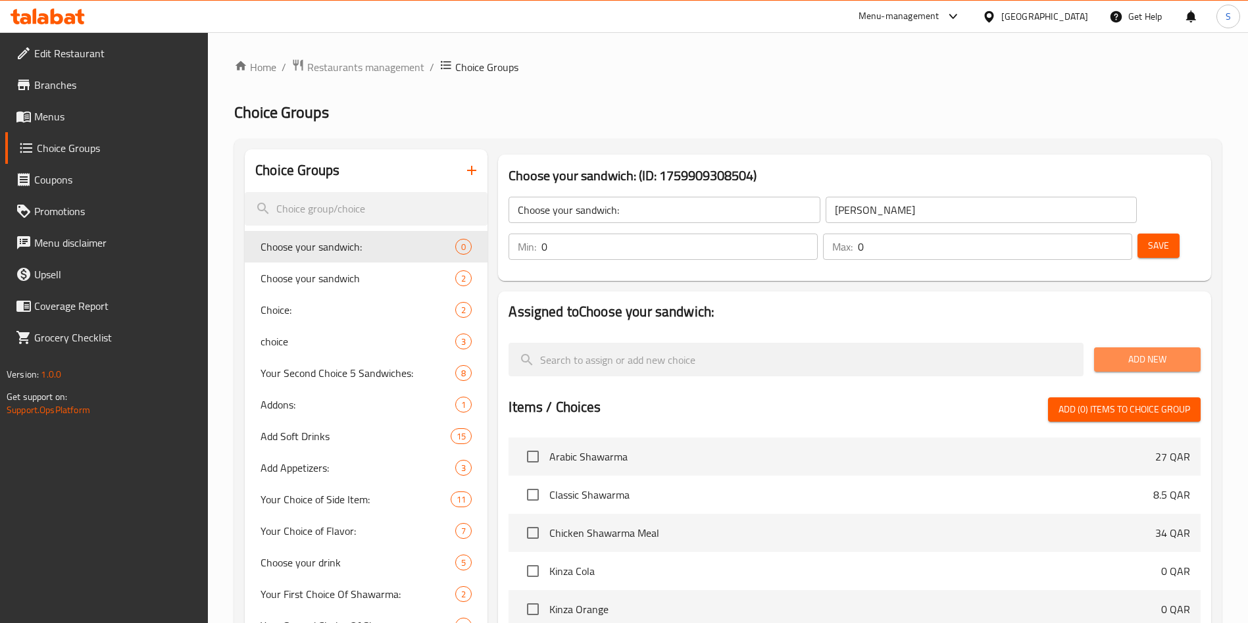
click at [1138, 351] on span "Add New" at bounding box center [1148, 359] width 86 height 16
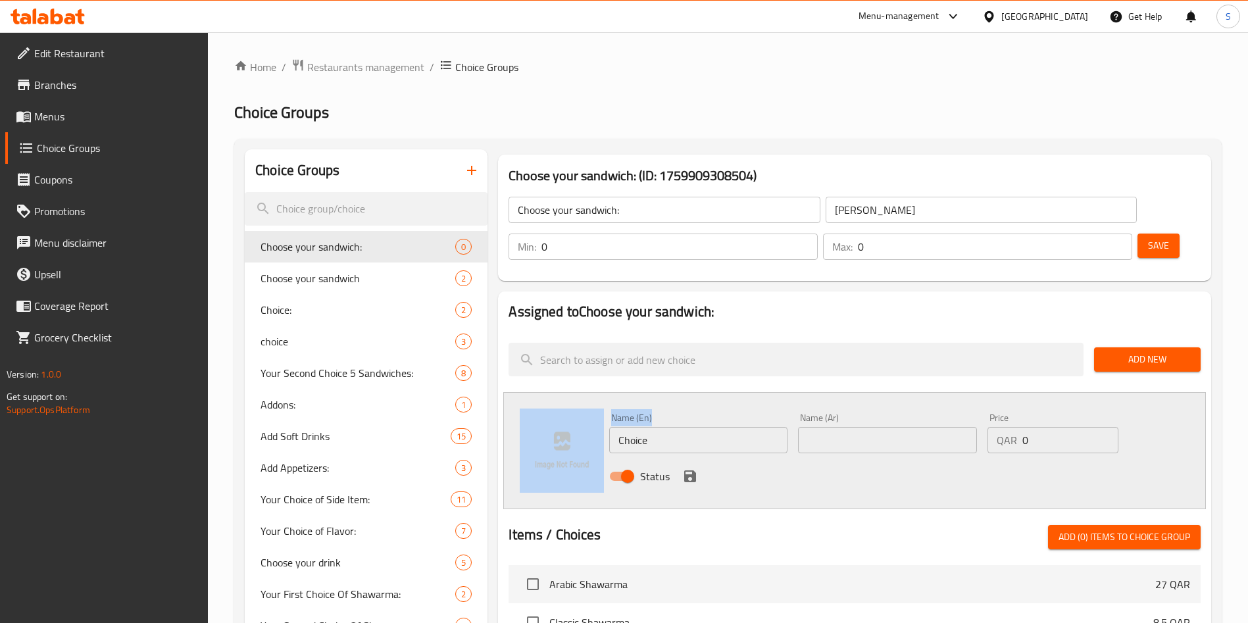
drag, startPoint x: 686, startPoint y: 415, endPoint x: 583, endPoint y: 402, distance: 104.1
click at [583, 402] on div "Name (En) Choice Name (En) Name (Ar) Name (Ar) Price QAR 0 Price Status" at bounding box center [854, 450] width 703 height 117
click at [738, 427] on input "Choice" at bounding box center [698, 440] width 178 height 26
click at [755, 427] on input "Choice" at bounding box center [698, 440] width 178 height 26
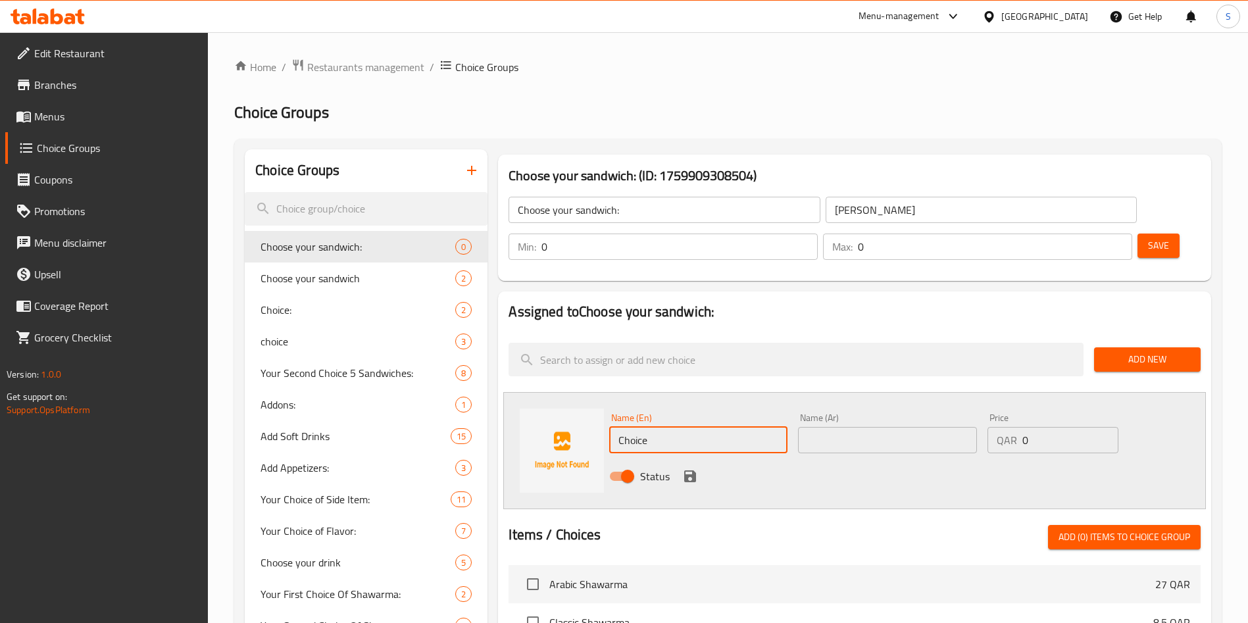
click at [465, 380] on div "Choice Groups Choose your sandwich: 0 Choose your sandwich 2 Choice: 2 choice 3…" at bounding box center [731, 603] width 972 height 908
click at [697, 427] on input "text" at bounding box center [698, 440] width 178 height 26
drag, startPoint x: 671, startPoint y: 401, endPoint x: 565, endPoint y: 373, distance: 110.3
click at [565, 392] on div "Name (En) Chicken Name (En) Name (Ar) Name (Ar) Price QAR 0 Price Status" at bounding box center [854, 450] width 703 height 117
type input "Chicken"
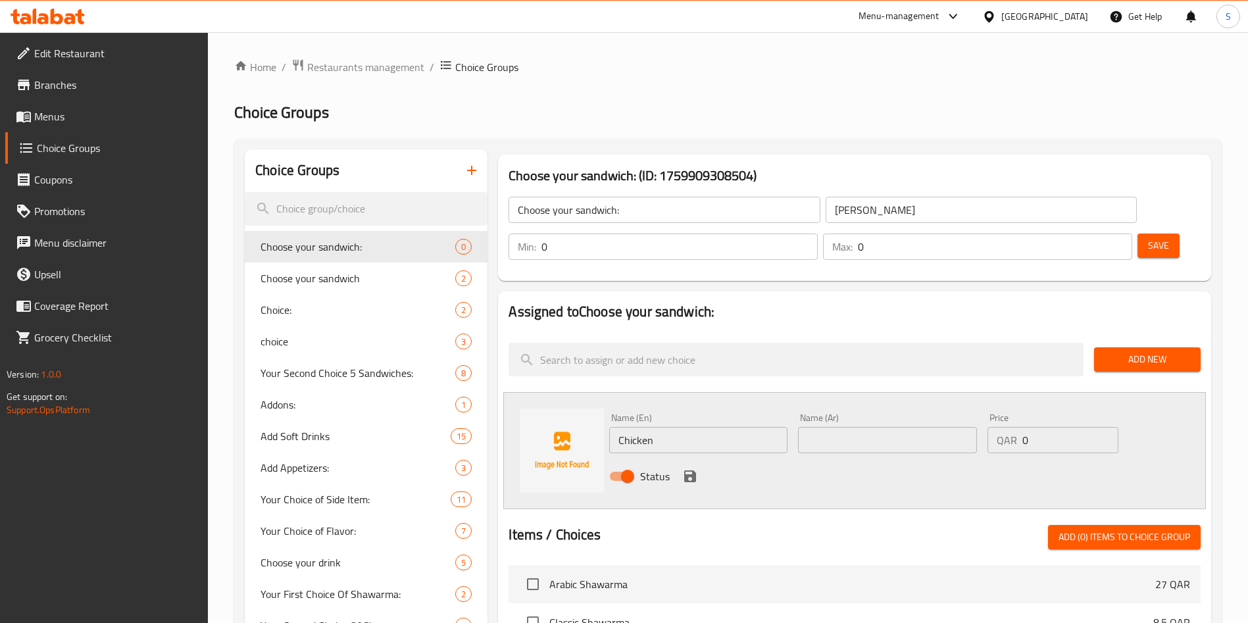
click at [868, 427] on input "text" at bounding box center [887, 440] width 178 height 26
paste input "دجاج"
type input "دجاج"
click at [691, 468] on icon "save" at bounding box center [690, 476] width 16 height 16
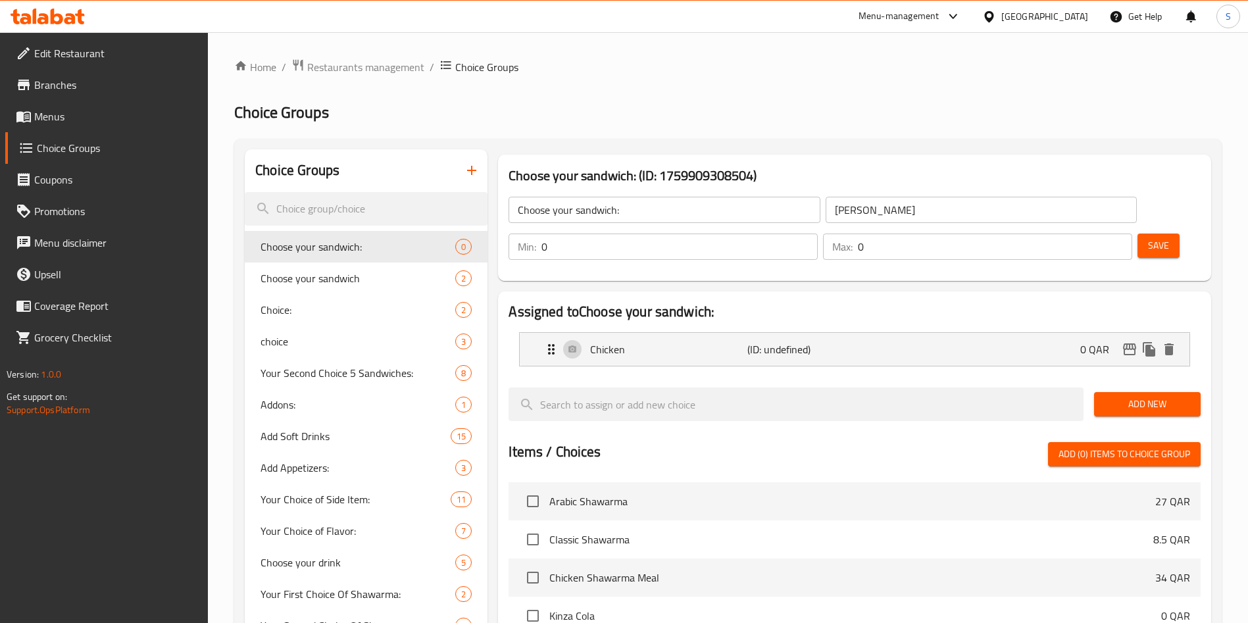
click at [1113, 396] on span "Add New" at bounding box center [1148, 404] width 86 height 16
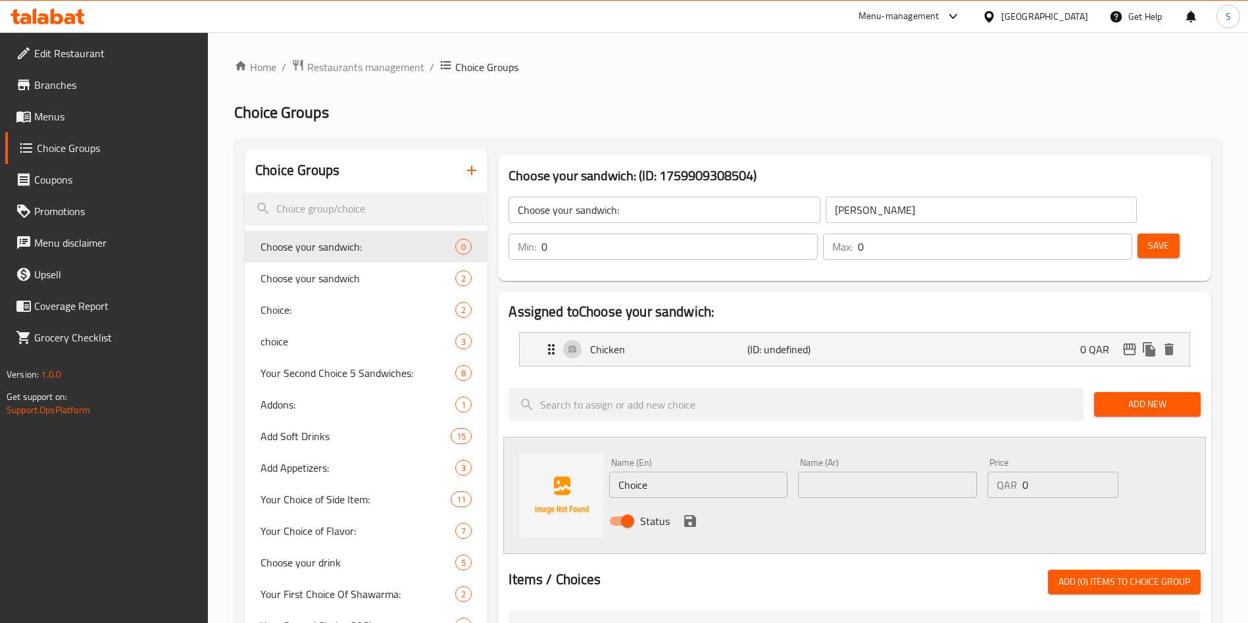
click at [857, 472] on input "text" at bounding box center [887, 485] width 178 height 26
paste input "لحم"
type input "لحم"
click at [799, 503] on div "Status" at bounding box center [887, 521] width 566 height 36
drag, startPoint x: 1036, startPoint y: 449, endPoint x: 1016, endPoint y: 447, distance: 19.8
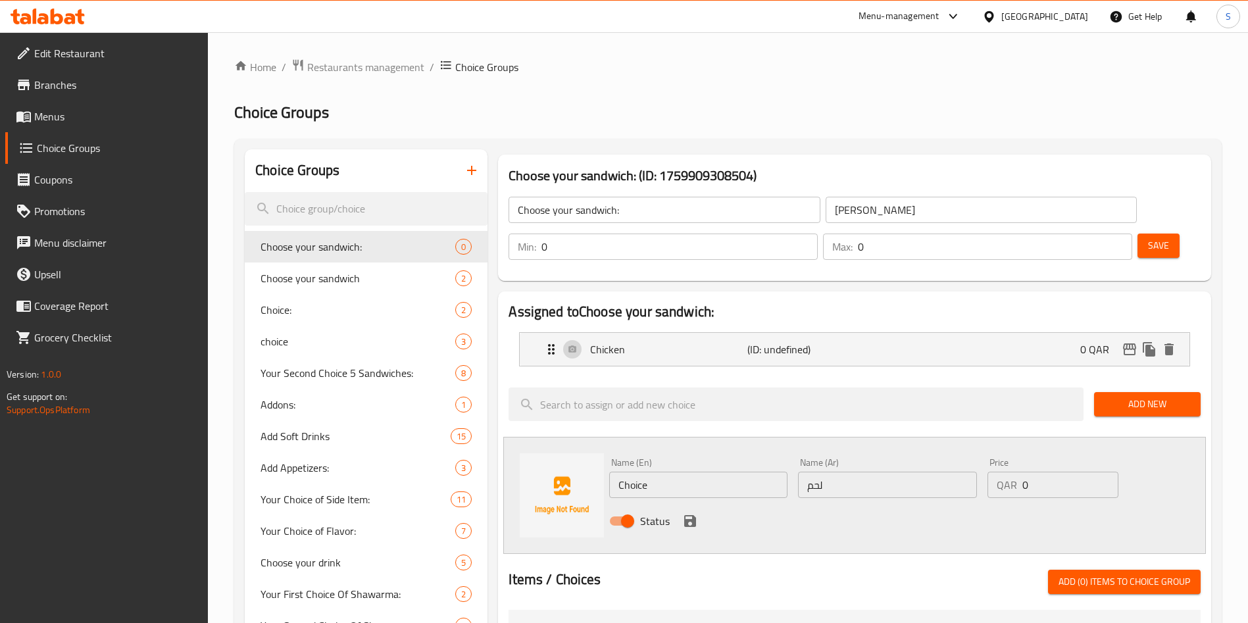
click at [1010, 472] on div "QAR 0 Price" at bounding box center [1053, 485] width 131 height 26
type input "5"
click at [696, 513] on icon "save" at bounding box center [690, 521] width 16 height 16
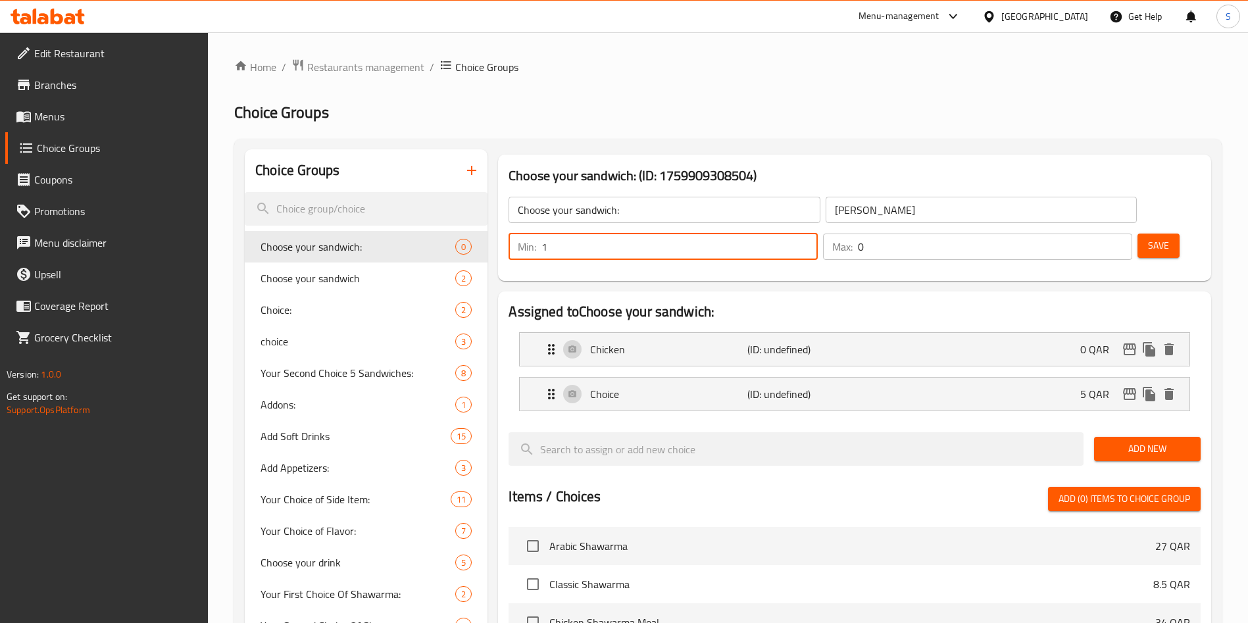
type input "1"
click at [818, 234] on input "1" at bounding box center [679, 247] width 276 height 26
drag, startPoint x: 1090, startPoint y: 210, endPoint x: 1076, endPoint y: 207, distance: 14.1
click at [1076, 234] on div "Max: 0 ​" at bounding box center [977, 247] width 309 height 26
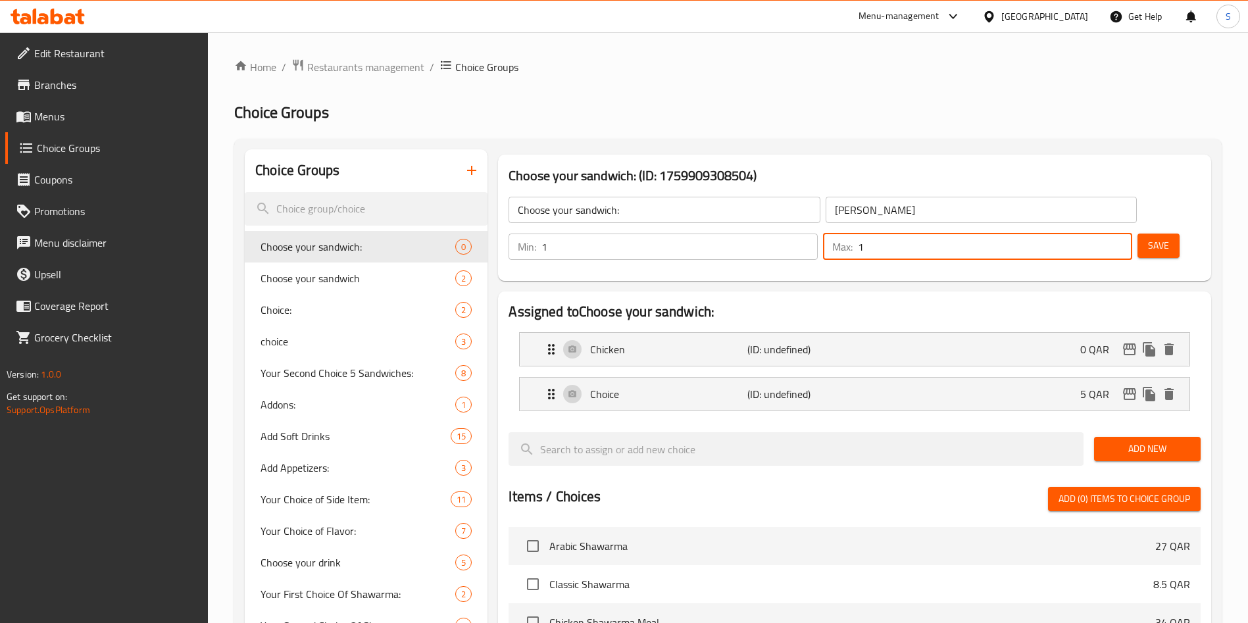
type input "1"
click at [1148, 238] on span "Save" at bounding box center [1158, 246] width 21 height 16
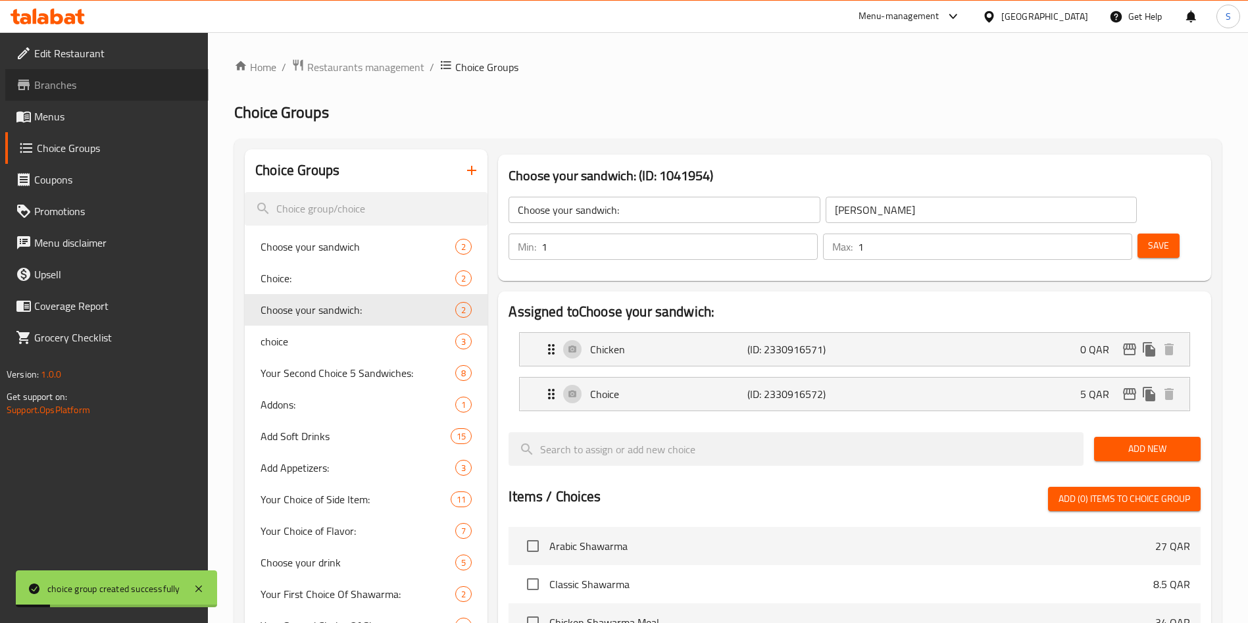
click at [104, 80] on span "Branches" at bounding box center [116, 85] width 164 height 16
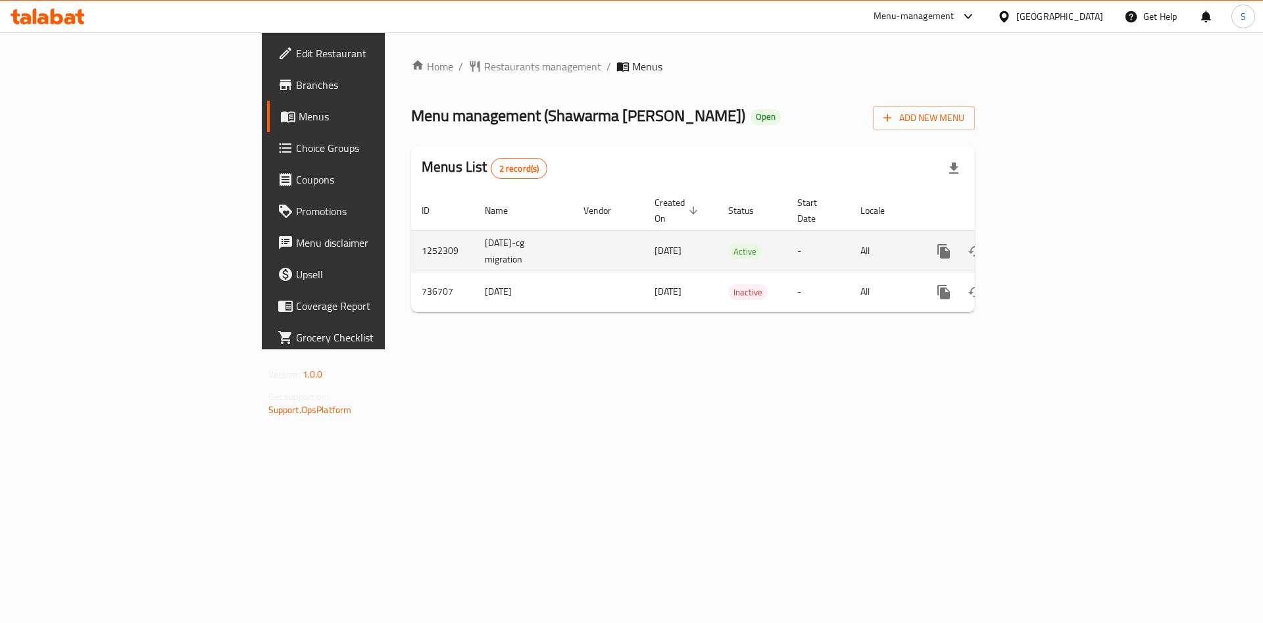
click at [1047, 243] on icon "enhanced table" at bounding box center [1039, 251] width 16 height 16
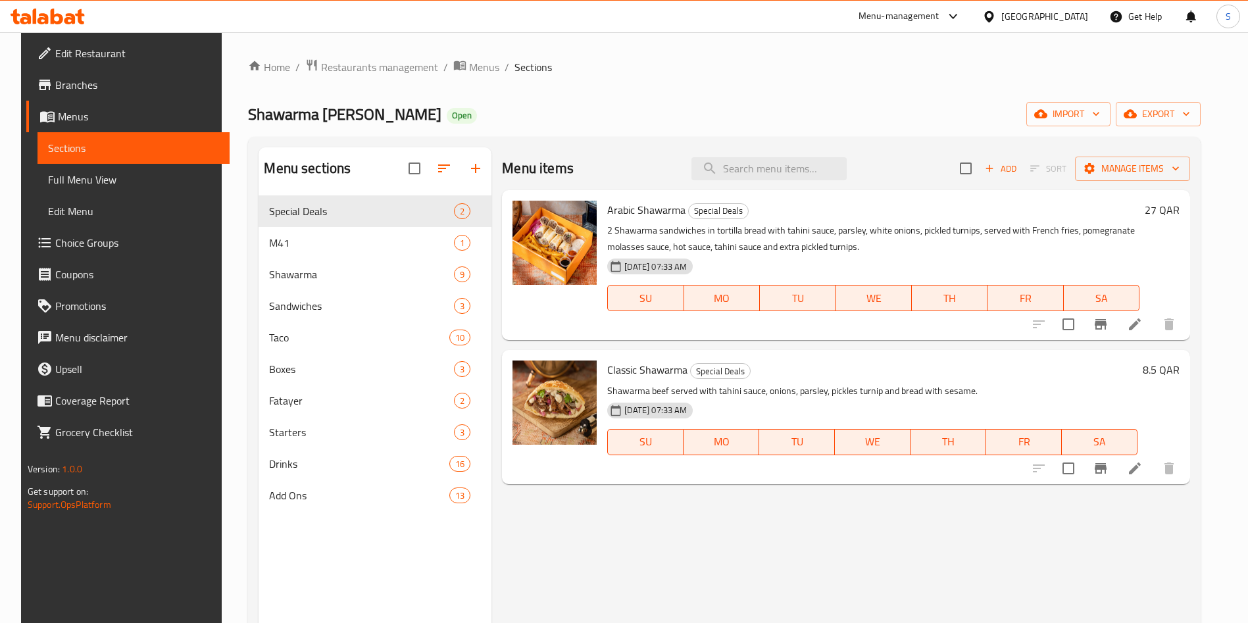
click at [1153, 327] on li at bounding box center [1135, 325] width 37 height 24
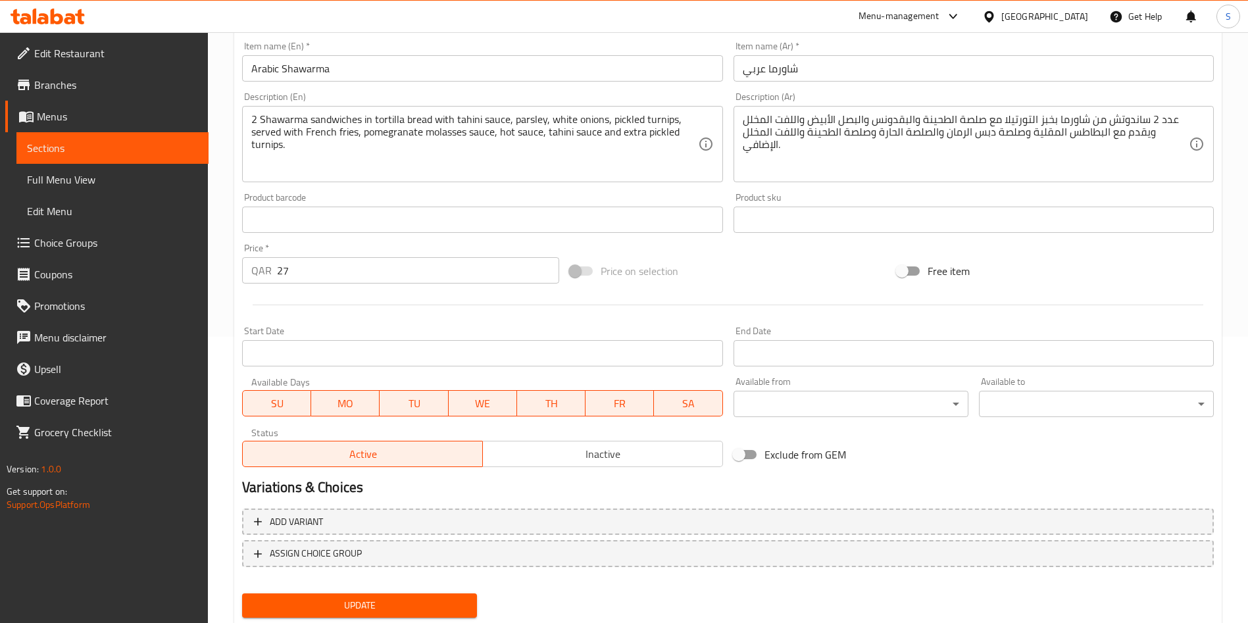
scroll to position [326, 0]
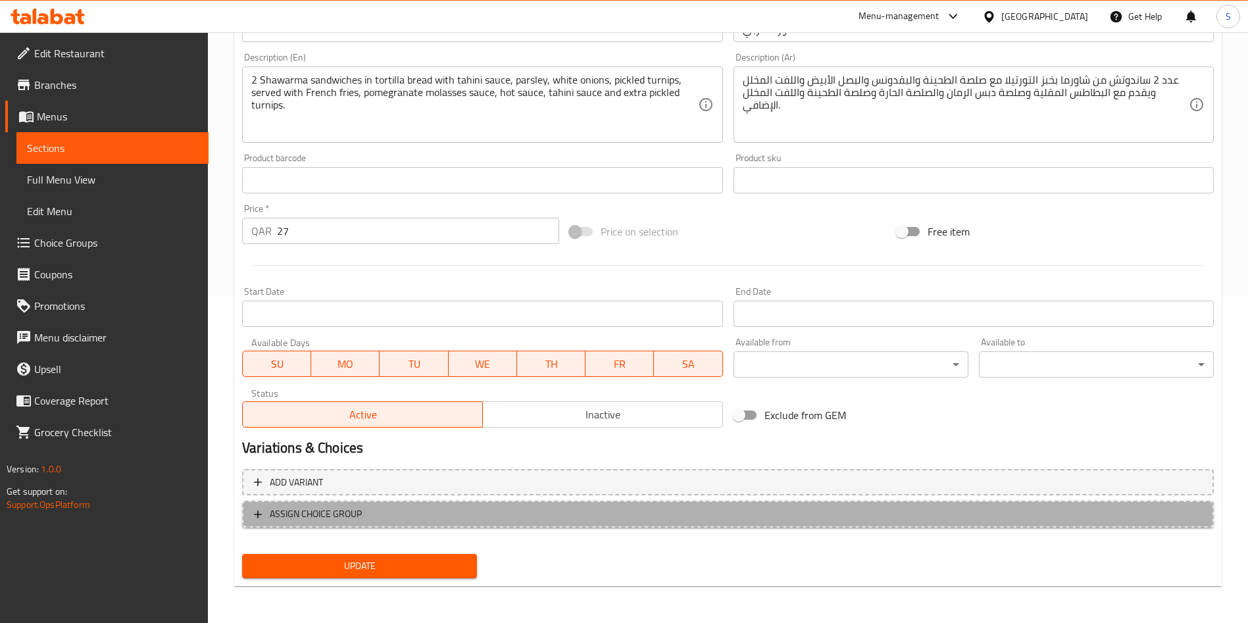
click at [434, 513] on span "ASSIGN CHOICE GROUP" at bounding box center [728, 514] width 948 height 16
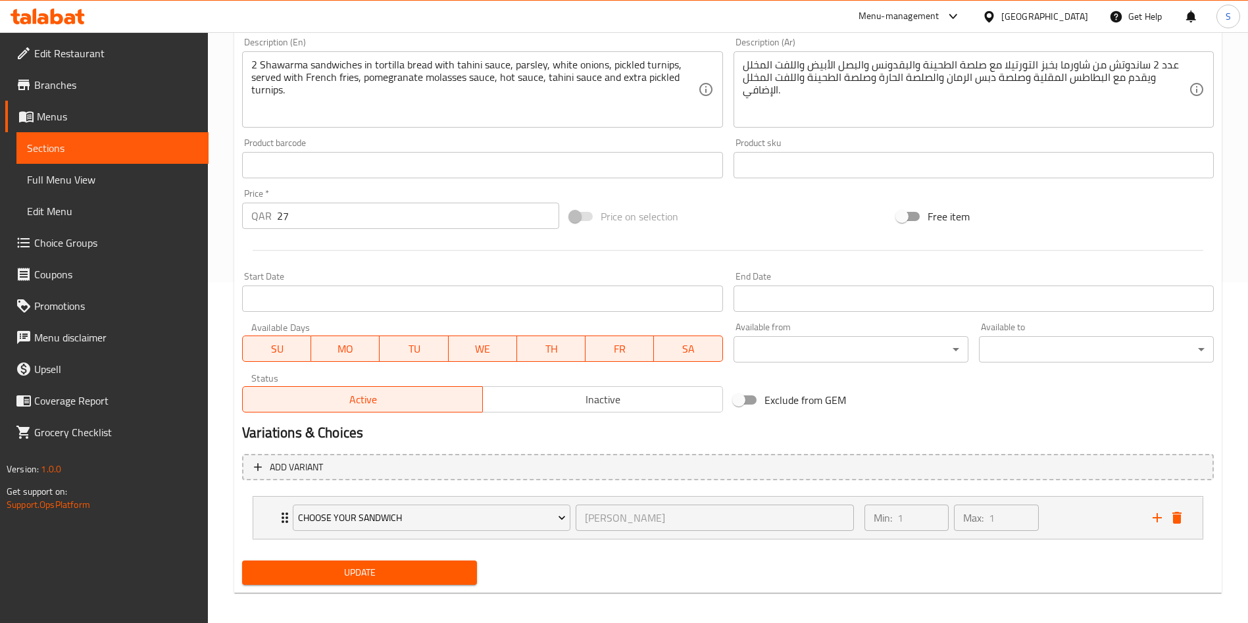
scroll to position [347, 0]
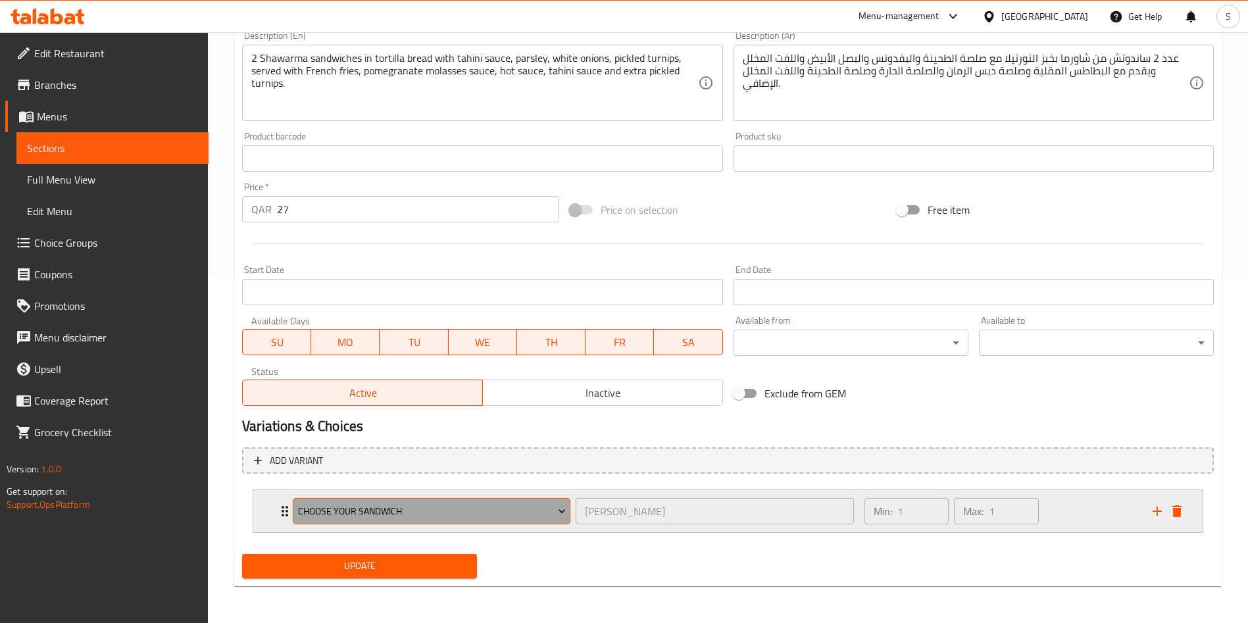
click at [468, 518] on span "Choose your sandwich" at bounding box center [432, 511] width 268 height 16
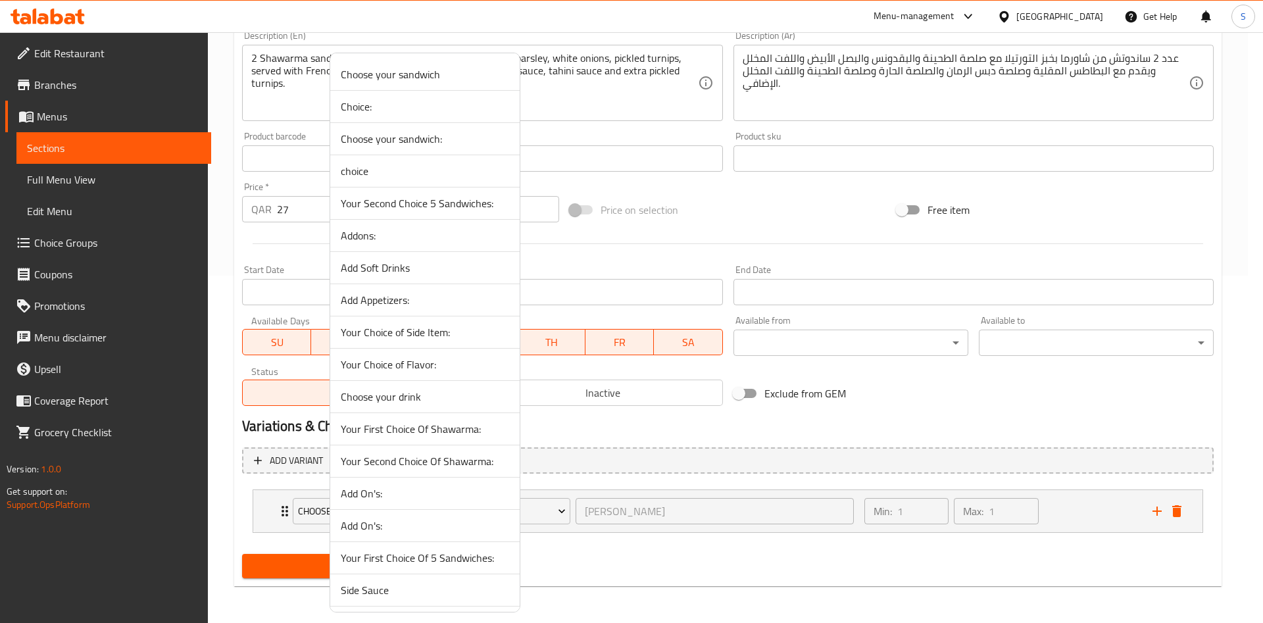
click at [459, 133] on span "Choose your sandwich:" at bounding box center [425, 139] width 168 height 16
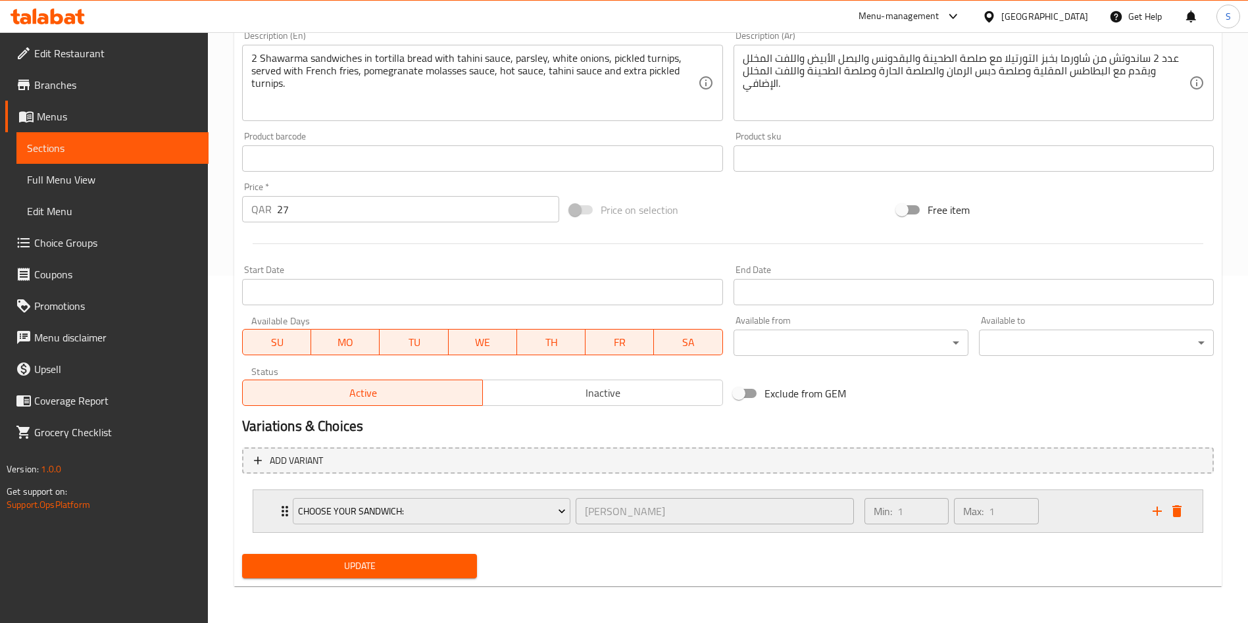
click at [1088, 502] on div "Min: 1 ​ Max: 1 ​" at bounding box center [1001, 511] width 288 height 42
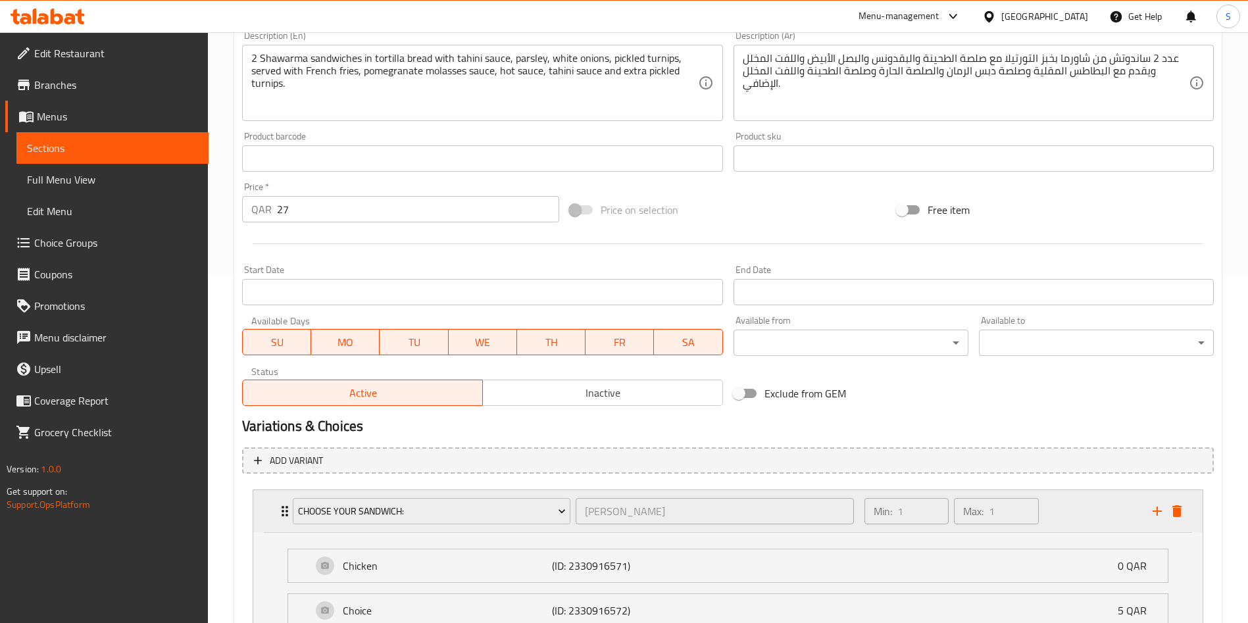
click at [1085, 505] on div "Min: 1 ​ Max: 1 ​" at bounding box center [1001, 511] width 288 height 42
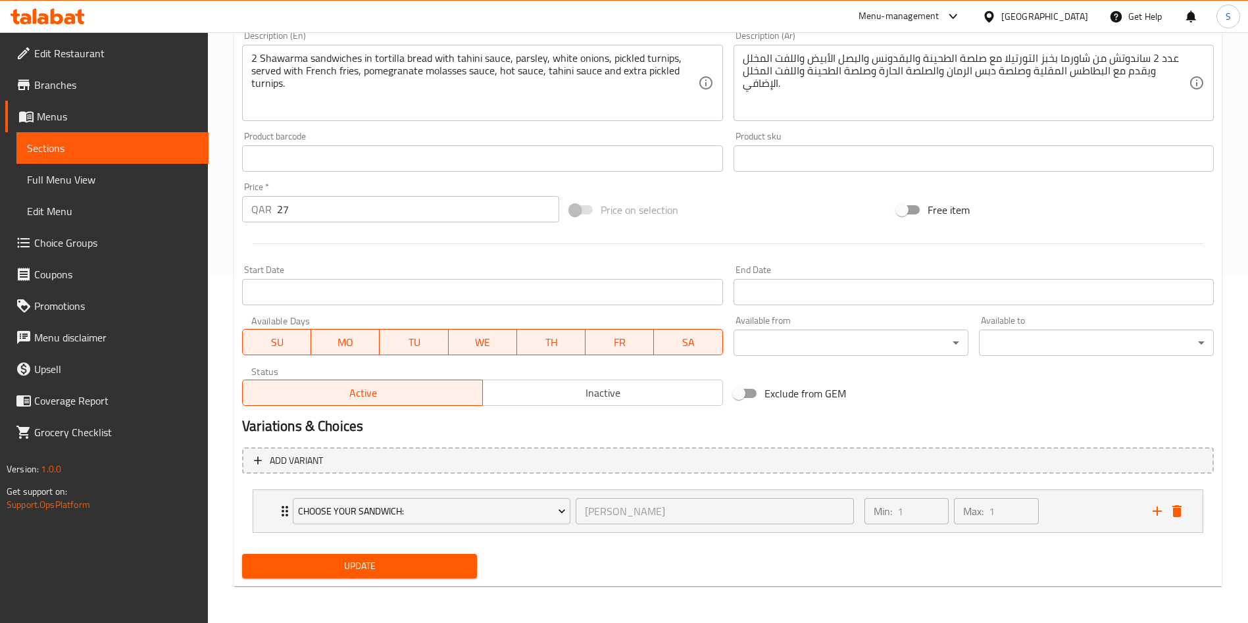
click at [359, 561] on span "Update" at bounding box center [360, 566] width 214 height 16
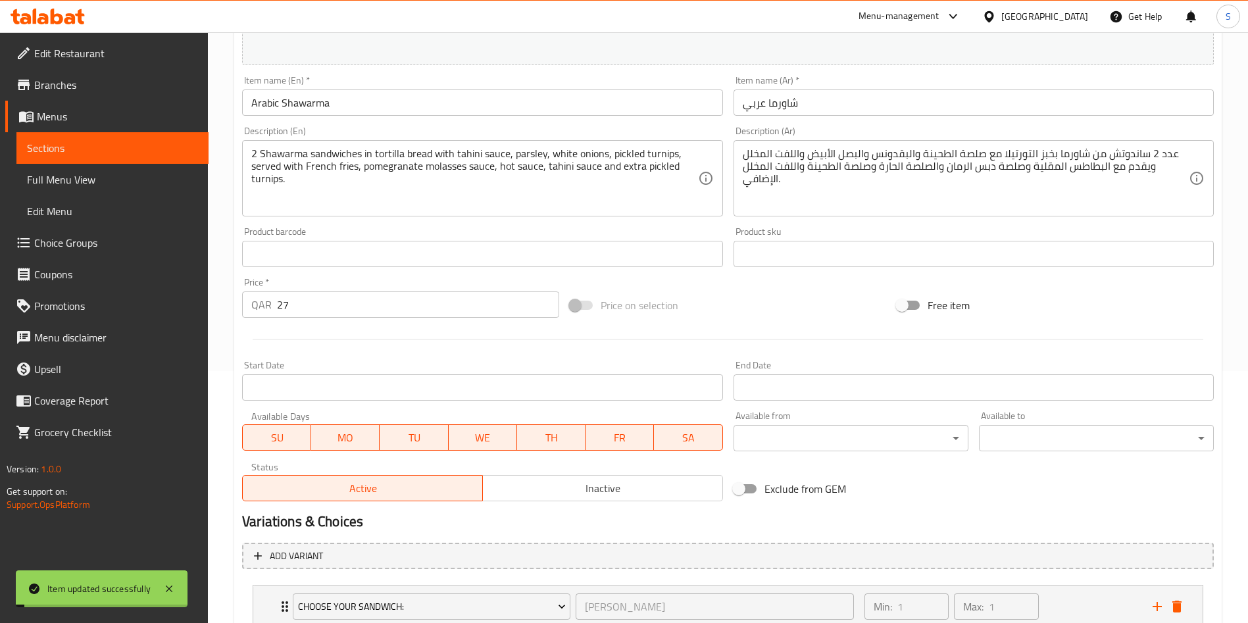
scroll to position [0, 0]
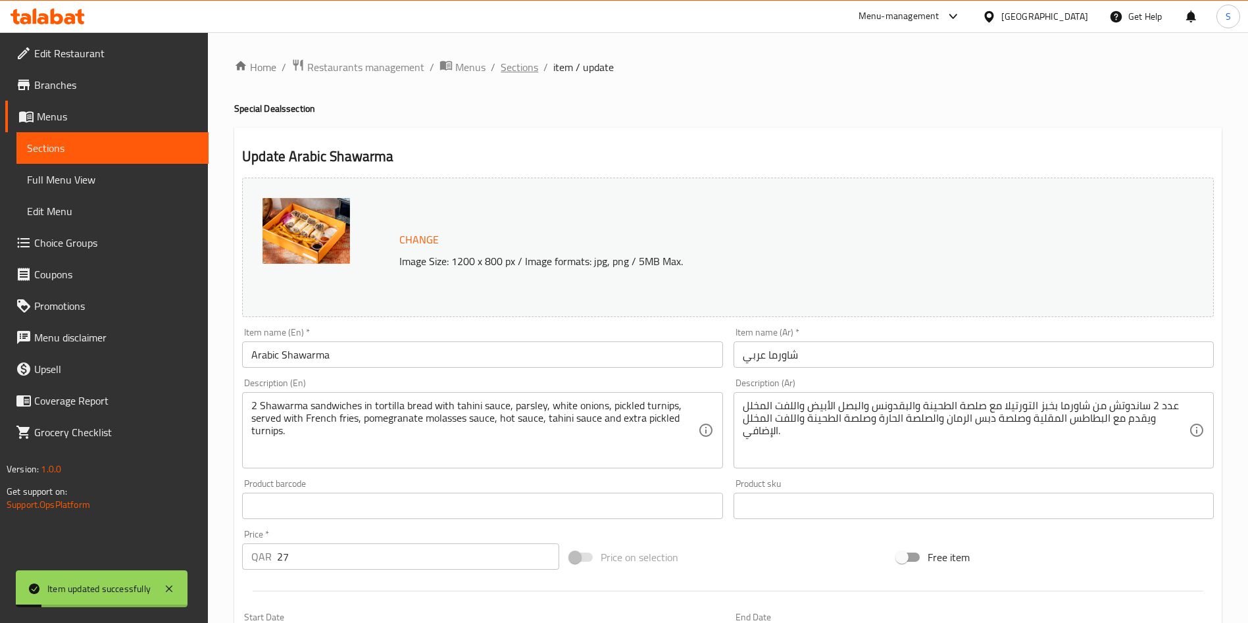
click at [519, 61] on span "Sections" at bounding box center [520, 67] width 38 height 16
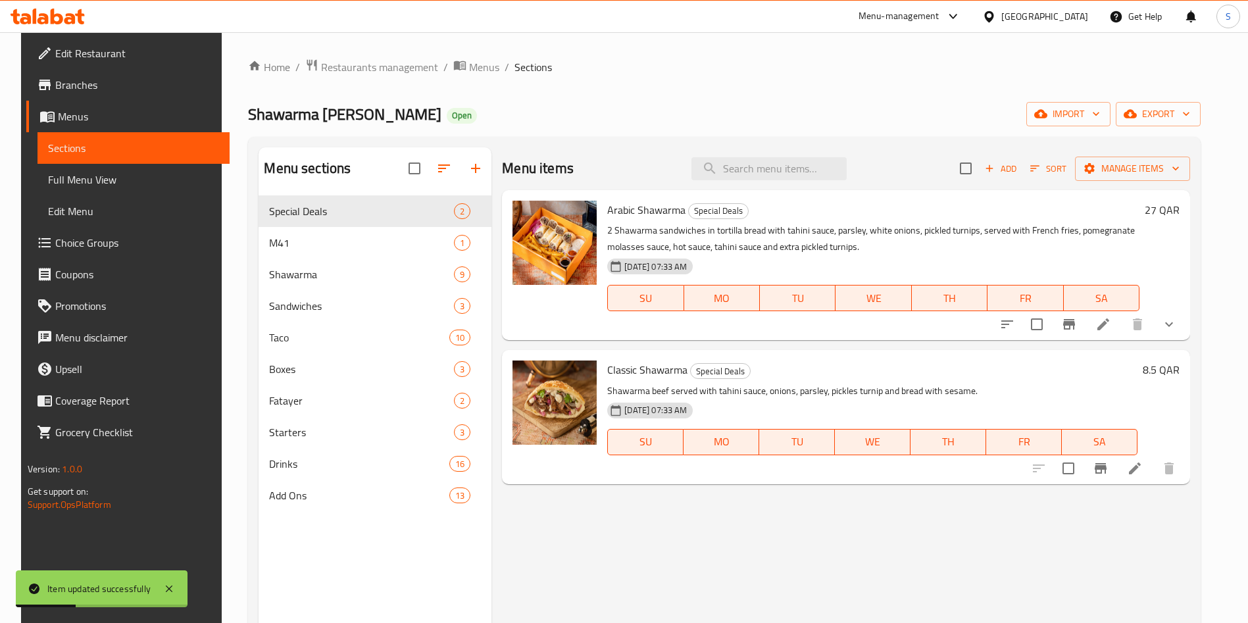
click at [1143, 474] on icon at bounding box center [1135, 469] width 16 height 16
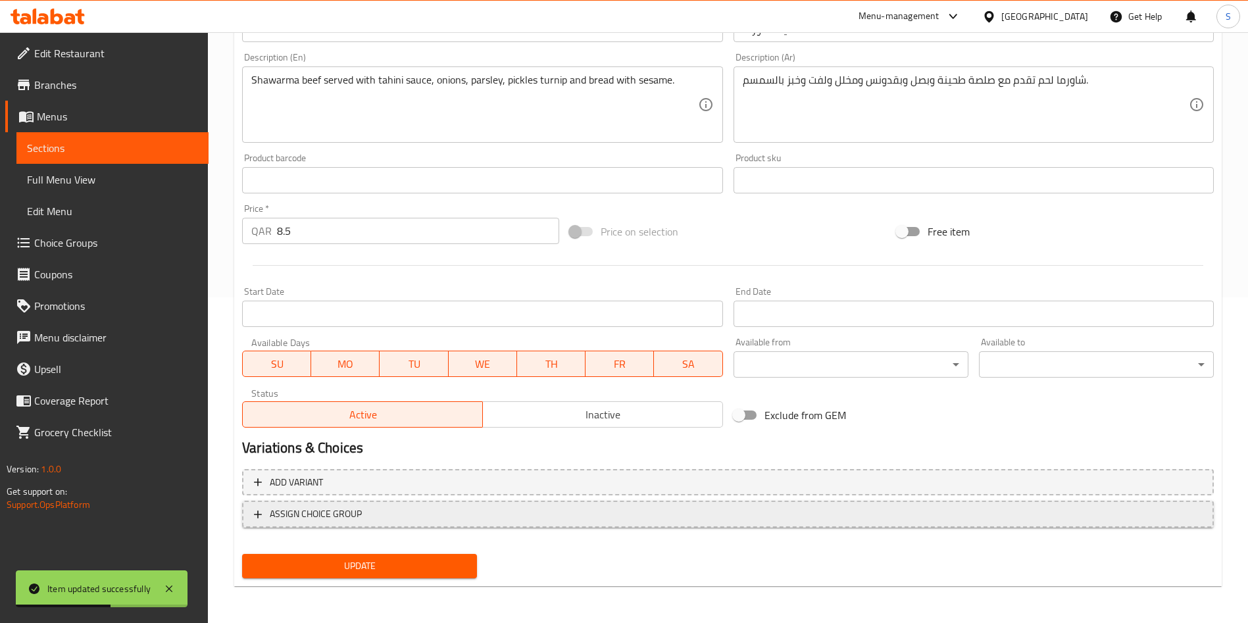
click at [488, 508] on span "ASSIGN CHOICE GROUP" at bounding box center [728, 514] width 948 height 16
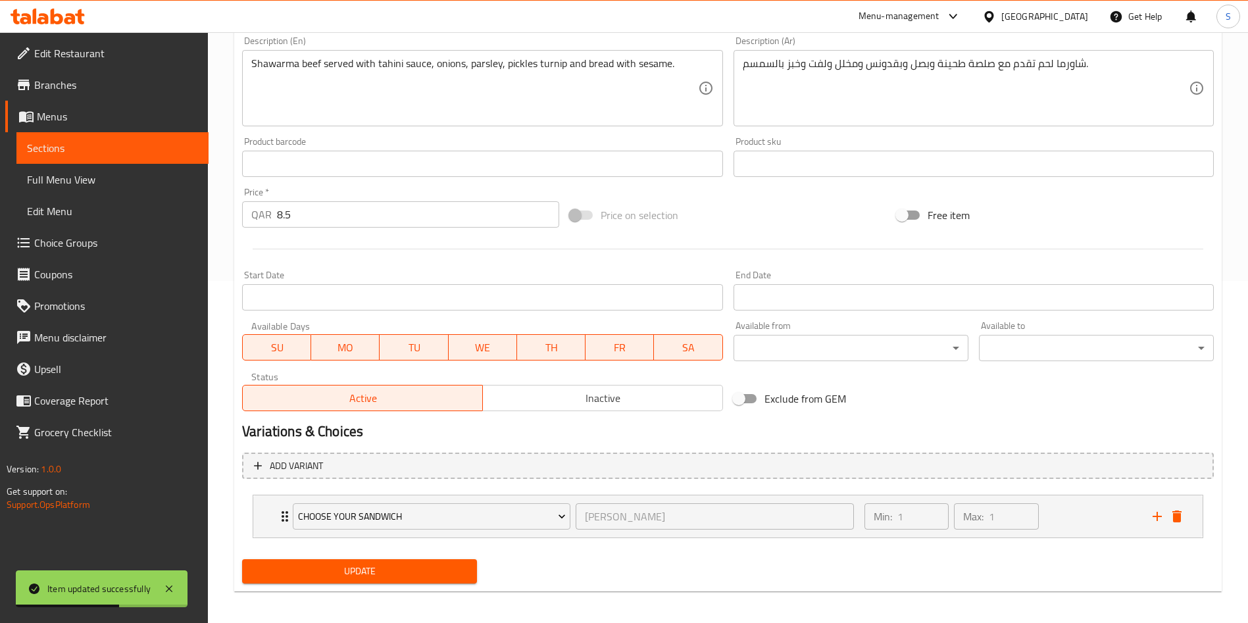
scroll to position [347, 0]
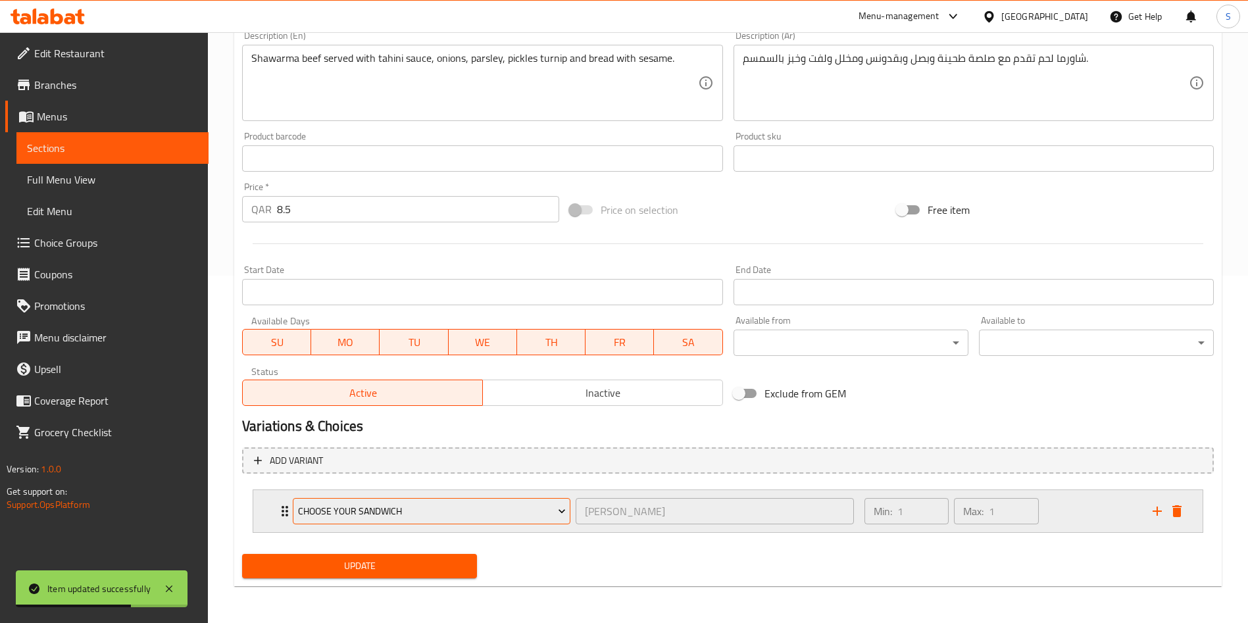
click at [436, 509] on span "Choose your sandwich" at bounding box center [432, 511] width 268 height 16
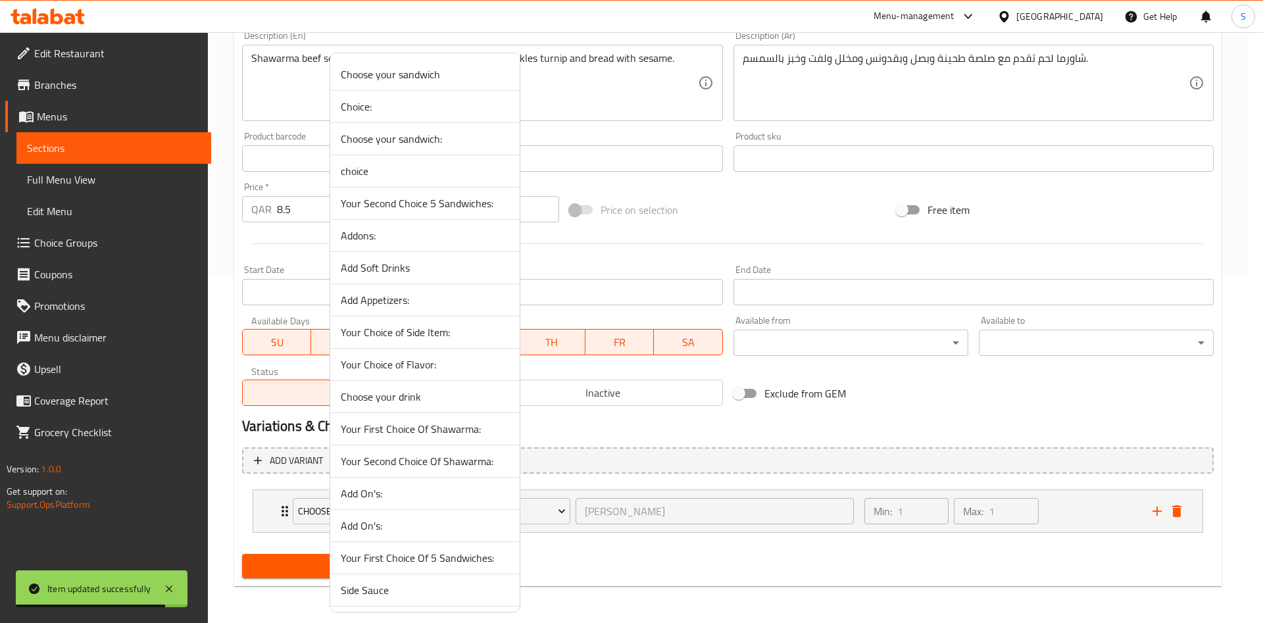
drag, startPoint x: 636, startPoint y: 557, endPoint x: 920, endPoint y: 532, distance: 286.0
click at [639, 557] on div at bounding box center [631, 311] width 1263 height 623
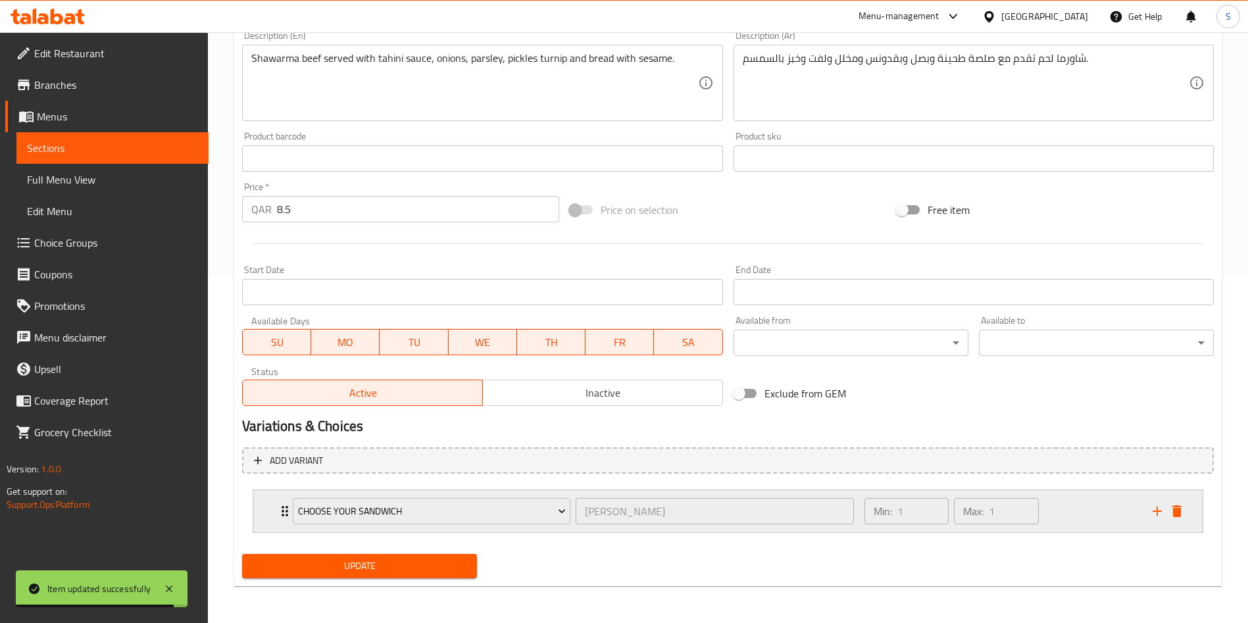
click at [1070, 515] on div "Min: 1 ​ Max: 1 ​" at bounding box center [1001, 511] width 288 height 42
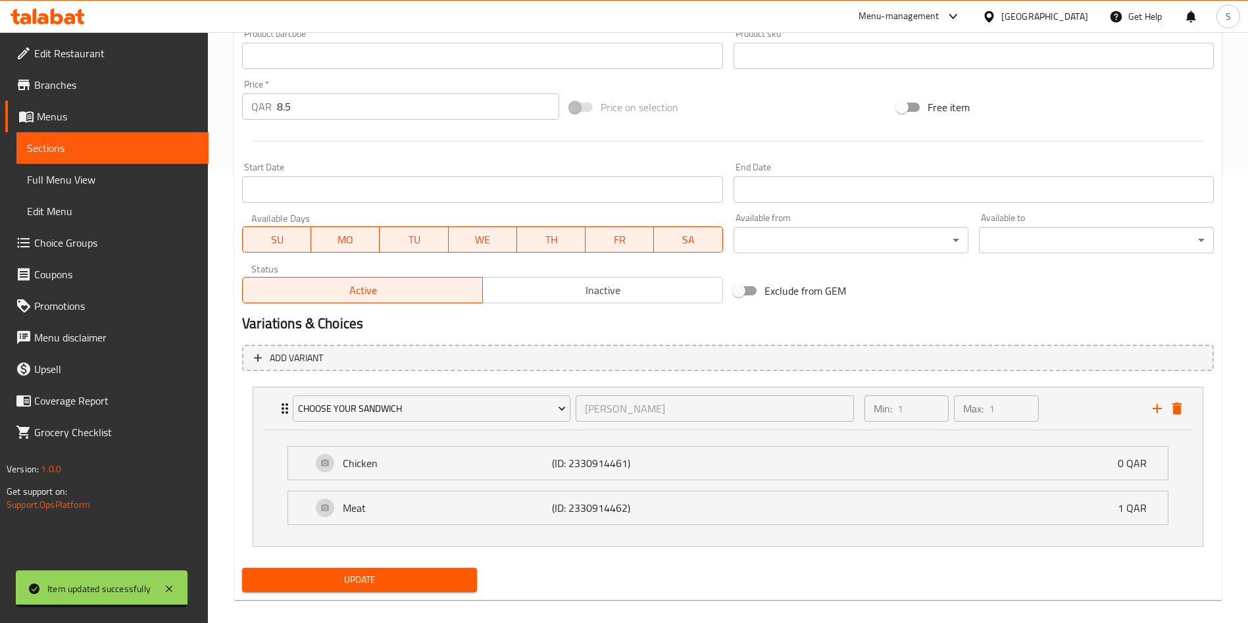
scroll to position [464, 0]
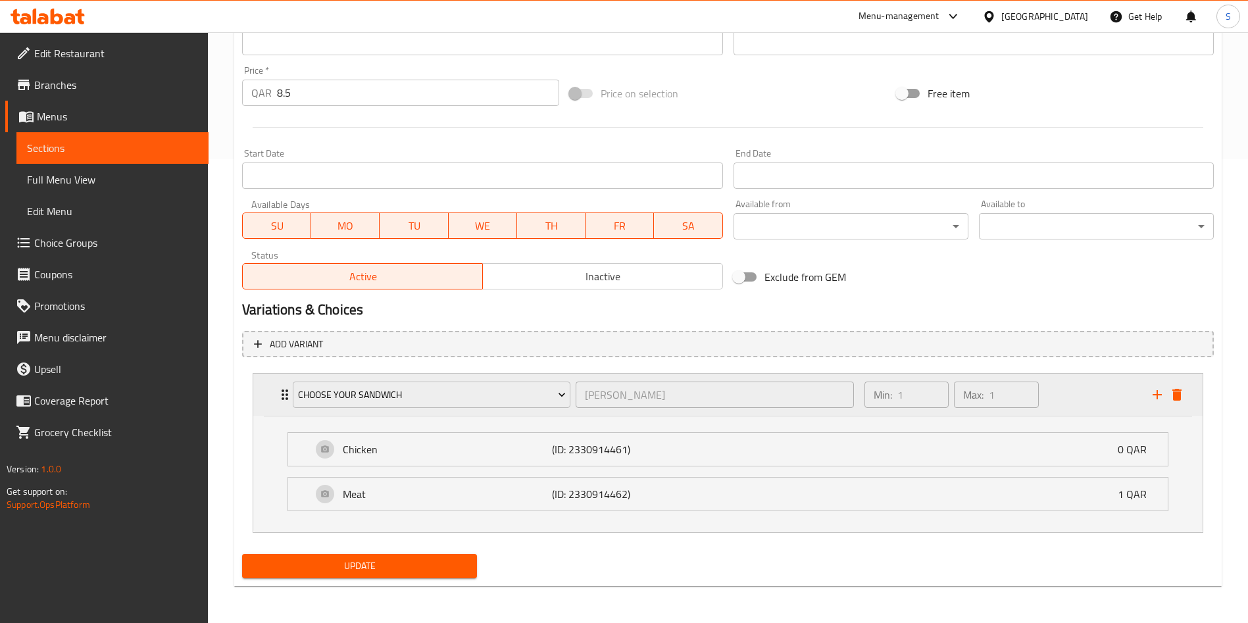
click at [1070, 384] on div "Min: 1 ​ Max: 1 ​" at bounding box center [1001, 395] width 288 height 42
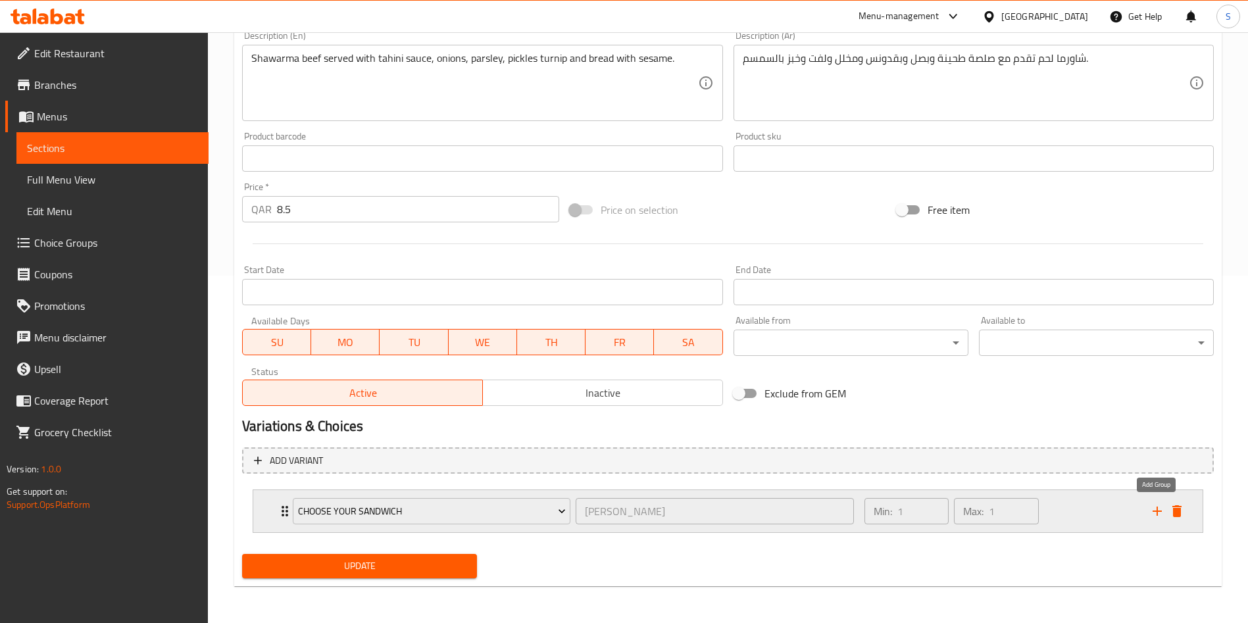
click at [1157, 513] on icon "add" at bounding box center [1157, 511] width 9 height 9
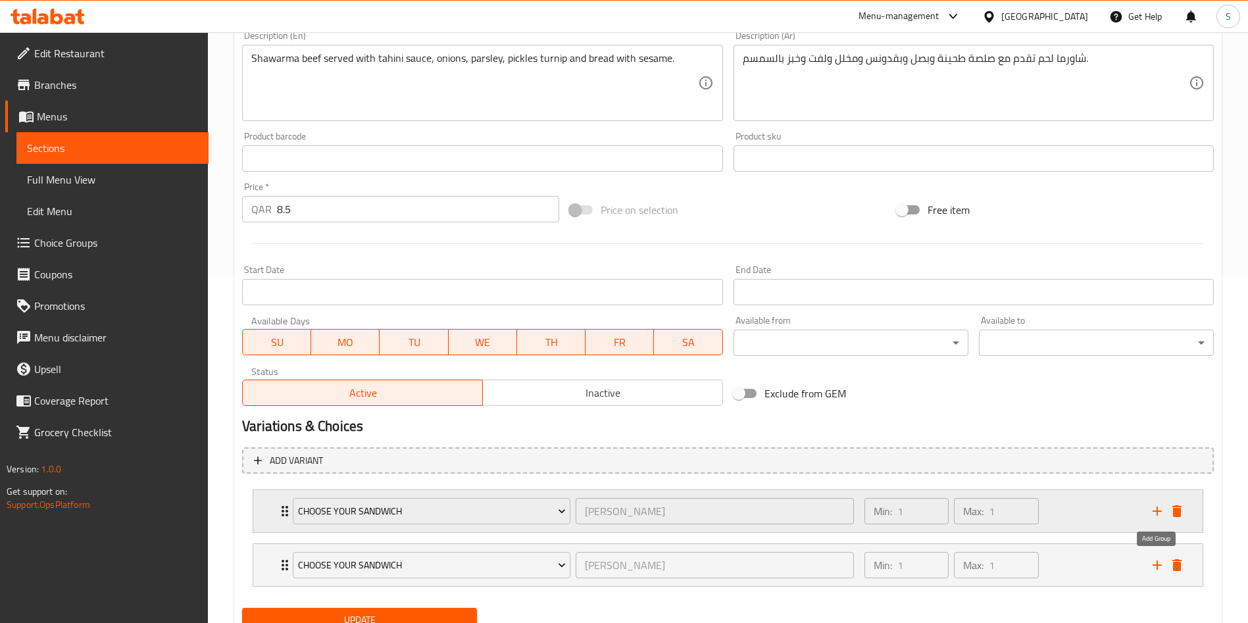
scroll to position [401, 0]
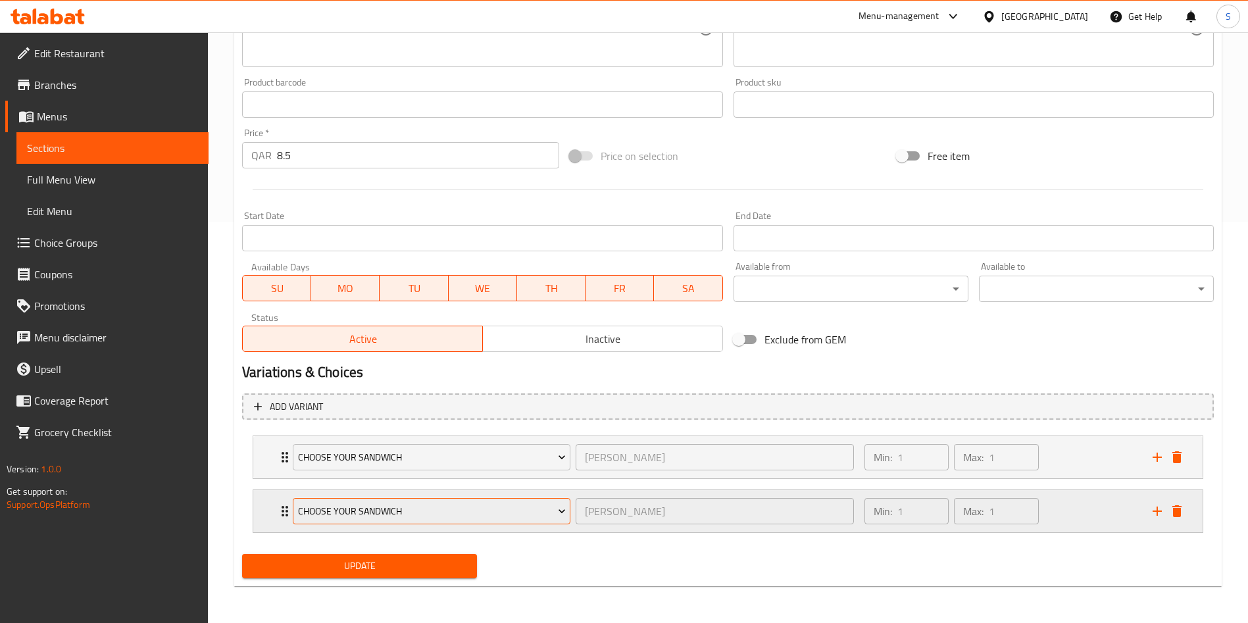
click at [459, 514] on span "Choose your sandwich" at bounding box center [432, 511] width 268 height 16
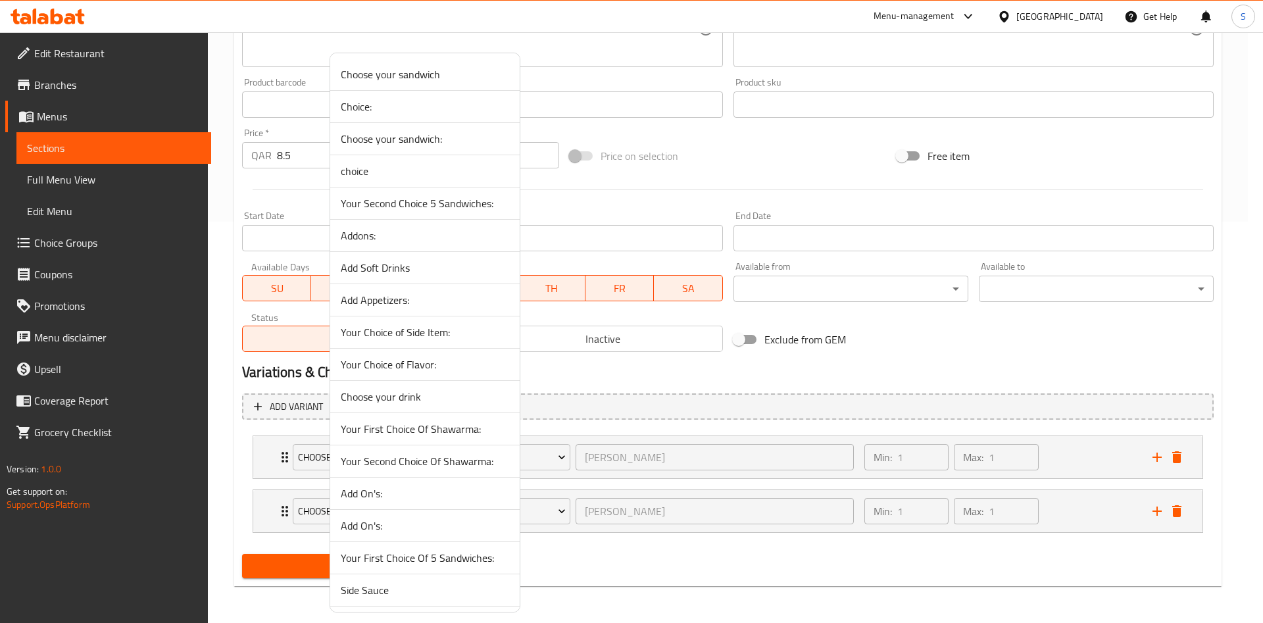
click at [397, 112] on span "Choice:" at bounding box center [425, 107] width 168 height 16
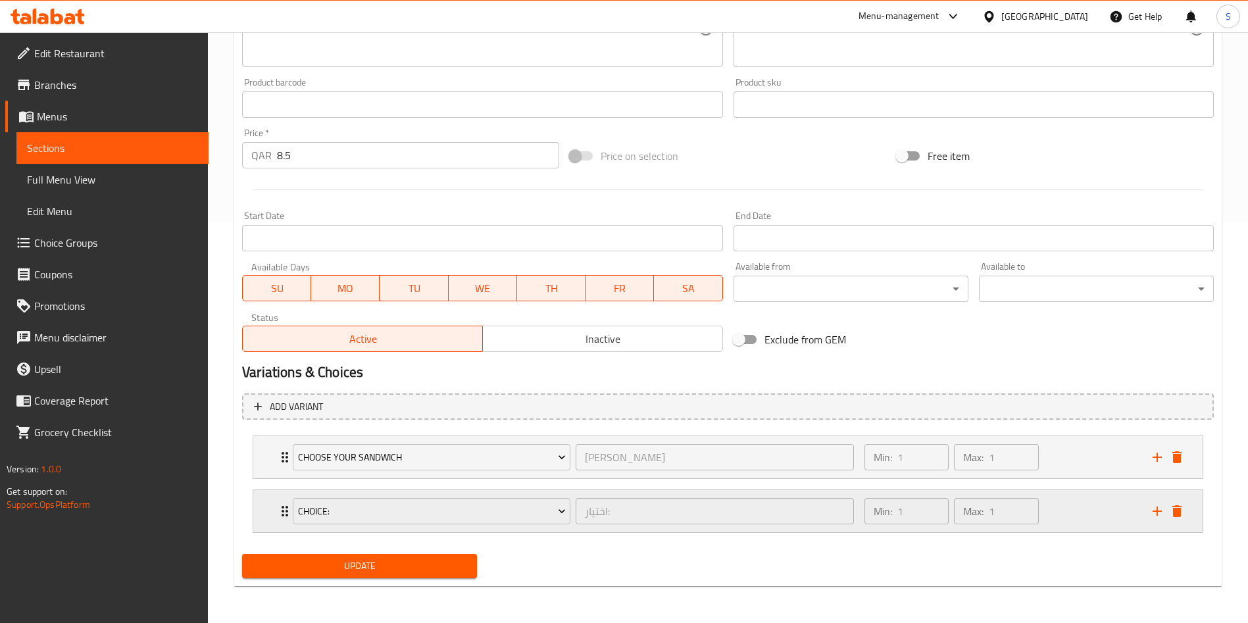
click at [1086, 499] on div "Min: 1 ​ Max: 1 ​" at bounding box center [1001, 511] width 288 height 42
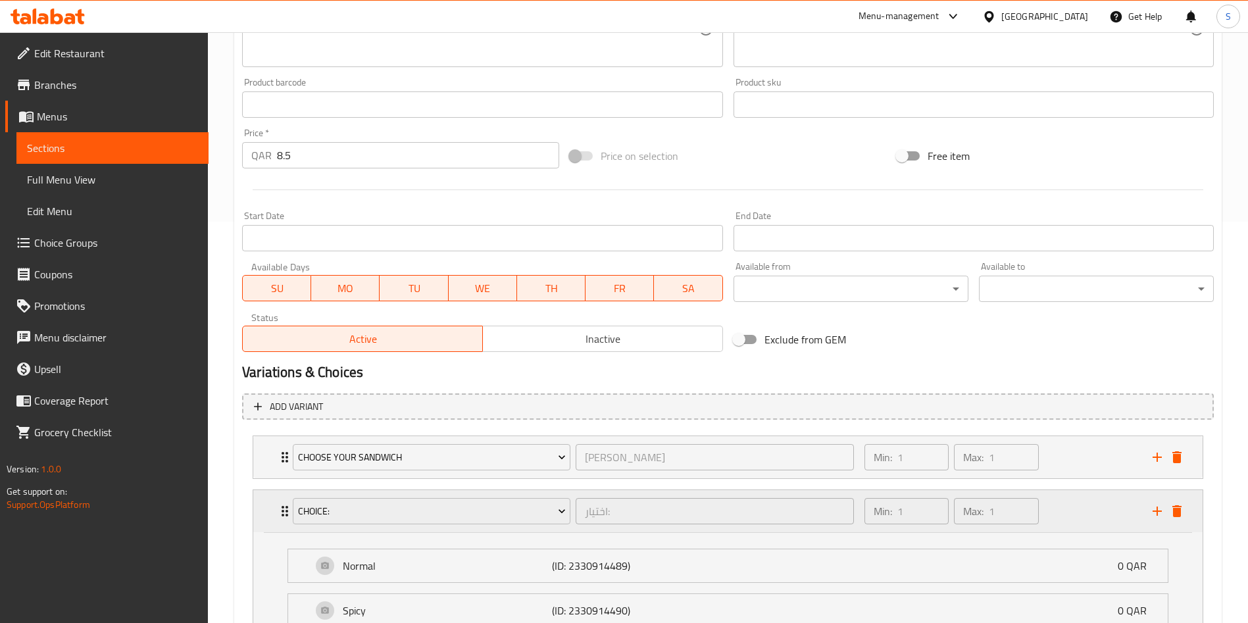
click at [1085, 499] on div "Min: 1 ​ Max: 1 ​" at bounding box center [1001, 511] width 288 height 42
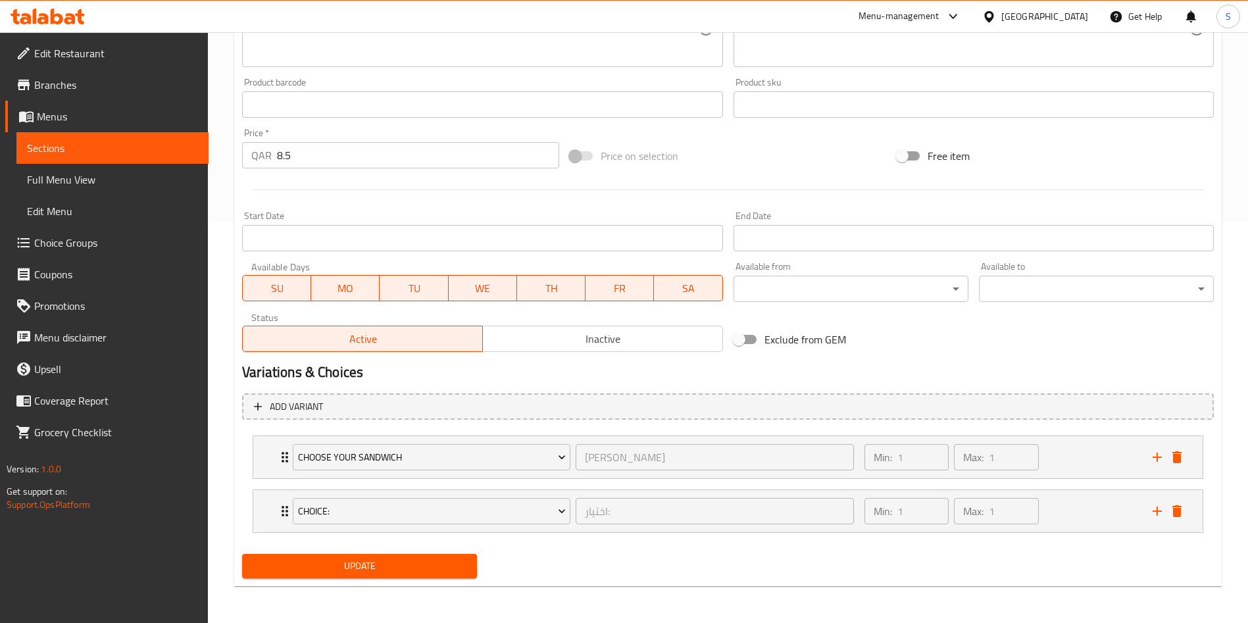
click at [416, 571] on span "Update" at bounding box center [360, 566] width 214 height 16
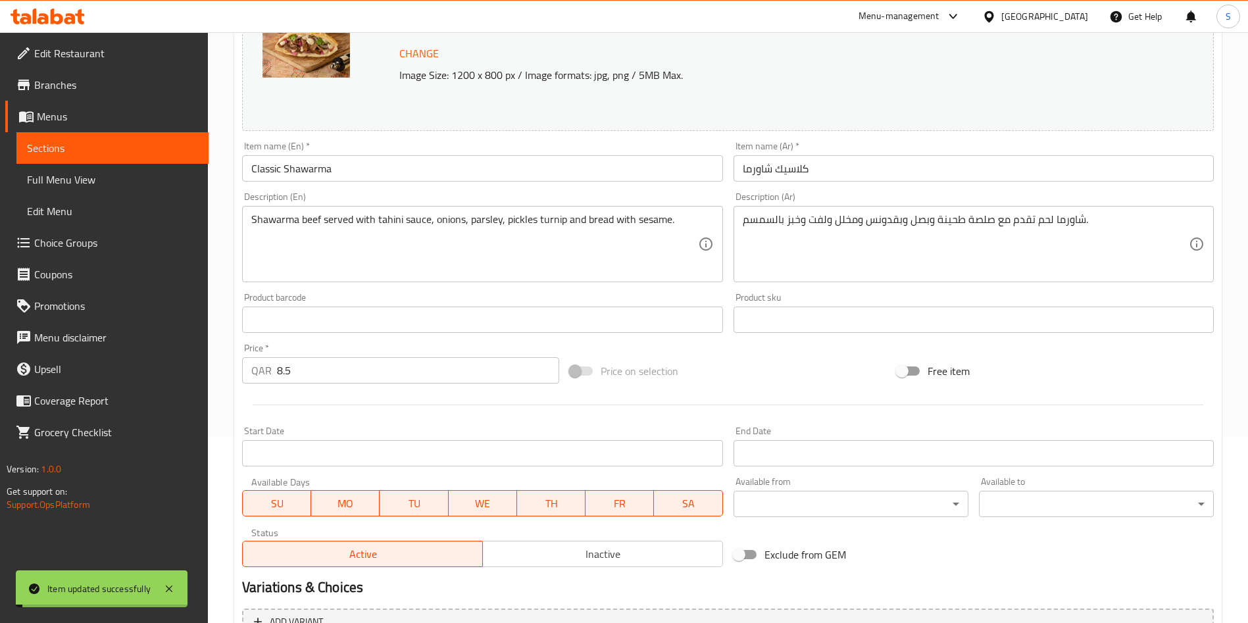
scroll to position [0, 0]
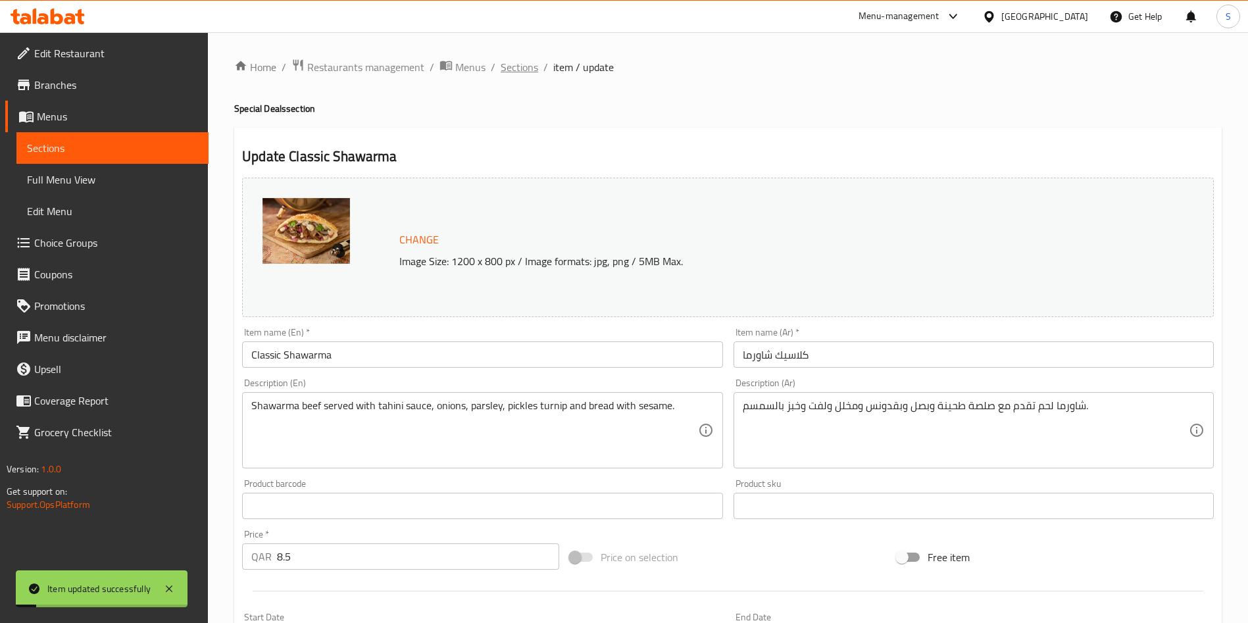
click at [527, 70] on span "Sections" at bounding box center [520, 67] width 38 height 16
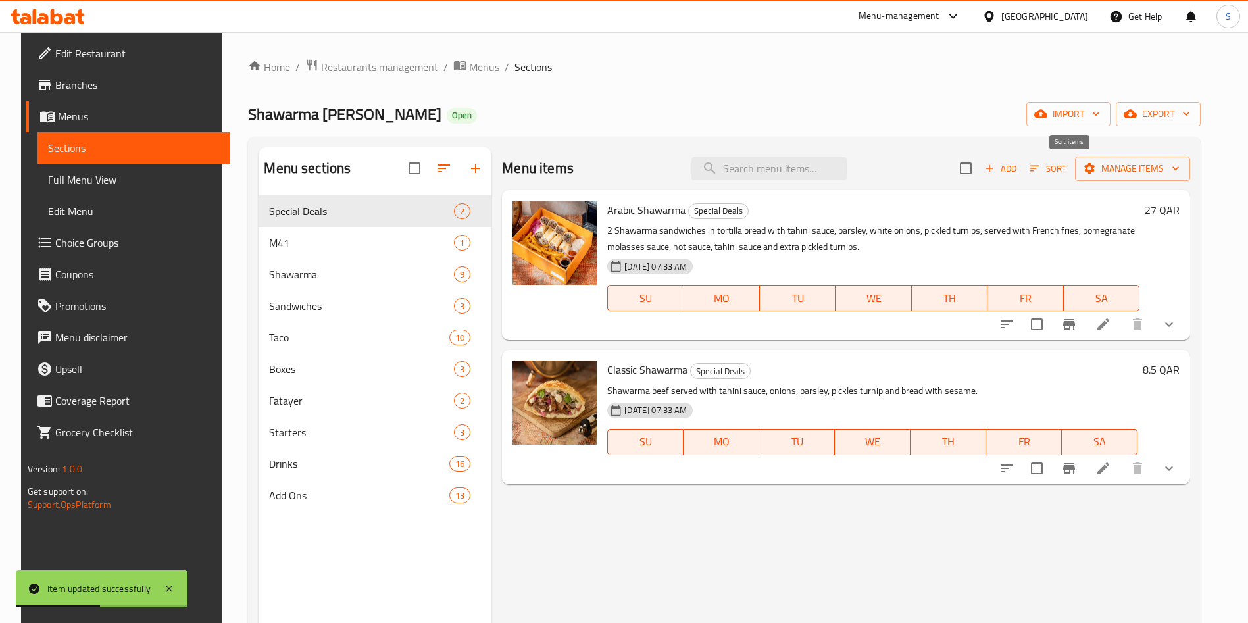
click at [1067, 166] on span "Sort" at bounding box center [1048, 168] width 36 height 15
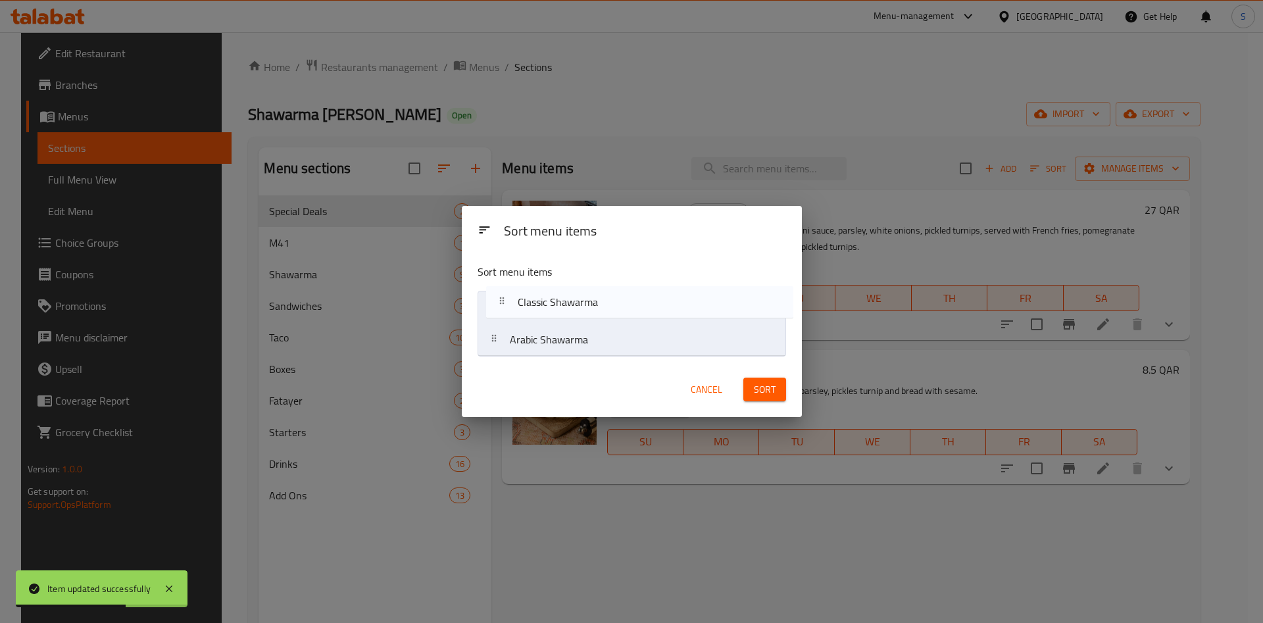
drag, startPoint x: 633, startPoint y: 324, endPoint x: 636, endPoint y: 306, distance: 18.6
click at [636, 306] on nav "Arabic Shawarma Classic Shawarma" at bounding box center [632, 324] width 309 height 66
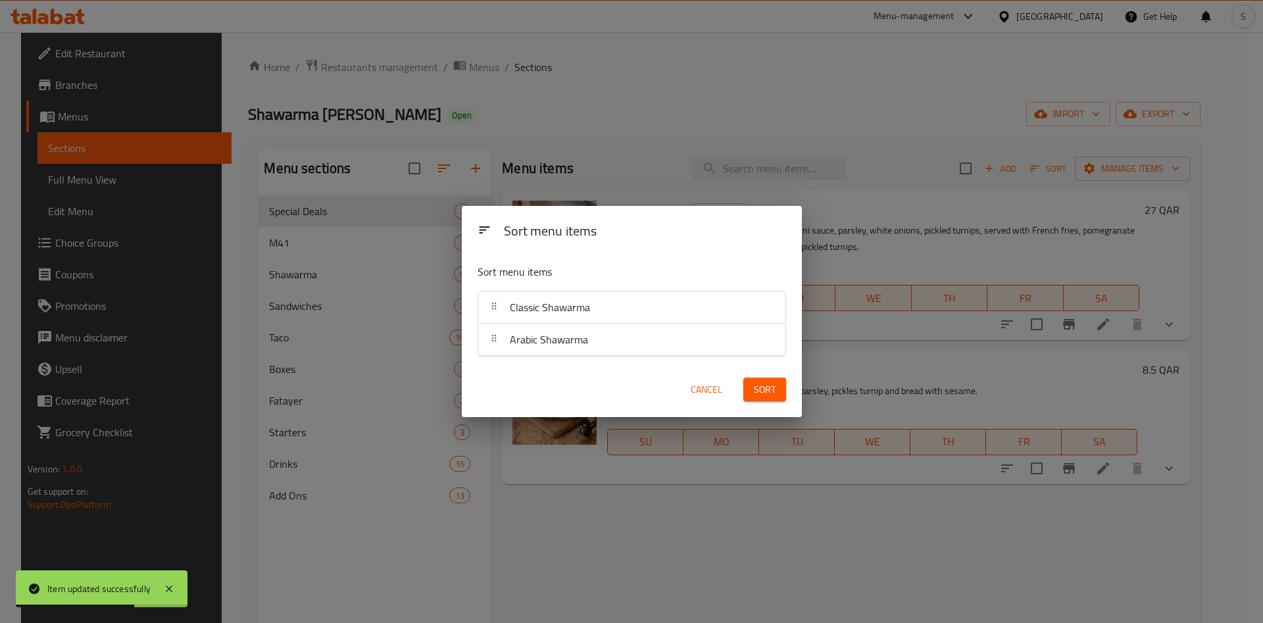
click at [774, 392] on span "Sort" at bounding box center [765, 390] width 22 height 16
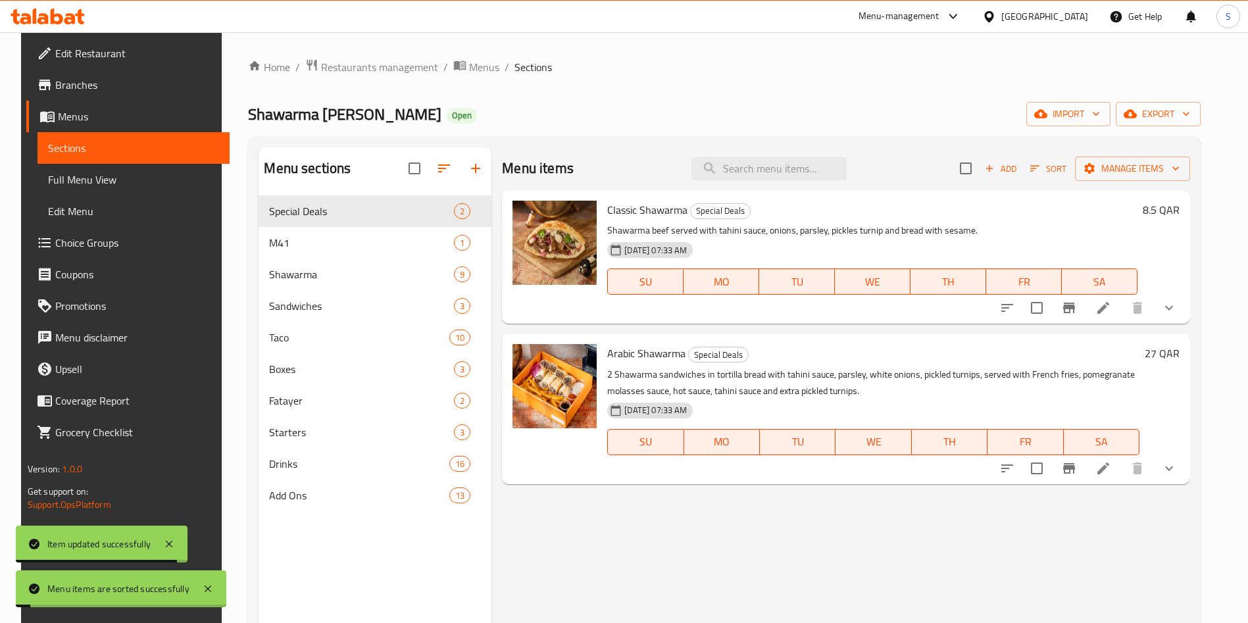
click at [788, 519] on div "Menu items Add Sort Manage items Classic Shawarma Special Deals Shawarma beef s…" at bounding box center [840, 458] width 699 height 623
